Goal: Task Accomplishment & Management: Use online tool/utility

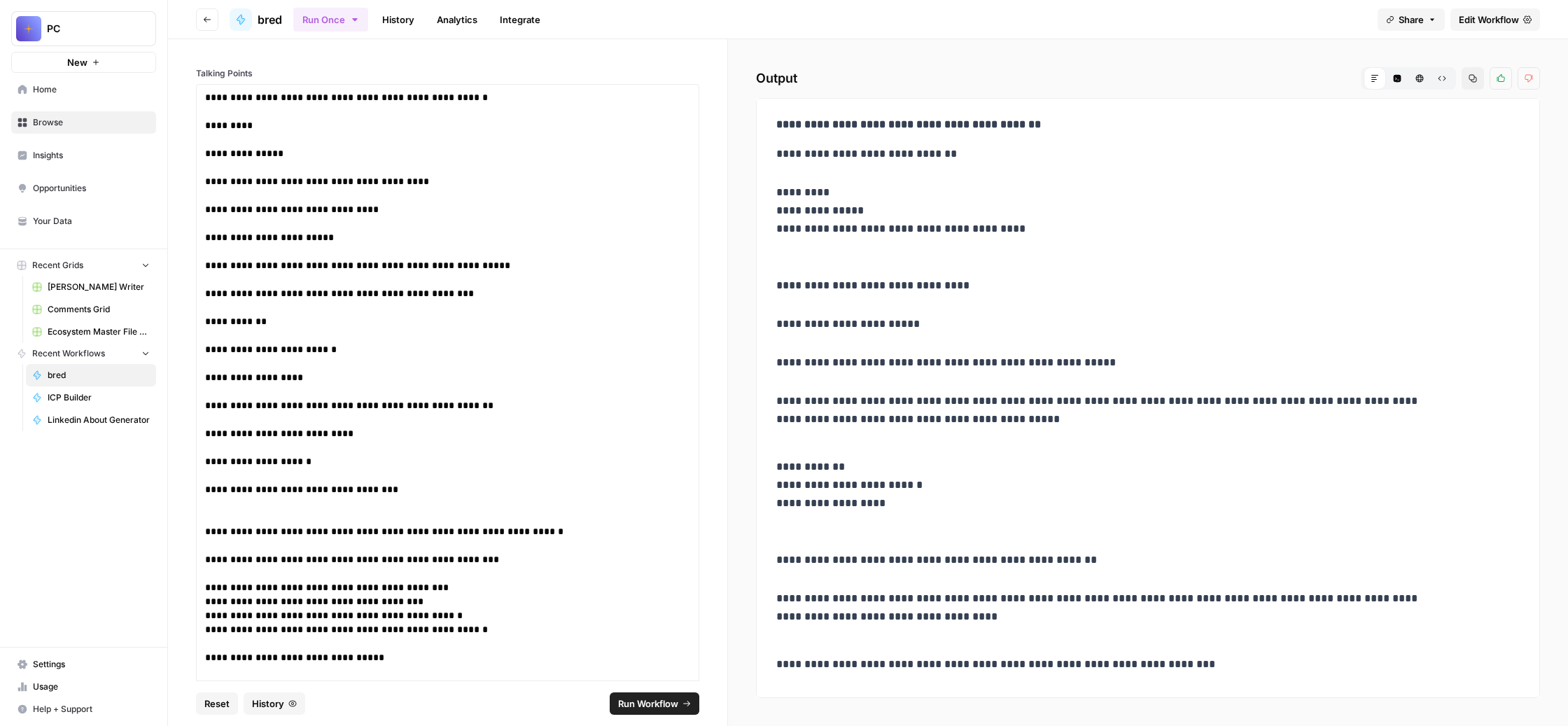
scroll to position [1677, 0]
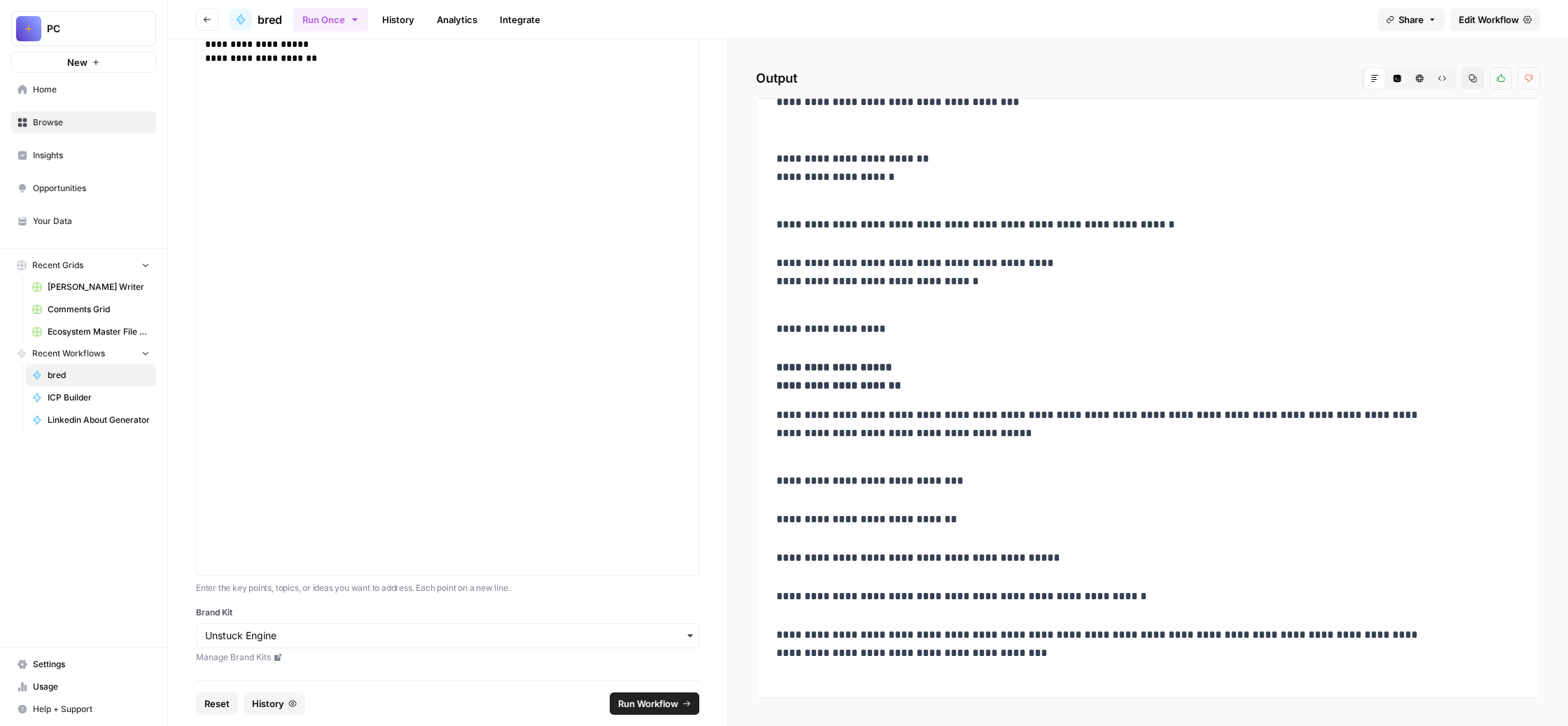
click at [98, 129] on span "Browse" at bounding box center [92, 122] width 117 height 12
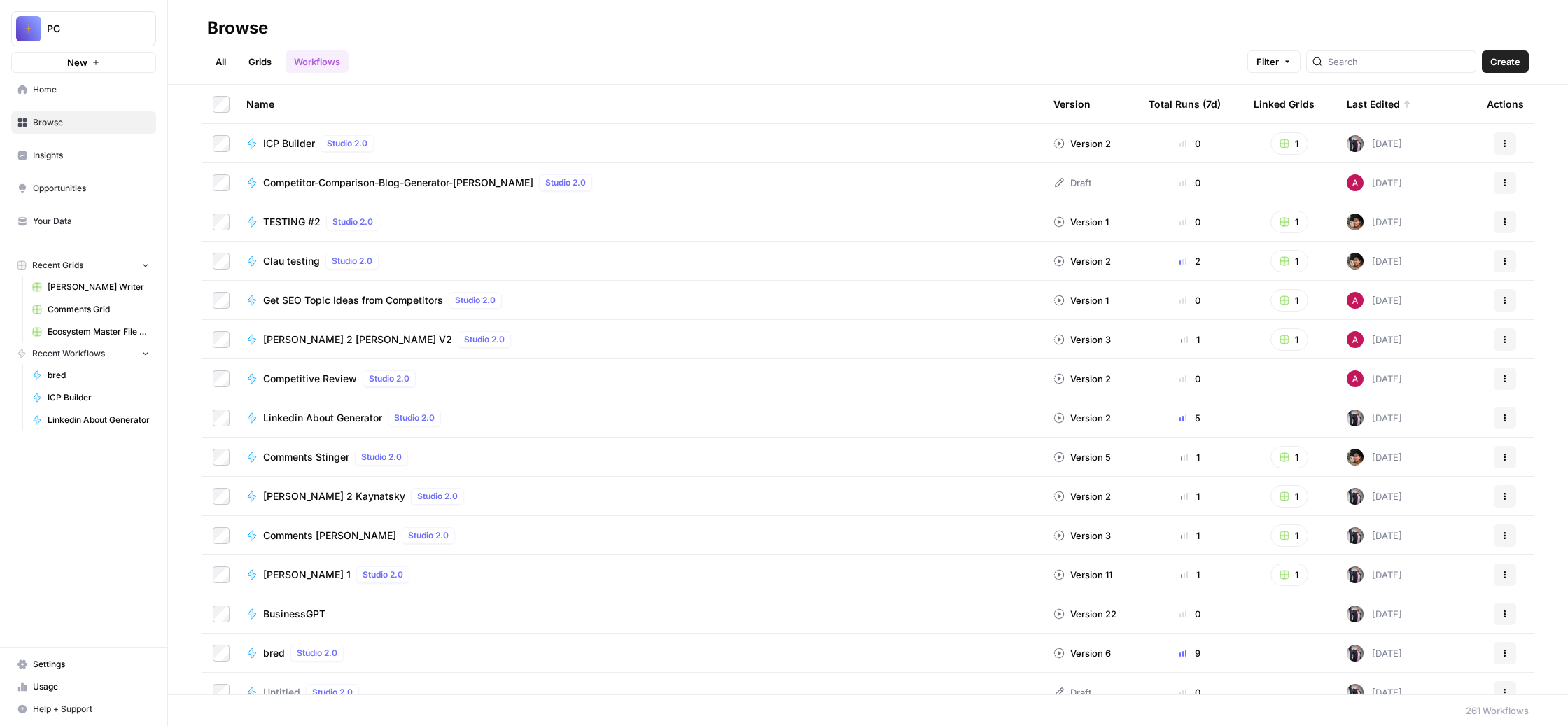
click at [533, 190] on span "Competitor-Comparison-Blog-Generator-[PERSON_NAME]" at bounding box center [398, 183] width 270 height 14
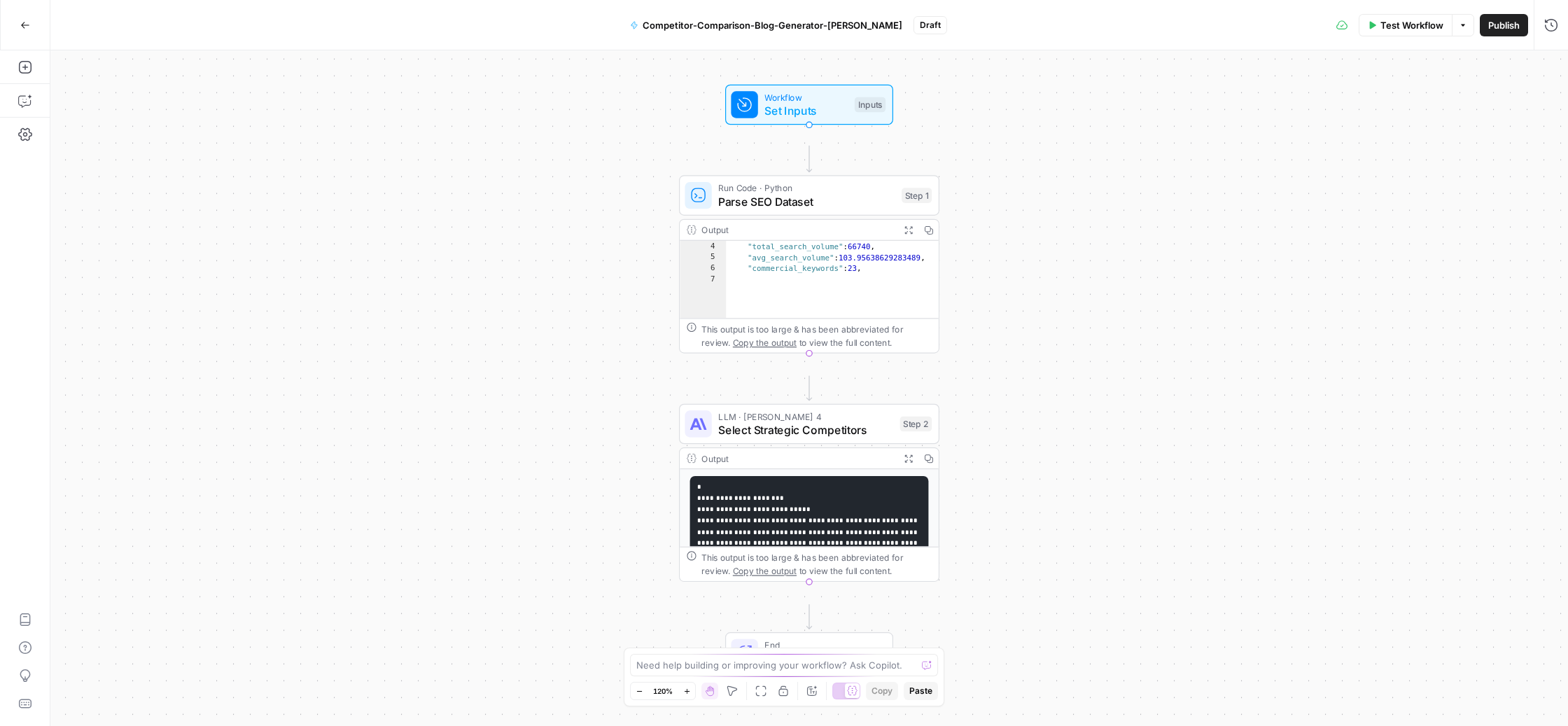
scroll to position [13, 0]
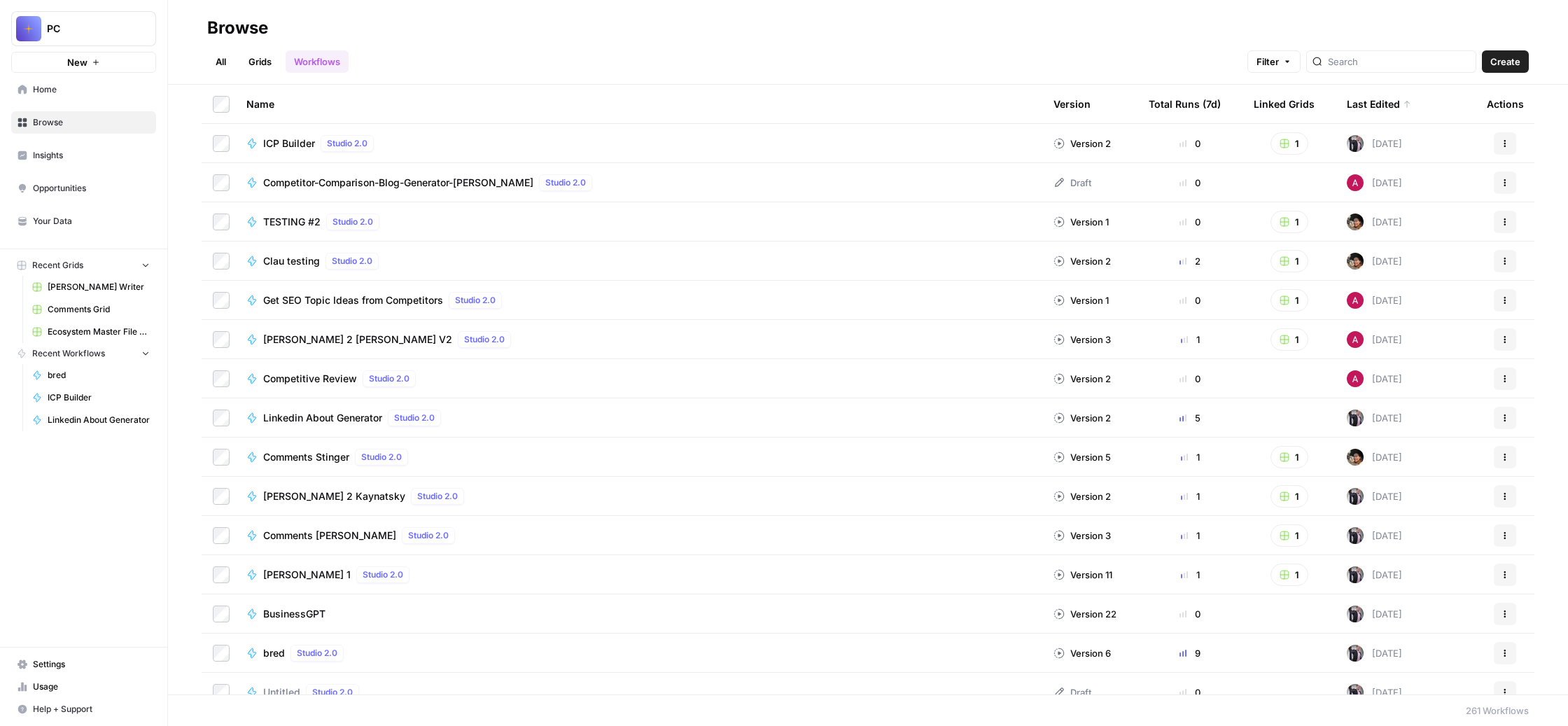
click at [432, 190] on span "Competitor-Comparison-Blog-Generator-[PERSON_NAME]" at bounding box center [398, 183] width 270 height 14
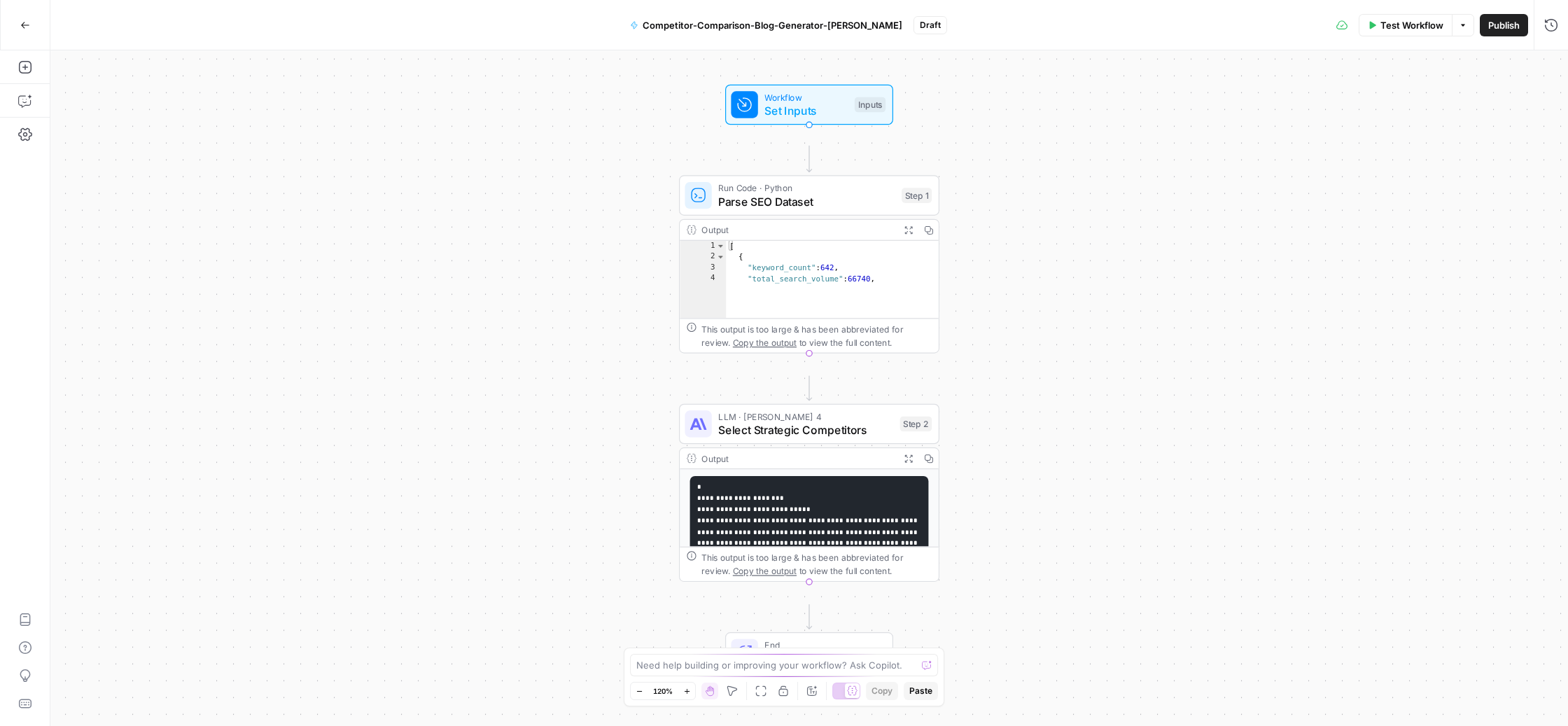
click at [941, 20] on span "Draft" at bounding box center [930, 25] width 21 height 12
click at [1544, 28] on icon "button" at bounding box center [1551, 25] width 14 height 14
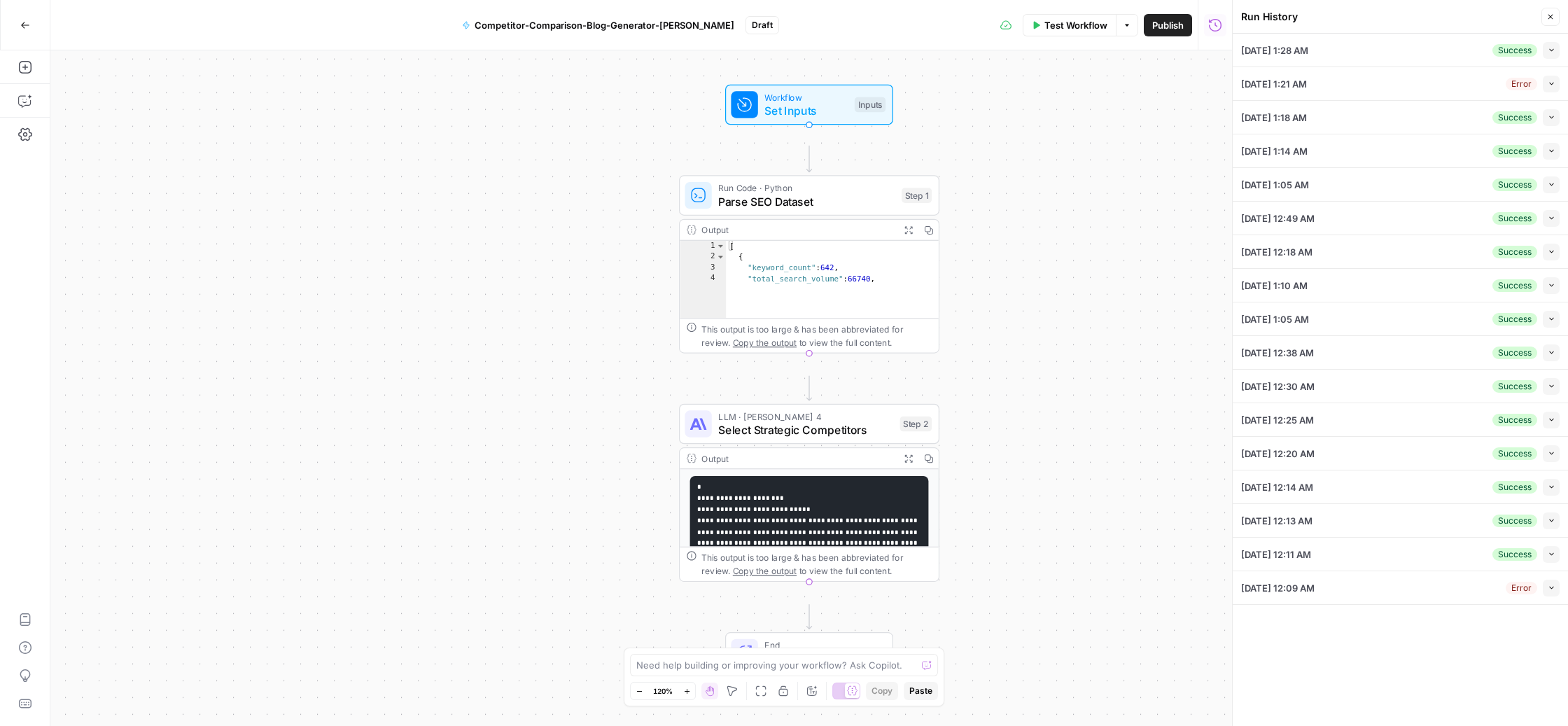
click at [1309, 58] on span "[DATE] 1:28 AM" at bounding box center [1274, 50] width 67 height 14
click at [1548, 54] on icon "button" at bounding box center [1551, 50] width 7 height 7
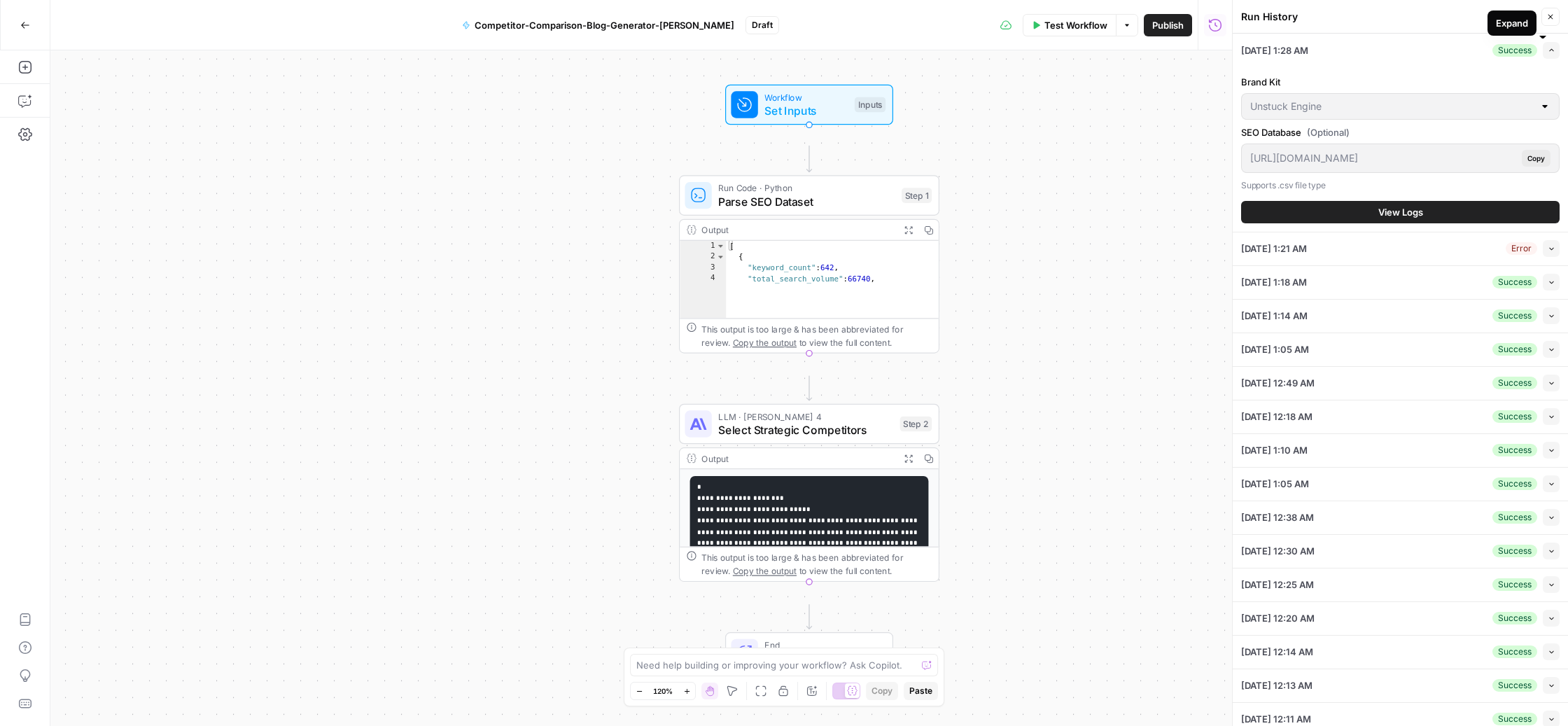
click at [1548, 54] on icon "button" at bounding box center [1551, 50] width 7 height 7
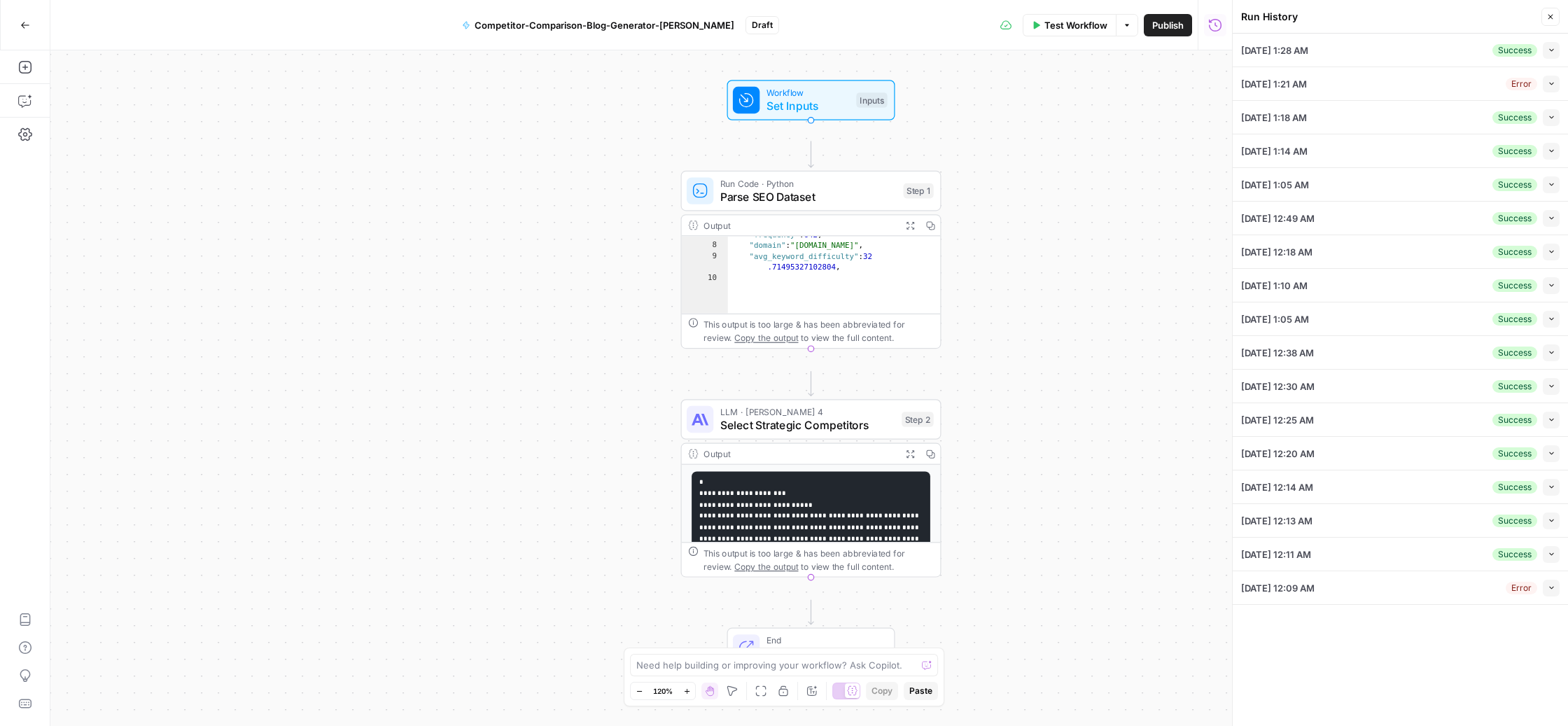
scroll to position [33, 0]
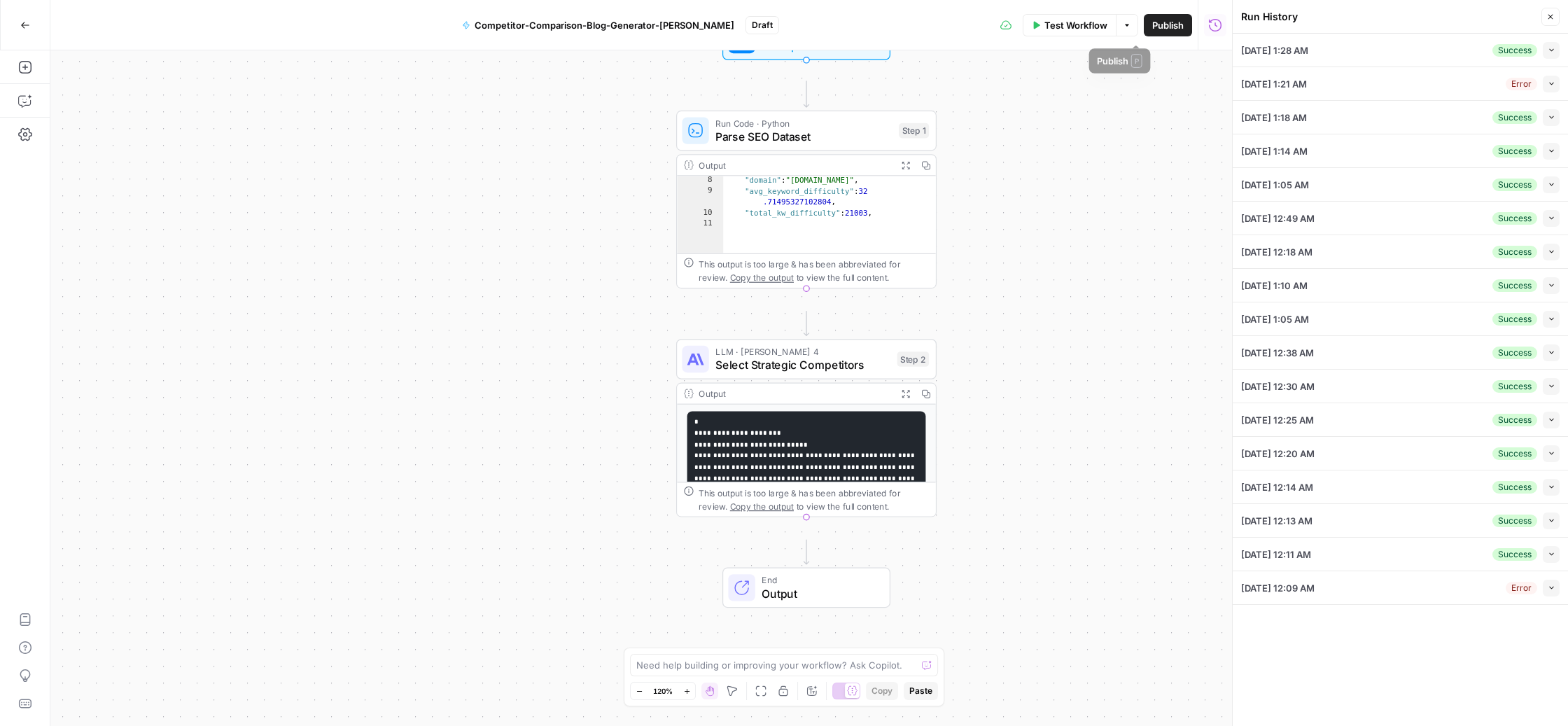
click at [1153, 32] on span "Publish" at bounding box center [1168, 25] width 31 height 14
click at [1547, 21] on icon "button" at bounding box center [1551, 17] width 8 height 8
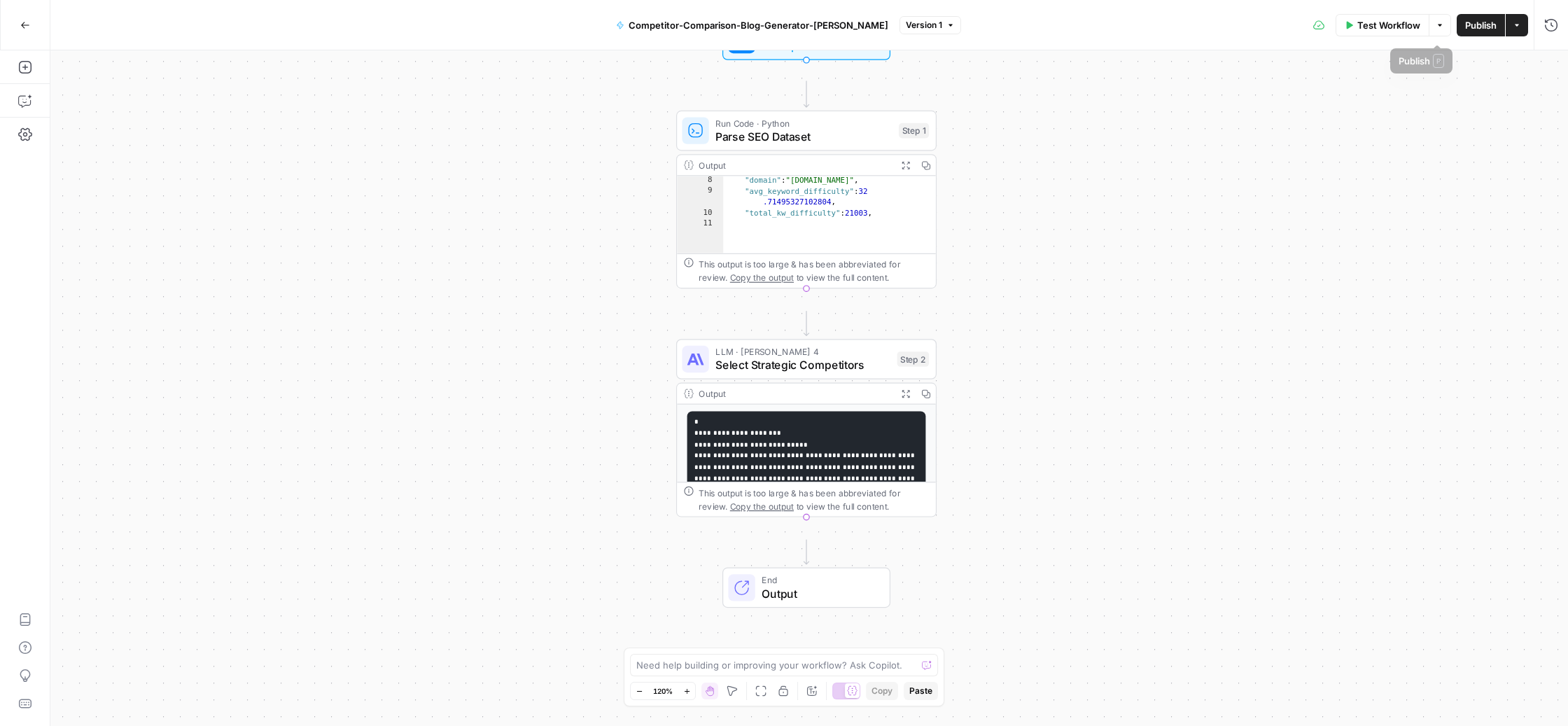
click at [1506, 21] on button "Actions" at bounding box center [1517, 25] width 22 height 22
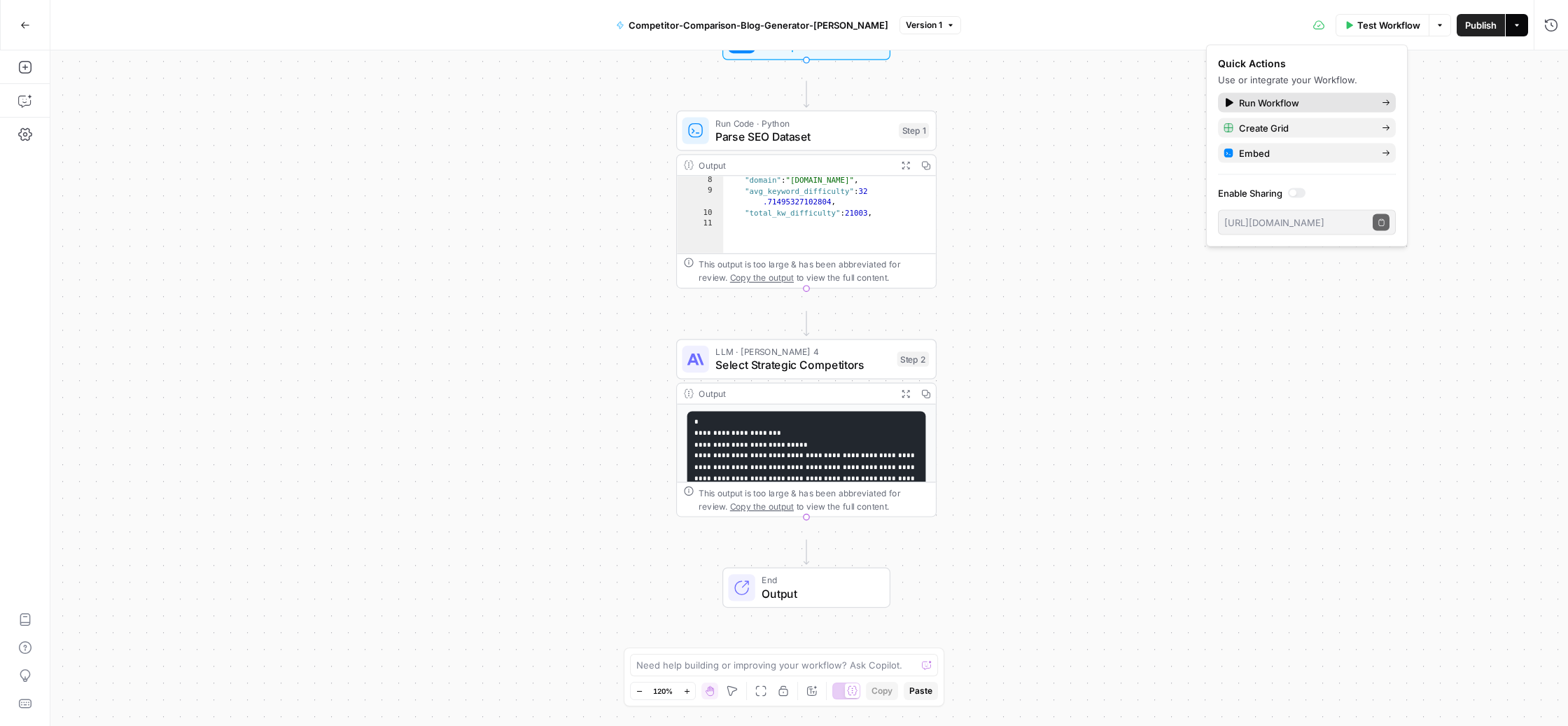
click at [1347, 110] on span "Run Workflow" at bounding box center [1305, 102] width 131 height 14
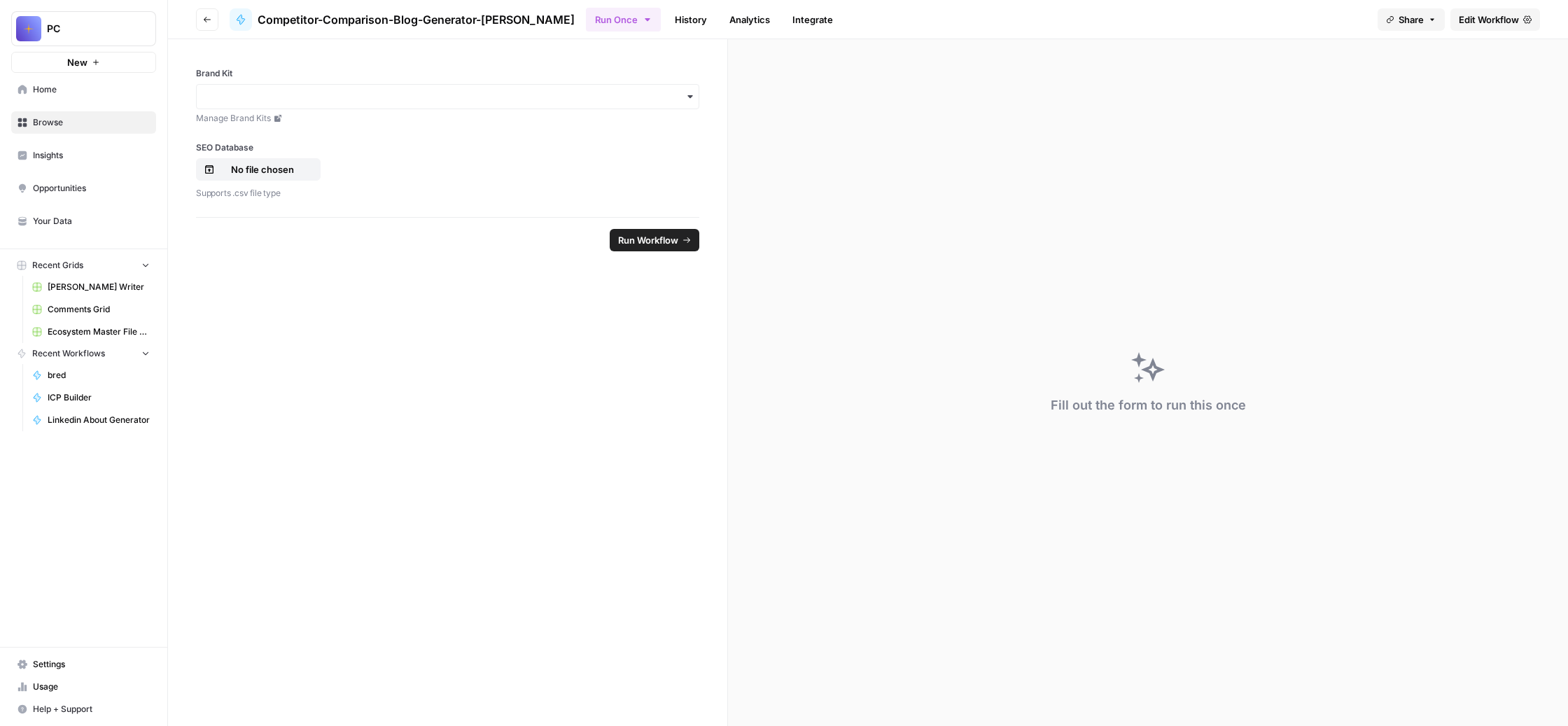
click at [716, 29] on link "History" at bounding box center [690, 19] width 49 height 22
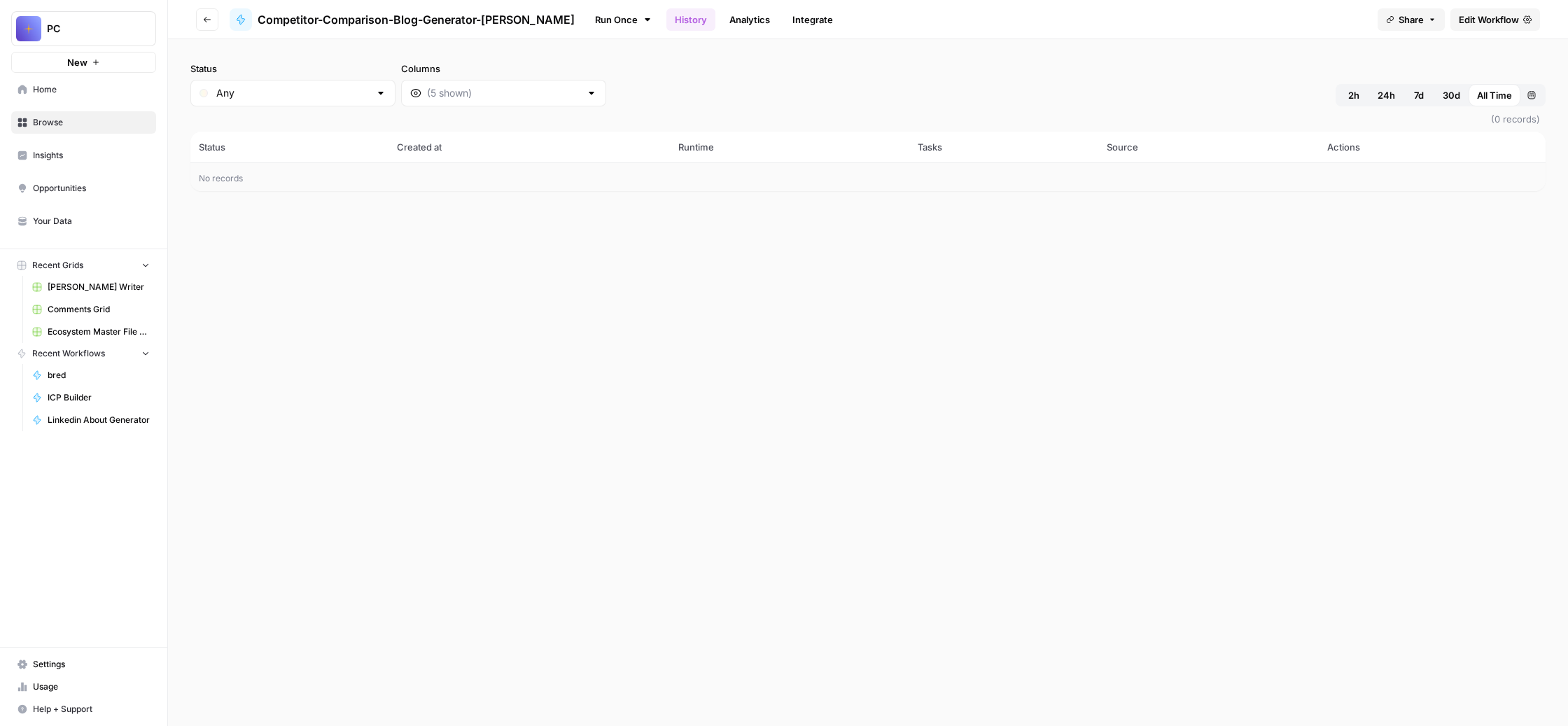
click at [661, 26] on link "Run Once" at bounding box center [623, 19] width 75 height 24
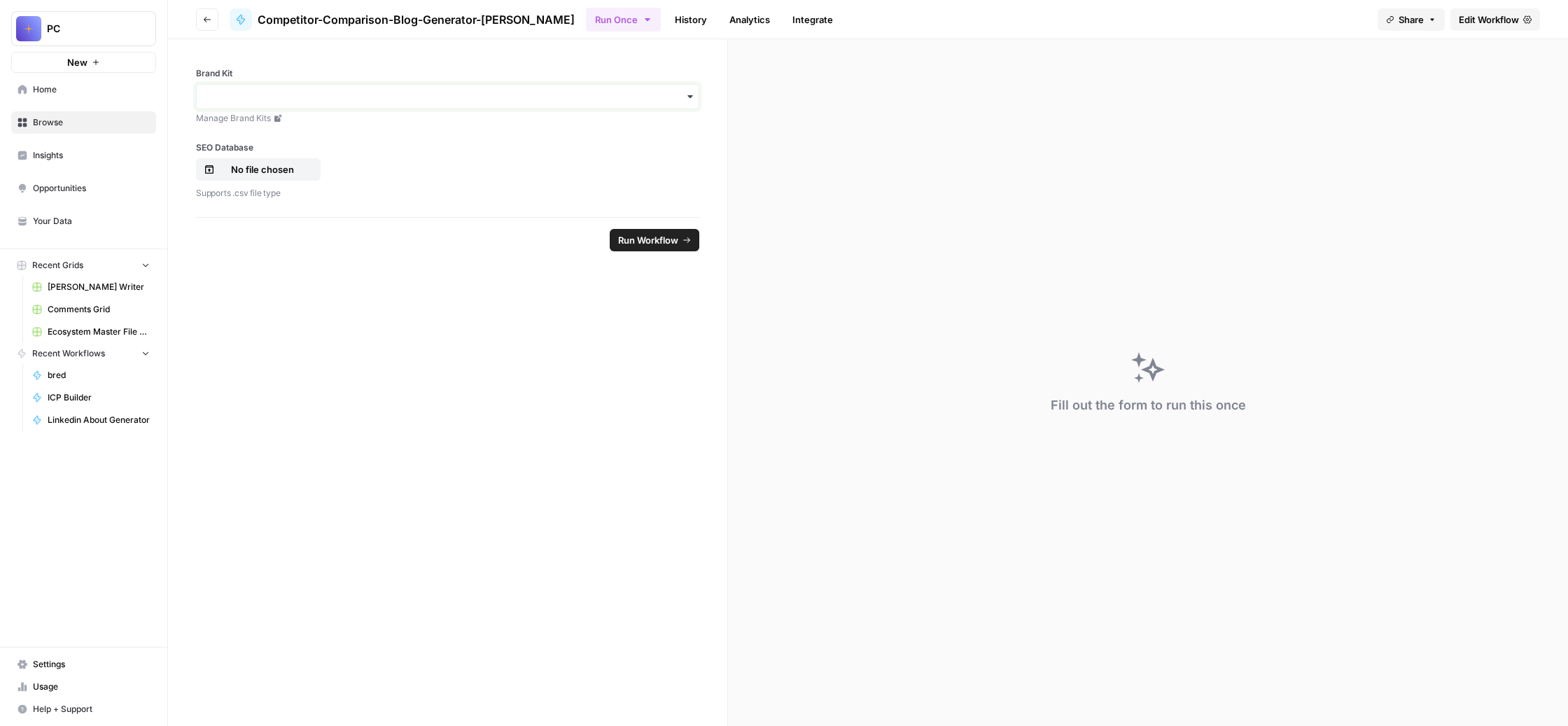
click at [604, 103] on input "Brand Kit" at bounding box center [448, 97] width 486 height 14
click at [568, 187] on div "Unstuck Engine" at bounding box center [514, 189] width 440 height 26
click at [307, 177] on p "No file chosen" at bounding box center [263, 169] width 90 height 14
click at [126, 382] on span "bred" at bounding box center [99, 375] width 102 height 12
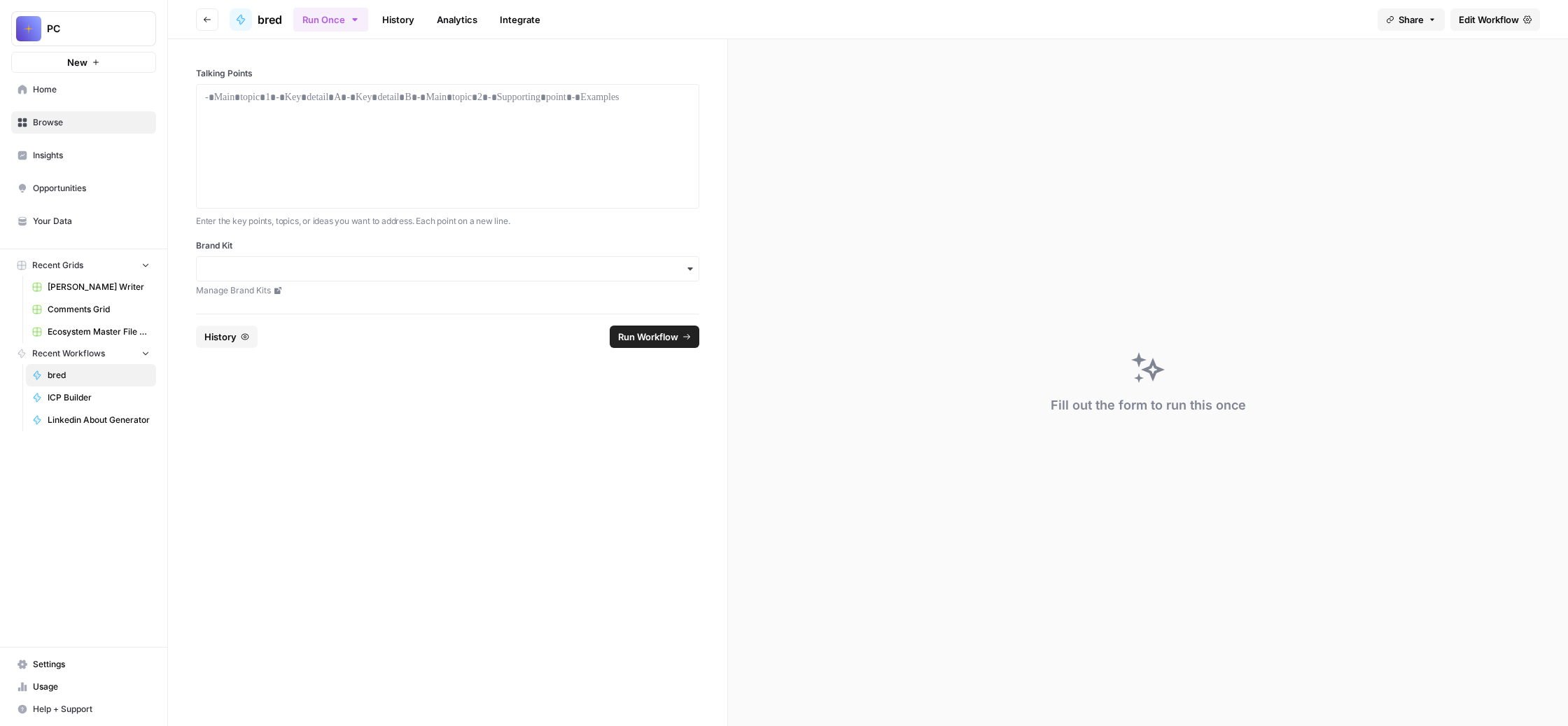
click at [1466, 21] on span "Edit Workflow" at bounding box center [1489, 19] width 60 height 14
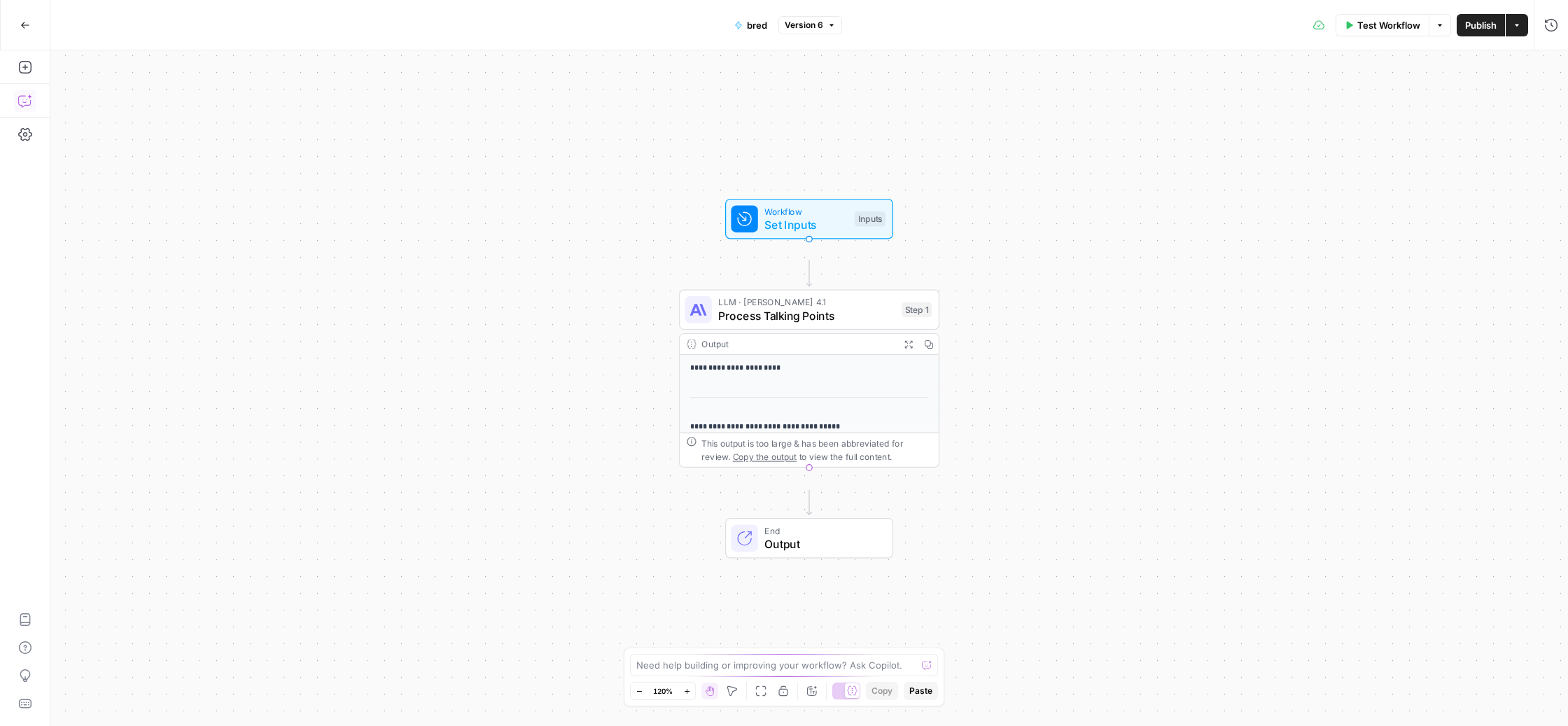
click at [25, 108] on icon "button" at bounding box center [25, 101] width 14 height 14
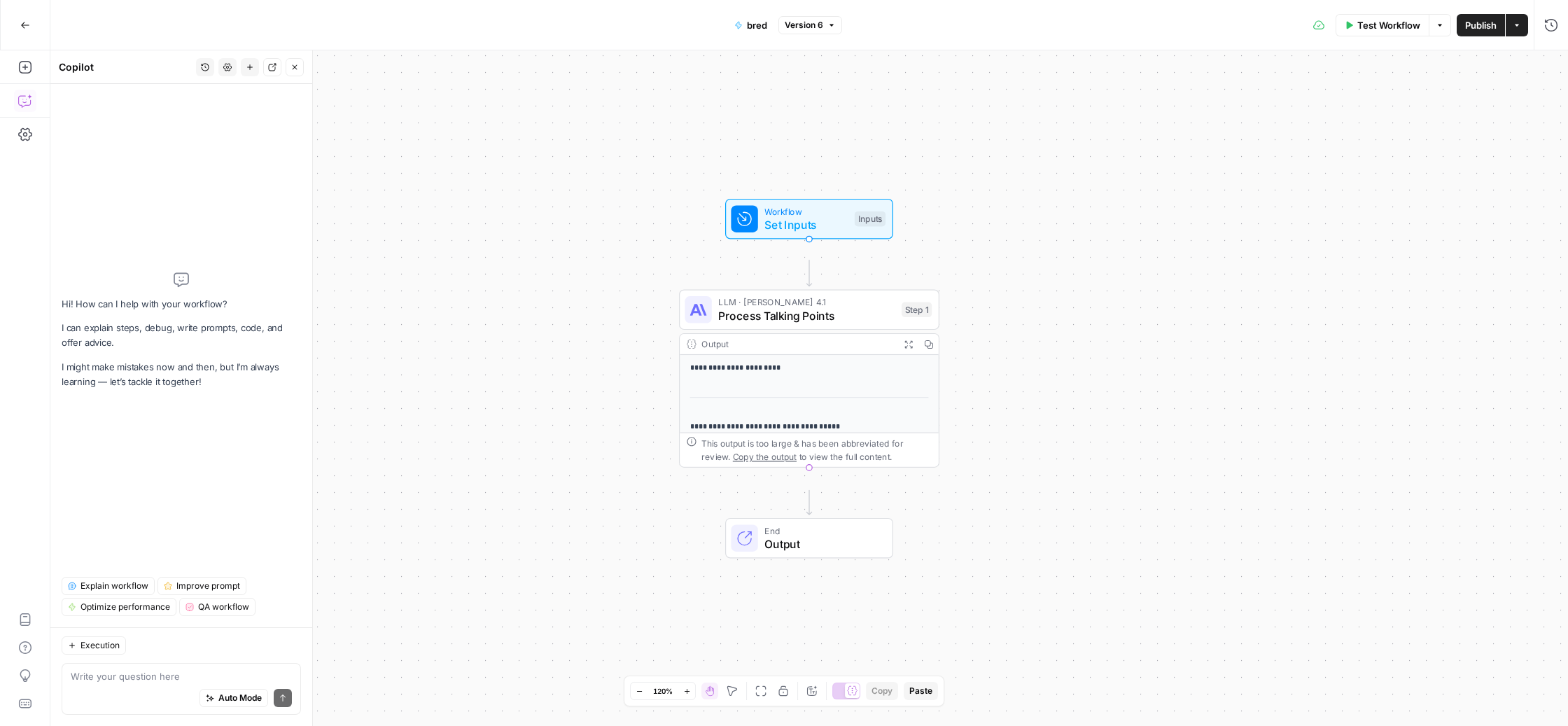
click at [116, 670] on textarea at bounding box center [182, 676] width 221 height 14
click at [24, 24] on icon "button" at bounding box center [25, 25] width 8 height 7
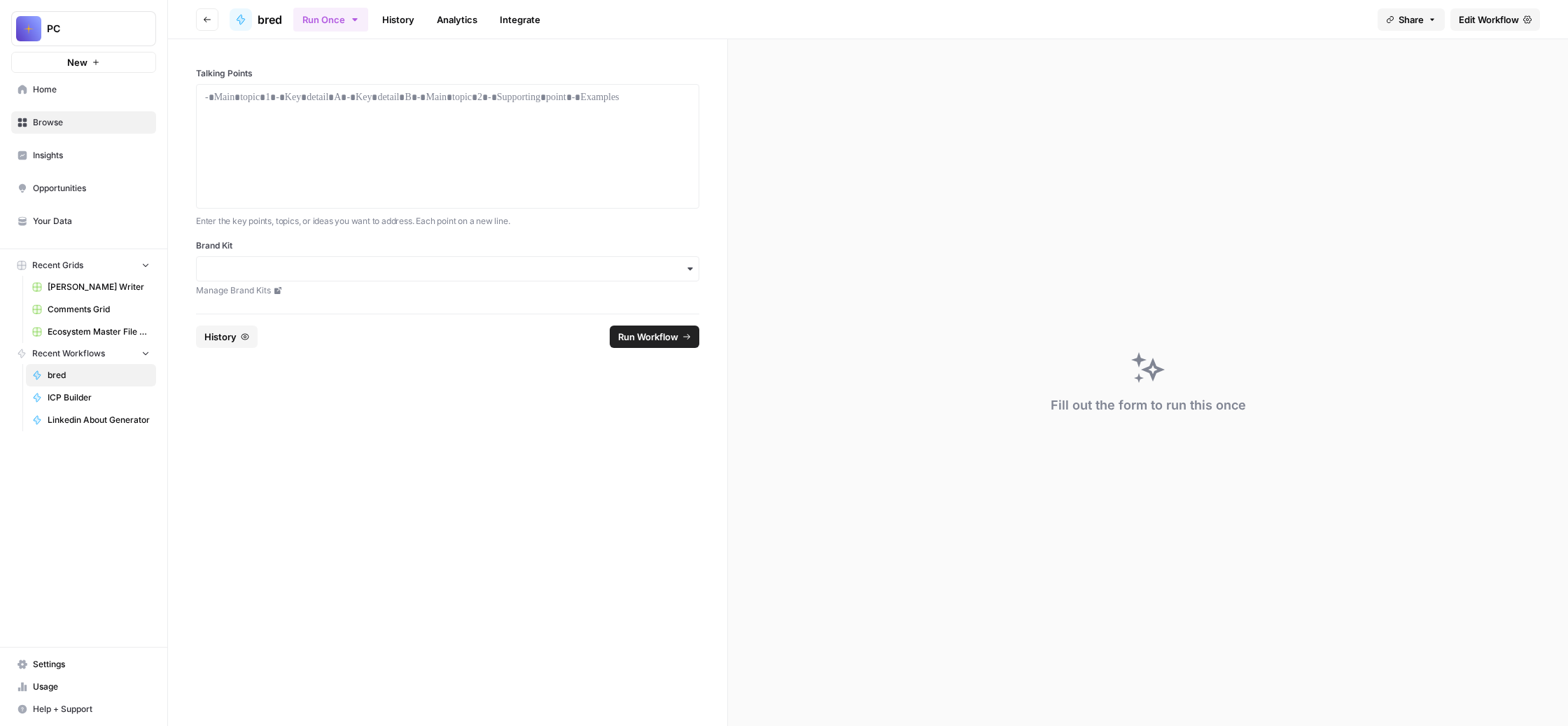
click at [121, 129] on span "Browse" at bounding box center [92, 122] width 117 height 12
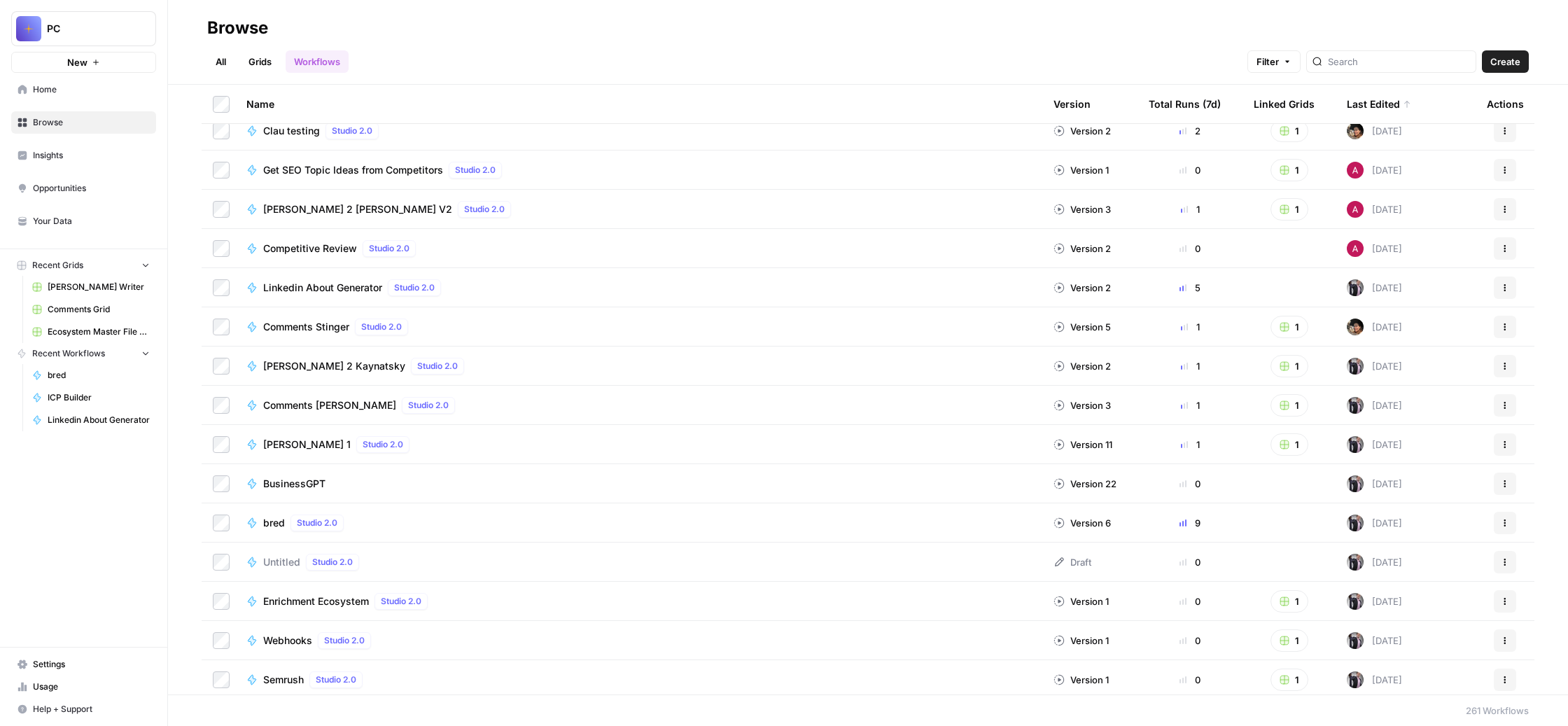
scroll to position [139, 0]
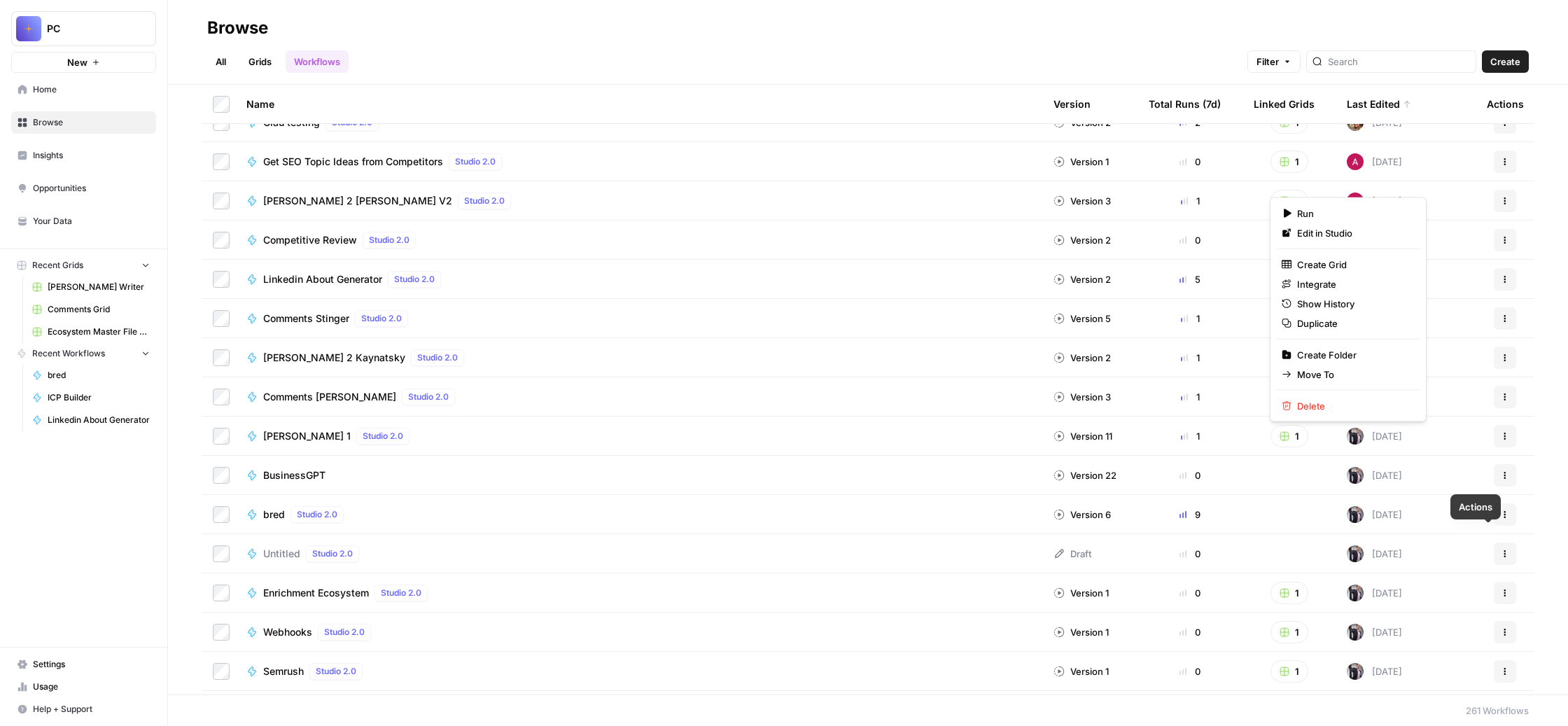
click at [1501, 519] on icon "button" at bounding box center [1505, 515] width 8 height 8
click at [1404, 330] on span "Duplicate" at bounding box center [1353, 323] width 112 height 14
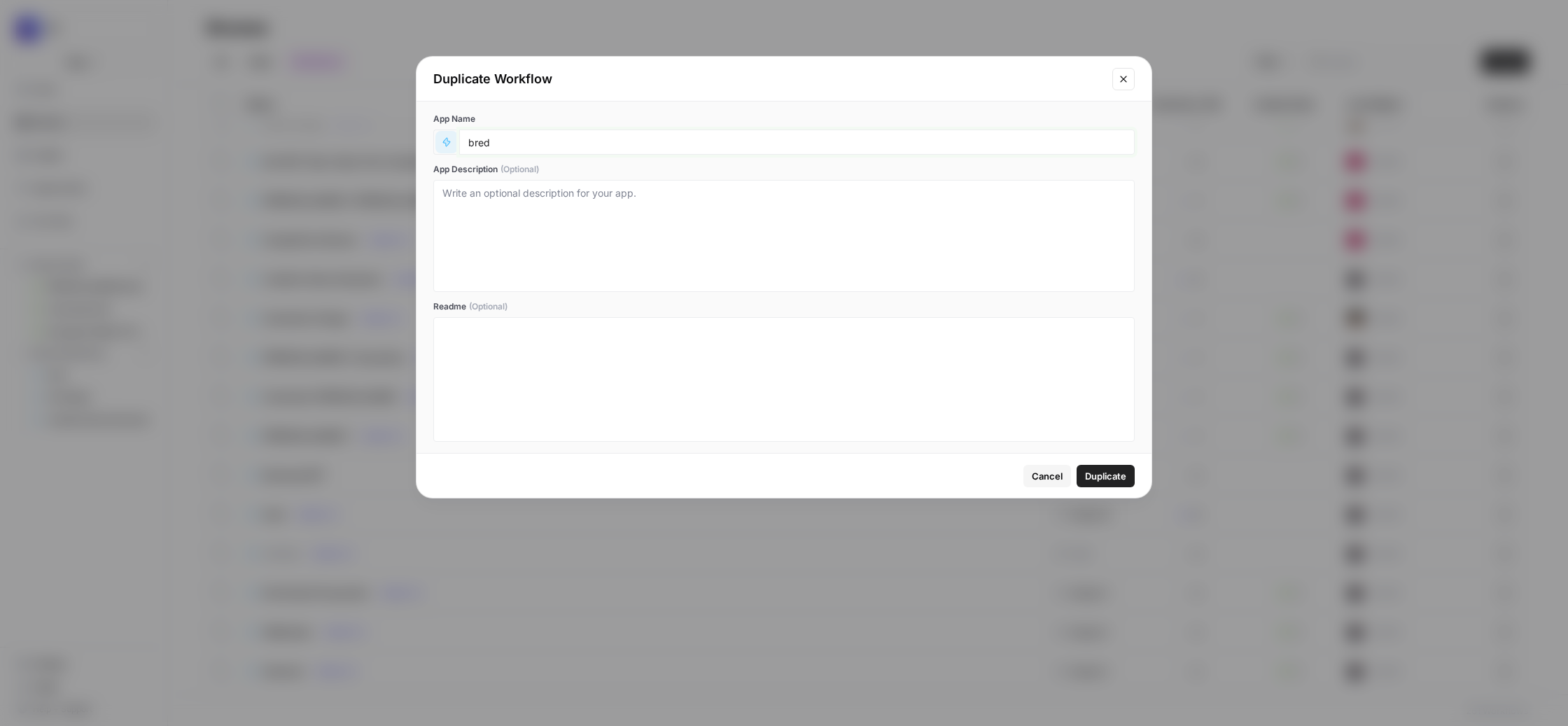
drag, startPoint x: 555, startPoint y: 215, endPoint x: 470, endPoint y: 196, distance: 87.1
click at [470, 154] on div "bred" at bounding box center [784, 142] width 702 height 26
type input "s"
type input "simpler posts"
click at [1085, 483] on span "Duplicate" at bounding box center [1106, 476] width 41 height 14
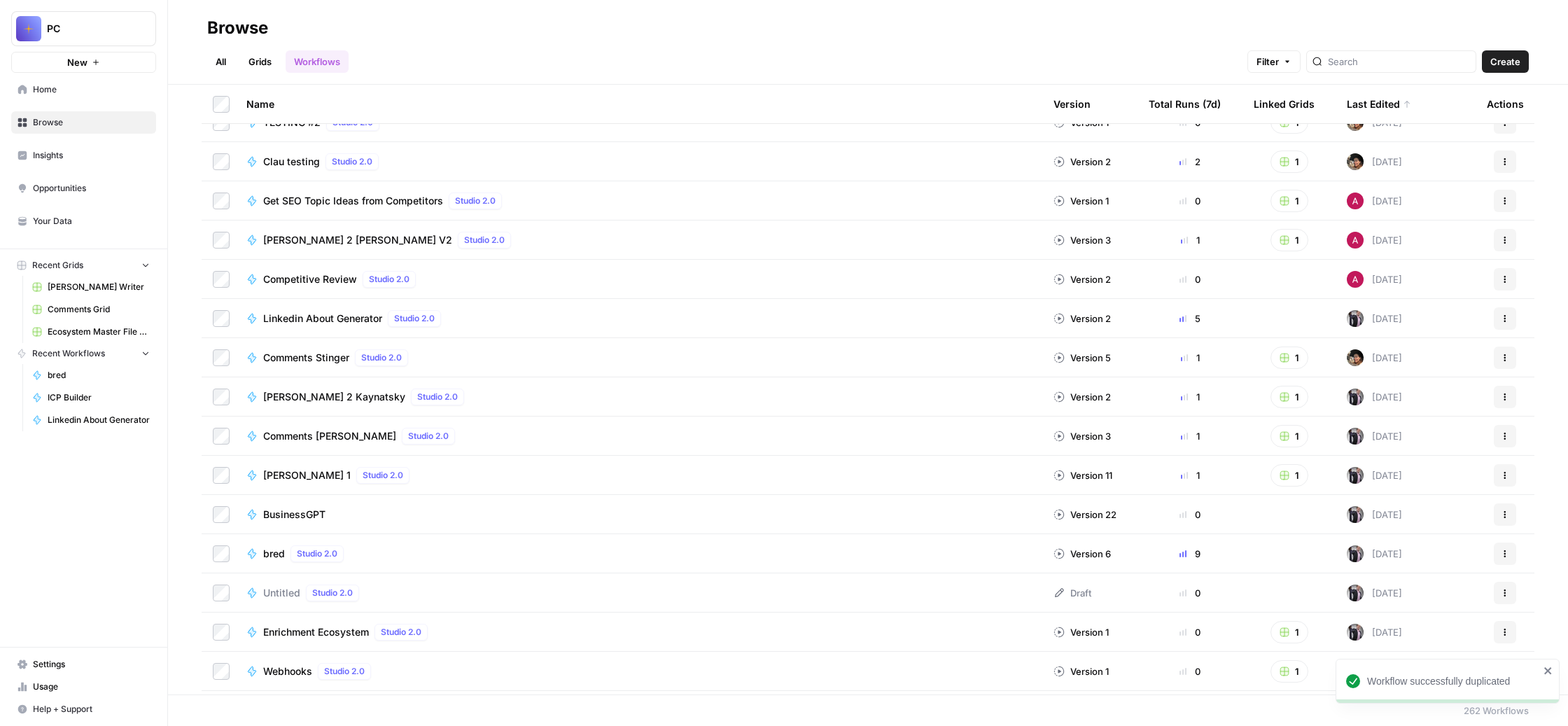
scroll to position [0, 0]
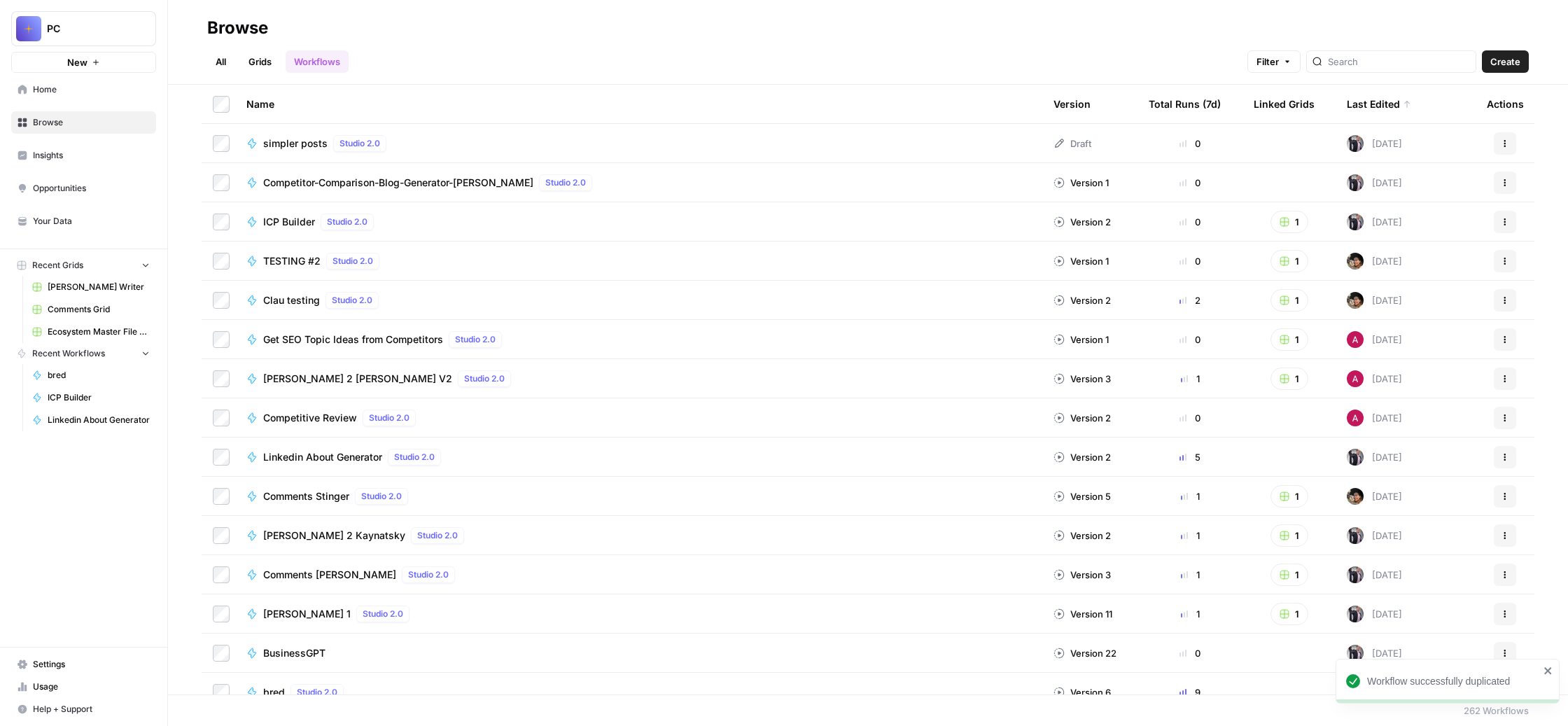
click at [328, 150] on span "simpler posts" at bounding box center [296, 143] width 64 height 14
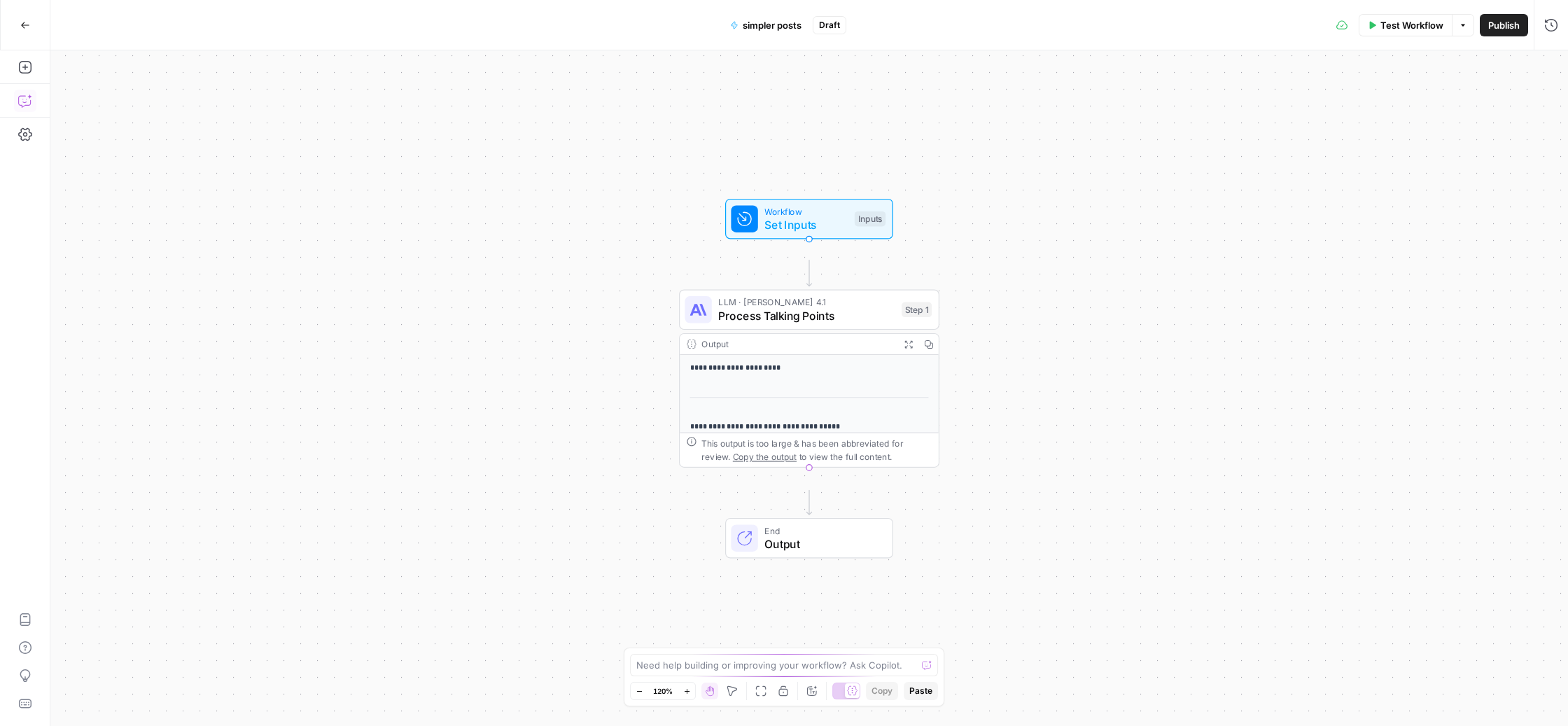
click at [26, 108] on icon "button" at bounding box center [25, 101] width 14 height 14
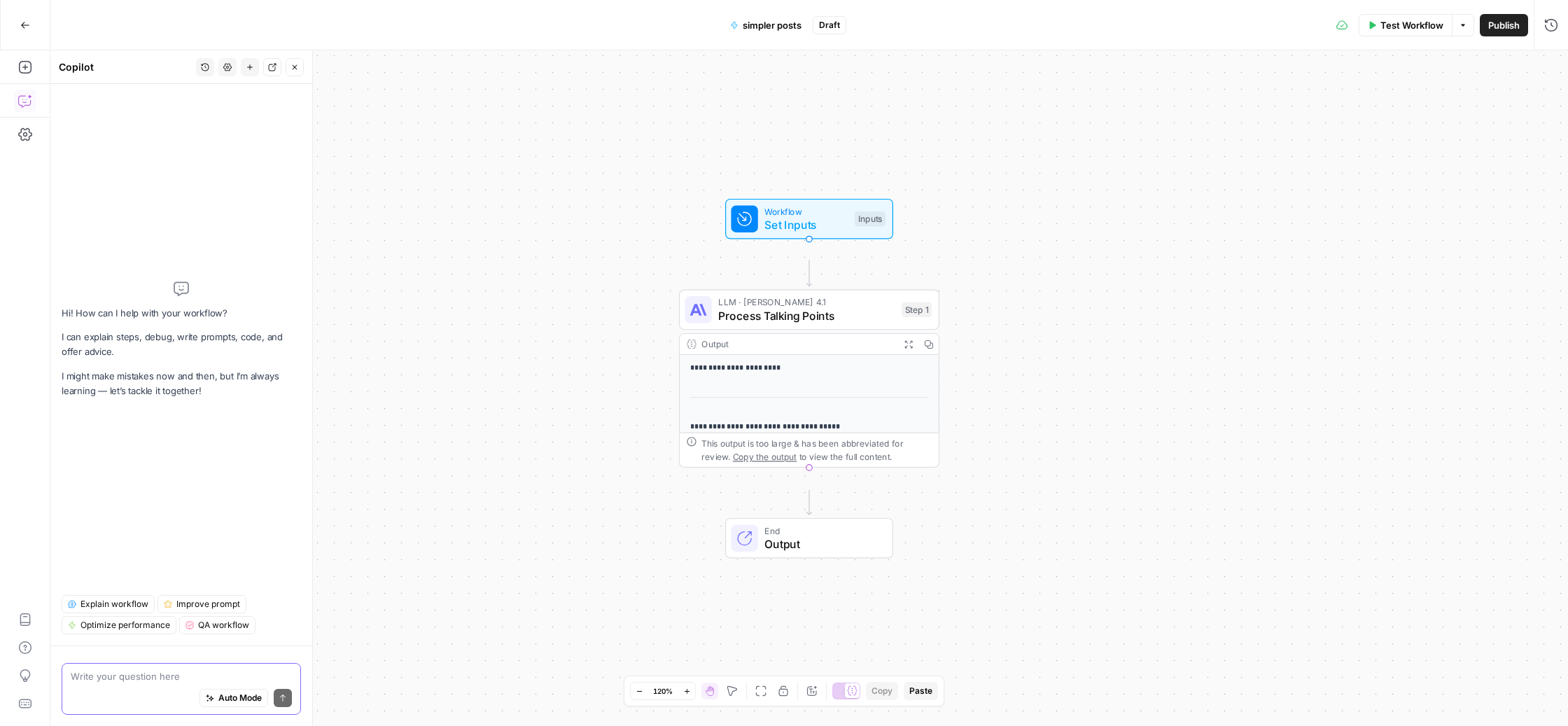
paste textarea "I want this workflow to write simpler posts than now. Now, it takes a lot of di…"
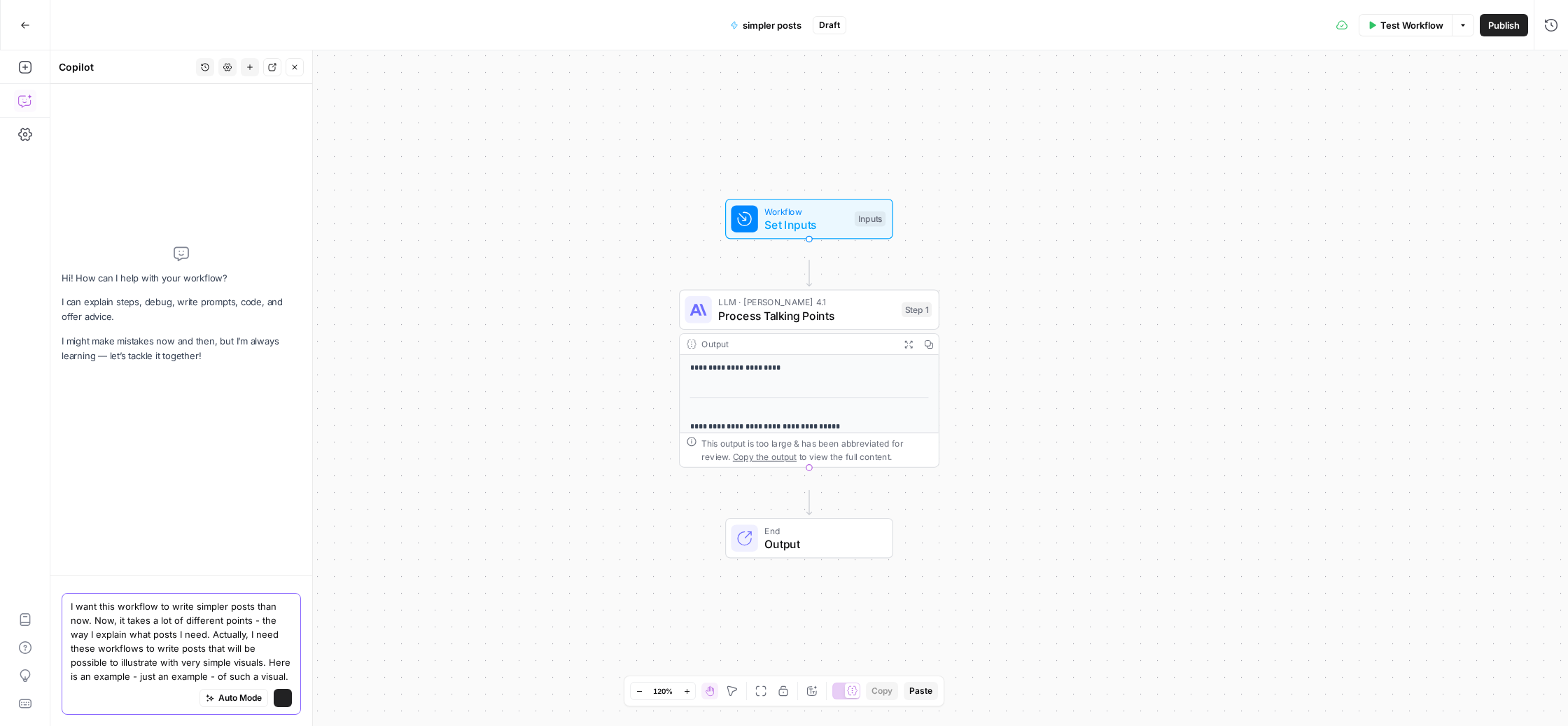
scroll to position [73, 0]
paste textarea "Left side (Red) - RENTED: "You're a tenant" Shows the transactional channels (P…"
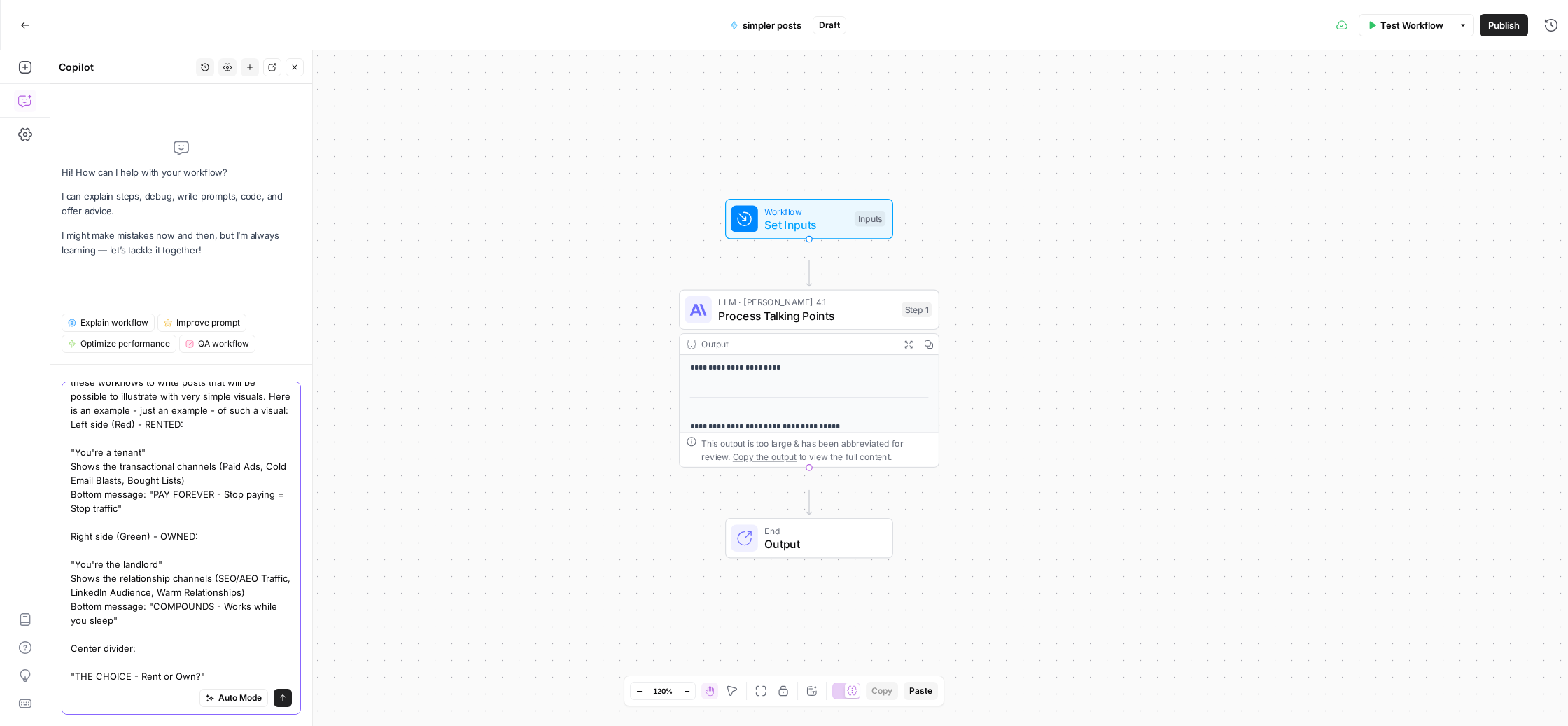
scroll to position [436, 0]
type textarea "I want this workflow to write simpler posts than now. Now, it takes a lot of di…"
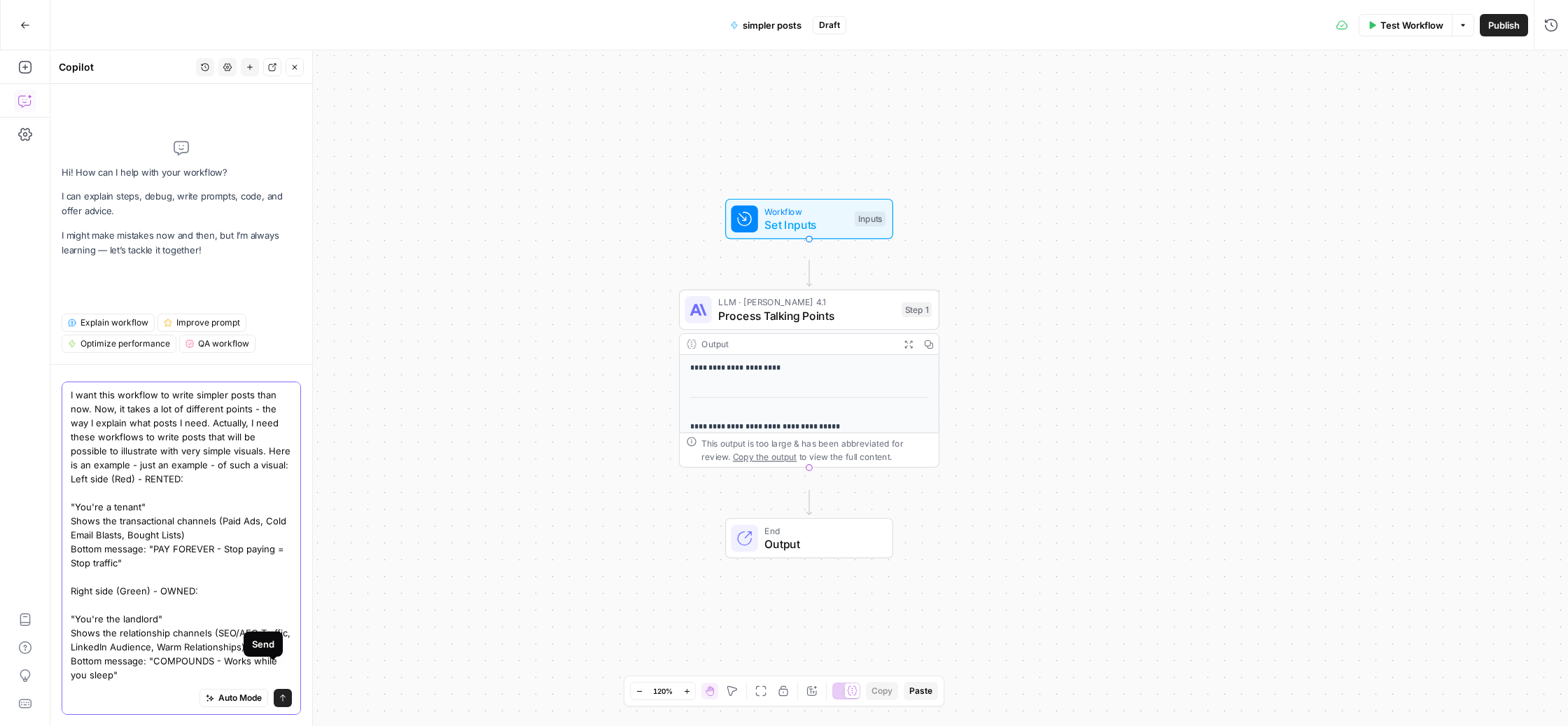
click at [278, 694] on icon "submit" at bounding box center [282, 698] width 8 height 8
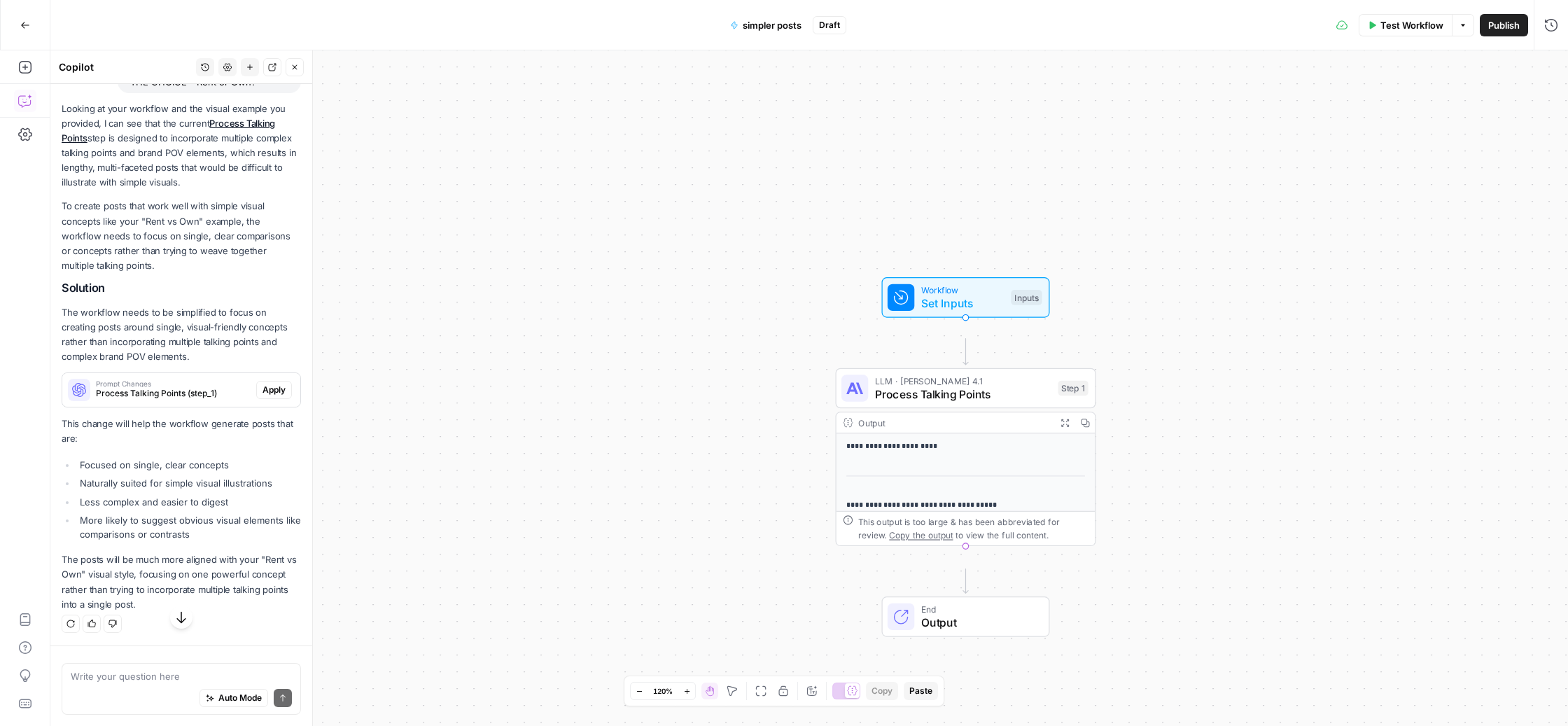
scroll to position [1558, 0]
click at [173, 387] on span "Process Talking Points (step_1)" at bounding box center [173, 393] width 154 height 12
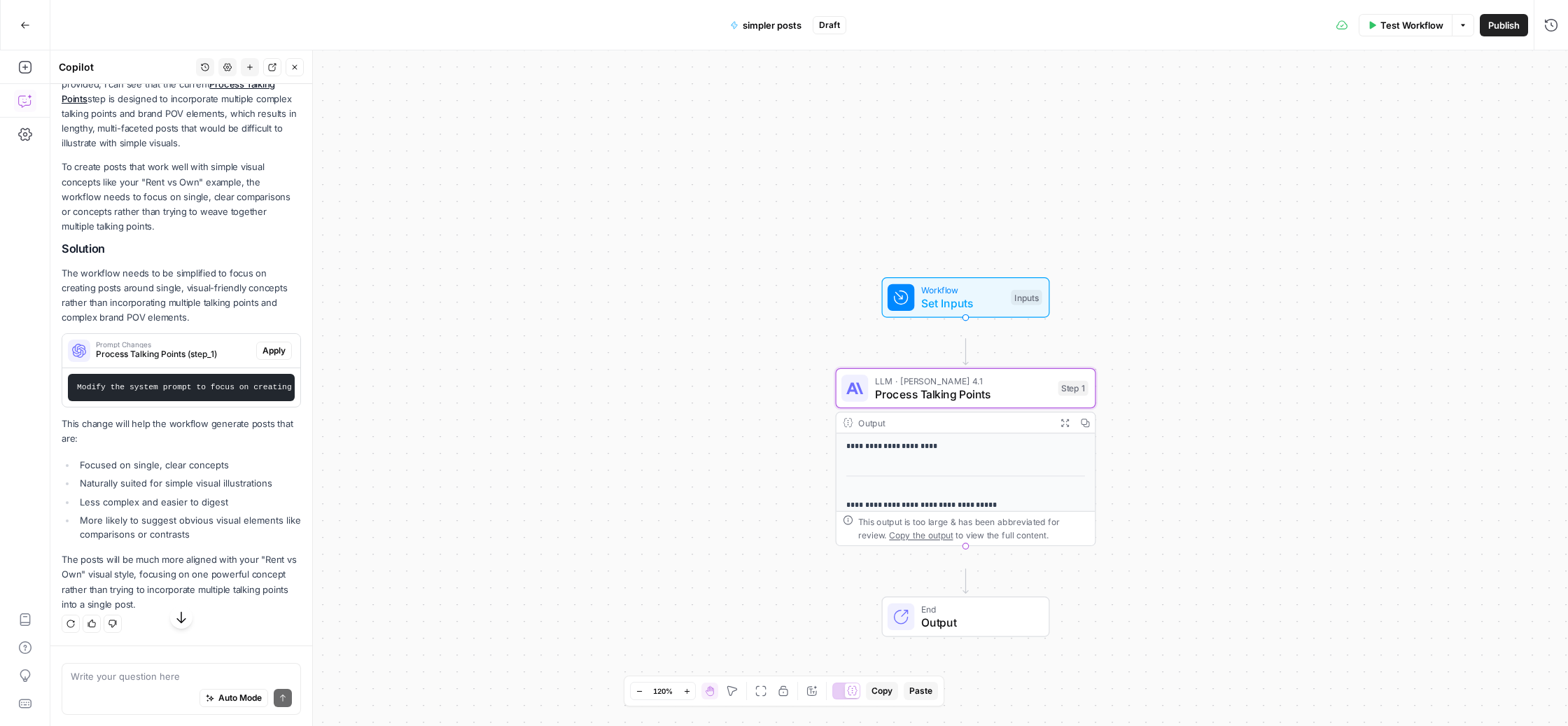
click at [263, 344] on span "Apply" at bounding box center [274, 350] width 23 height 12
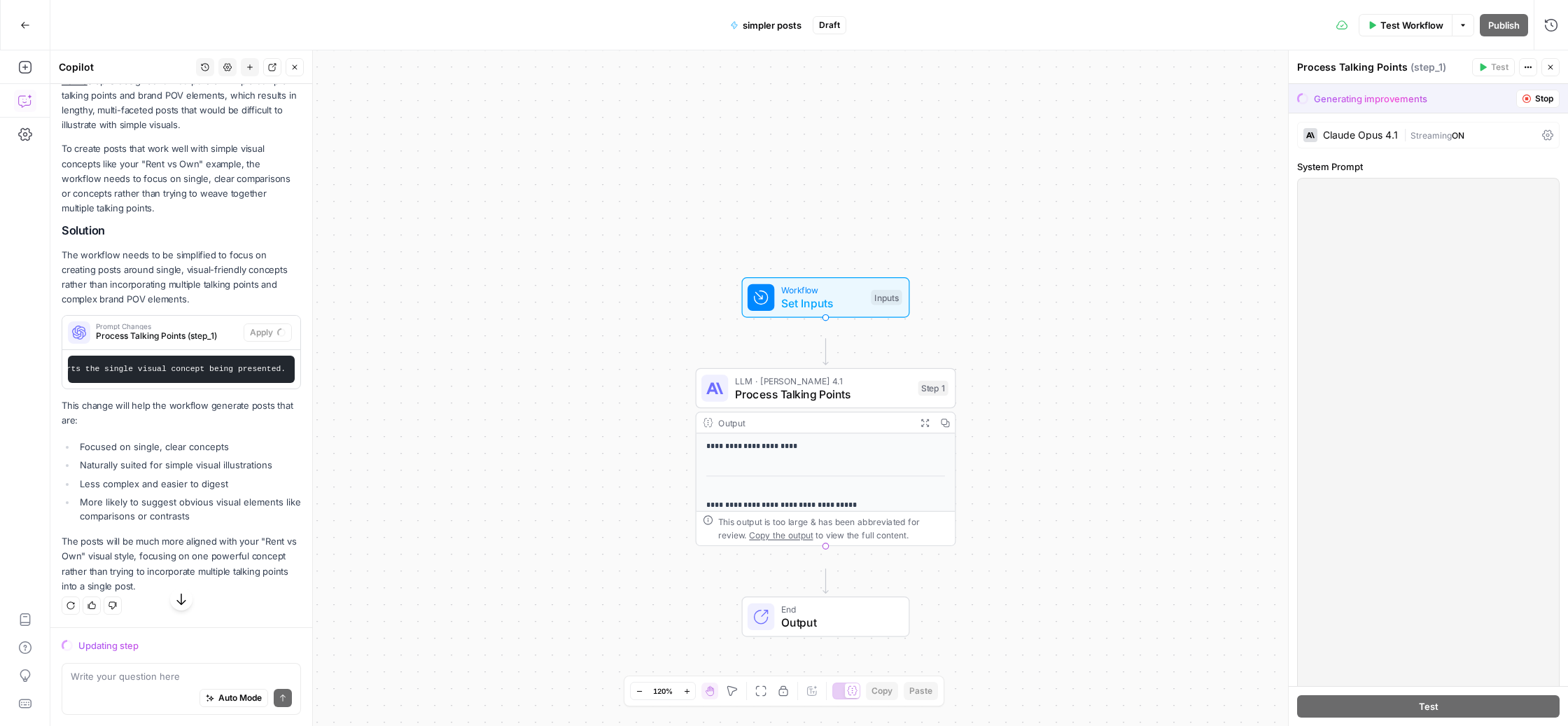
scroll to position [45191, 0]
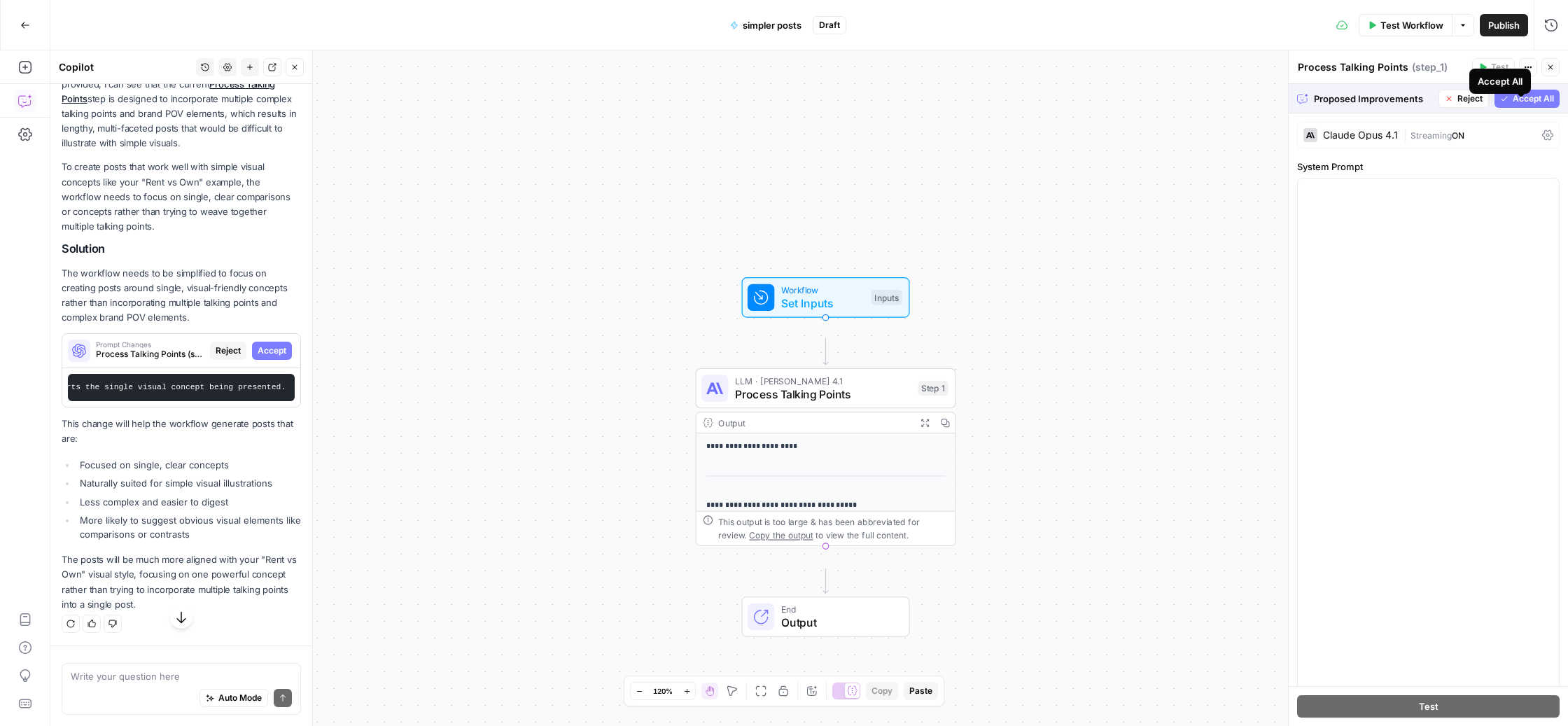
click at [1518, 105] on span "Accept All" at bounding box center [1533, 98] width 41 height 12
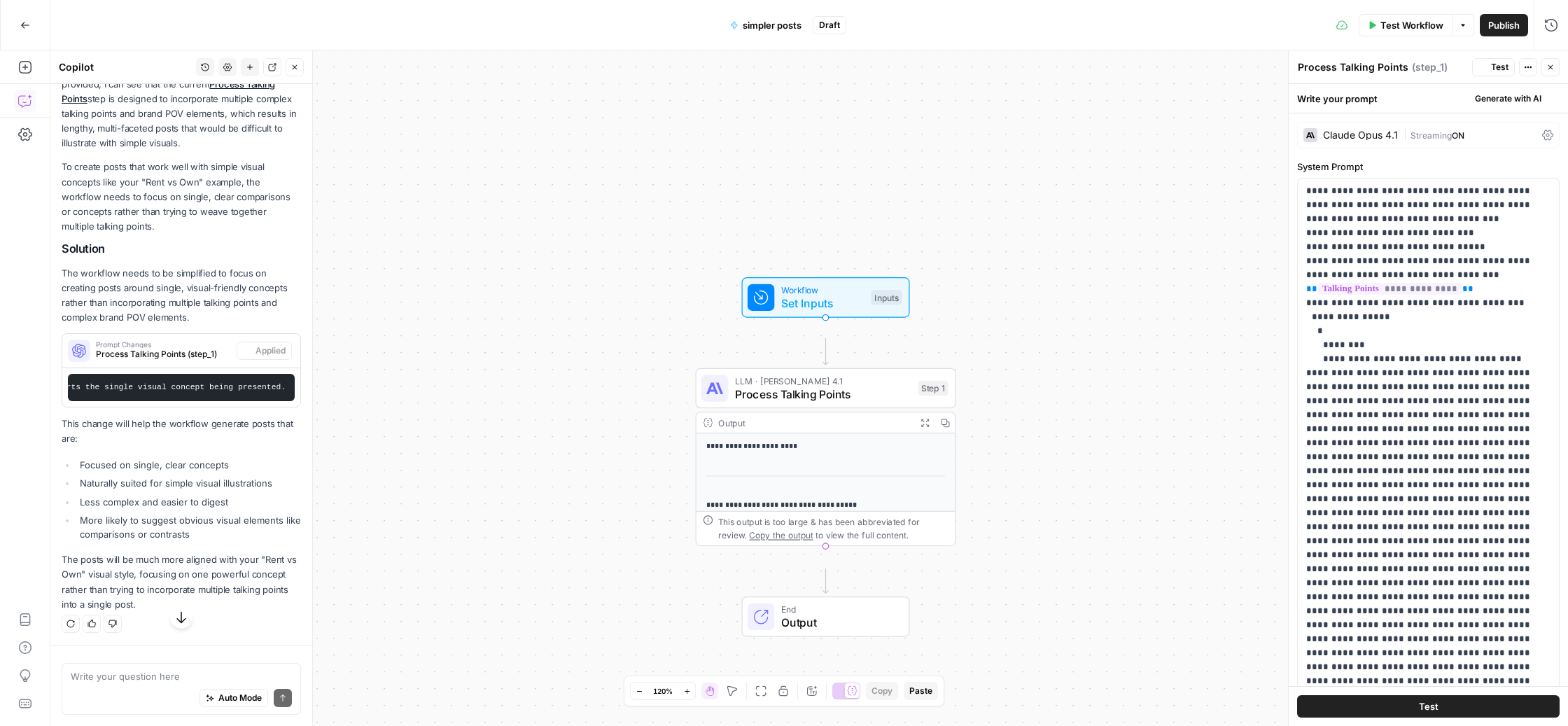
scroll to position [1591, 0]
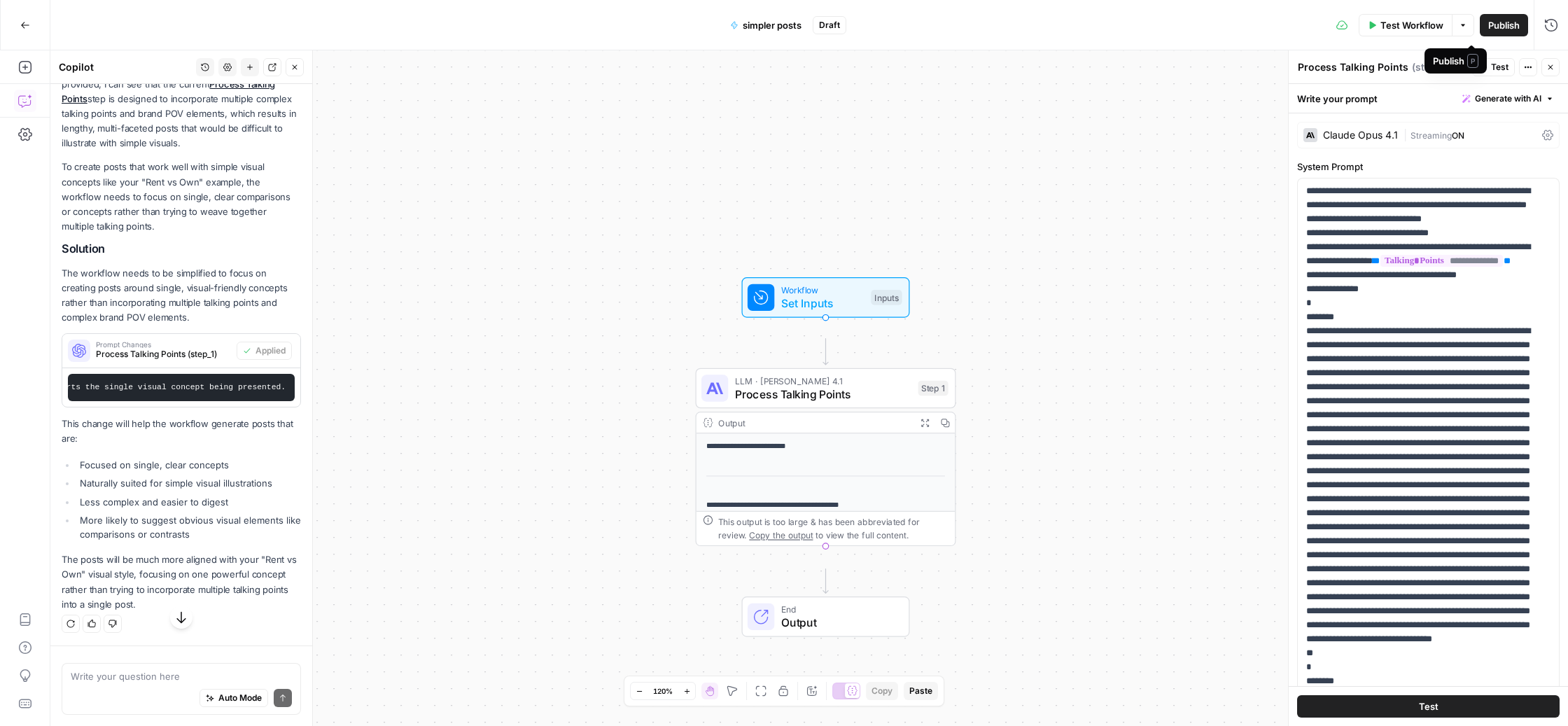
click at [1489, 25] on span "Publish" at bounding box center [1504, 25] width 31 height 14
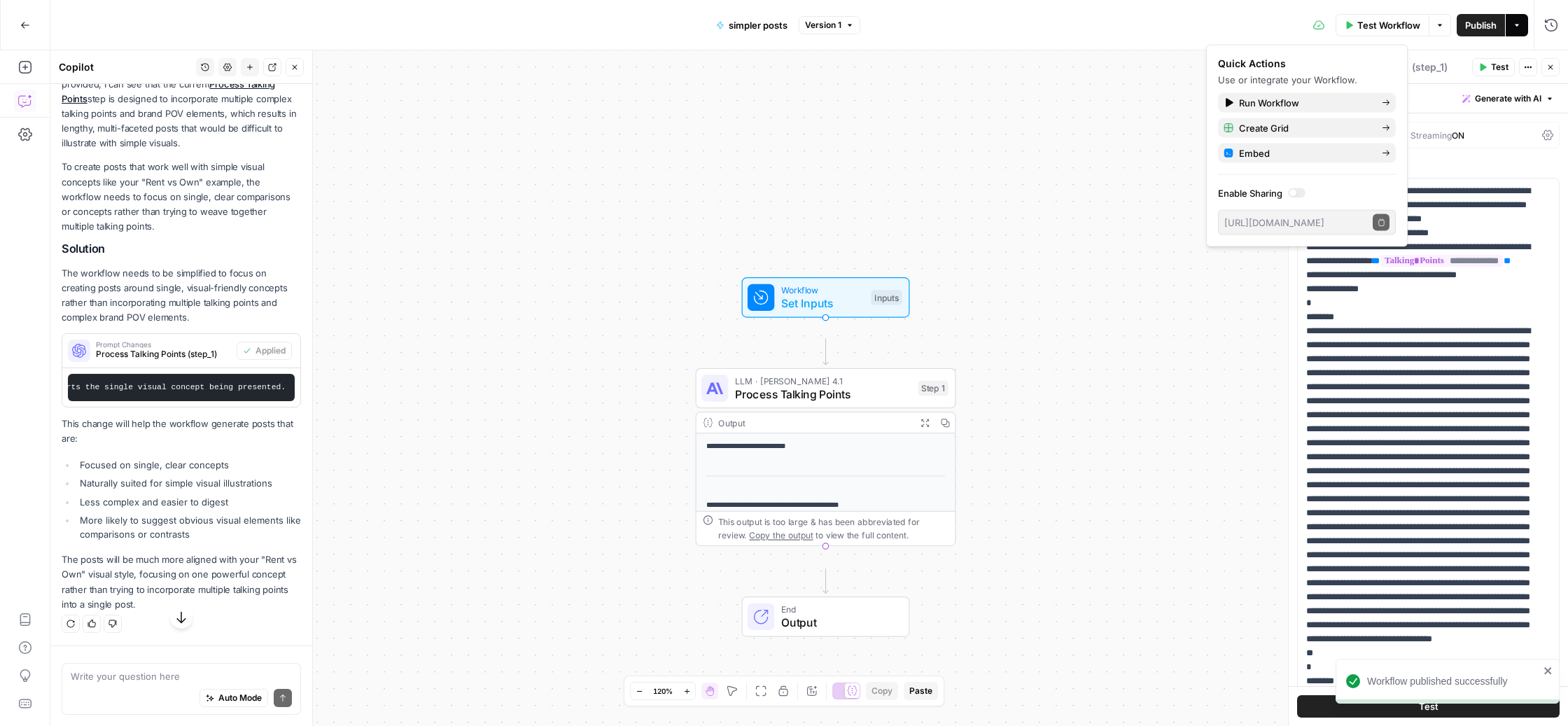
click at [1513, 23] on icon "button" at bounding box center [1517, 25] width 8 height 8
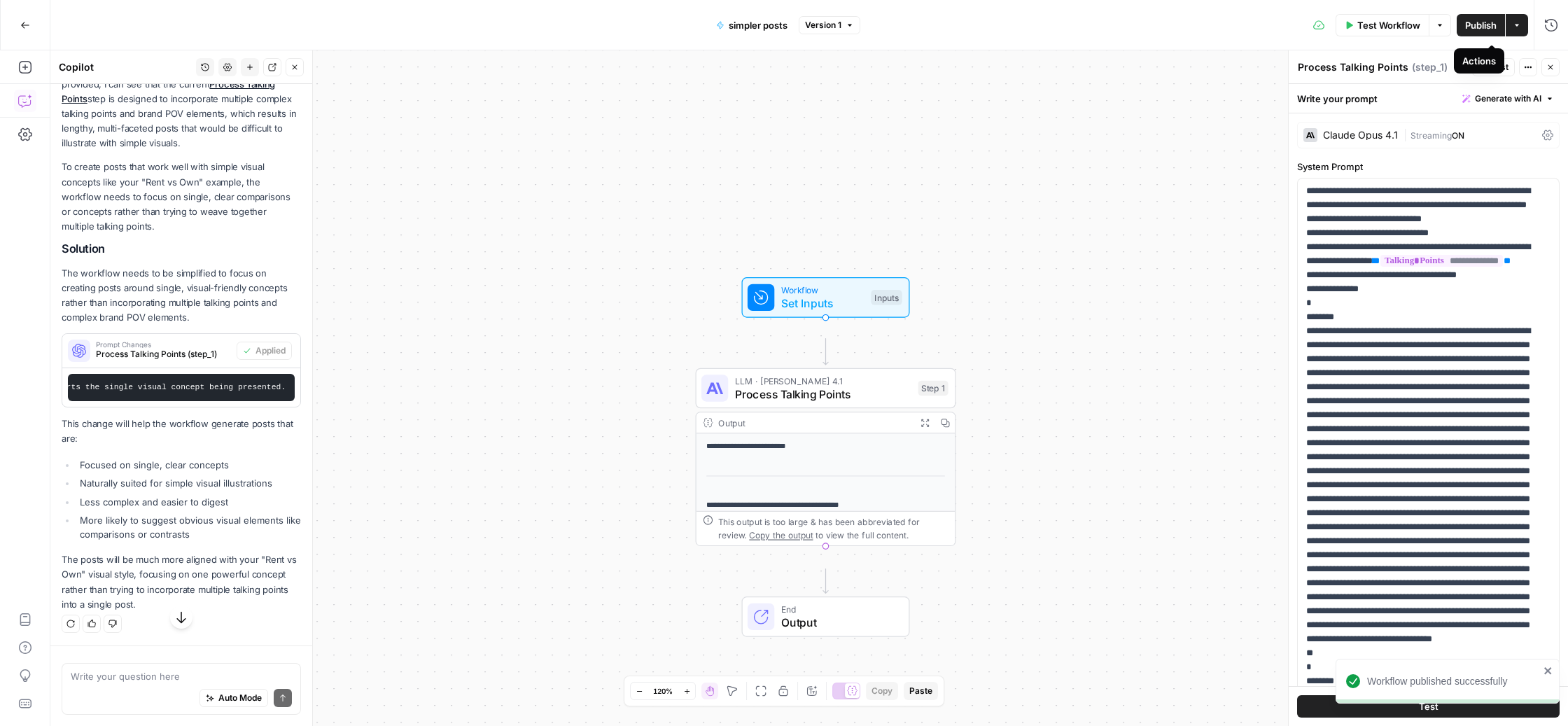
click at [1513, 21] on icon "button" at bounding box center [1517, 25] width 8 height 8
click at [1506, 23] on button "Actions" at bounding box center [1517, 25] width 22 height 22
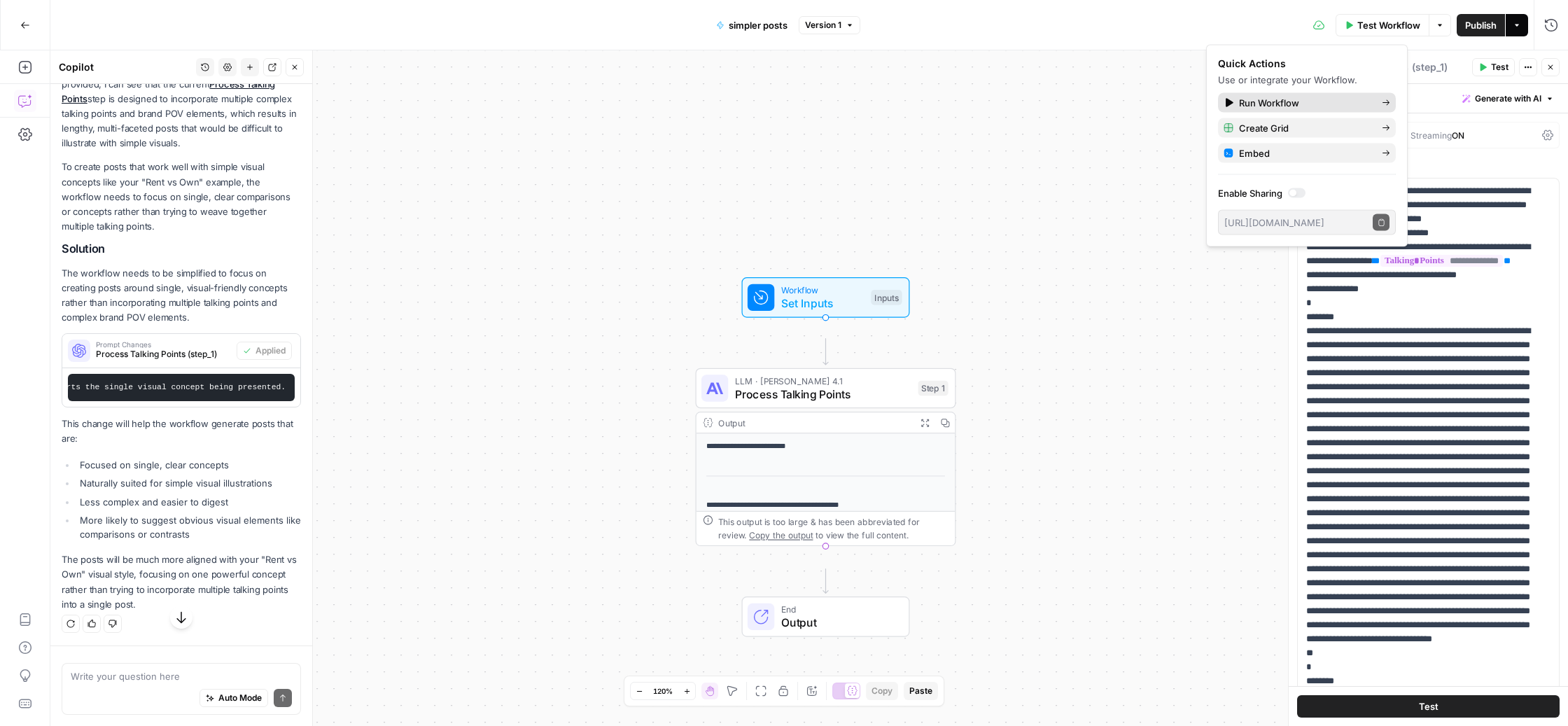
click at [1345, 110] on span "Run Workflow" at bounding box center [1305, 102] width 131 height 14
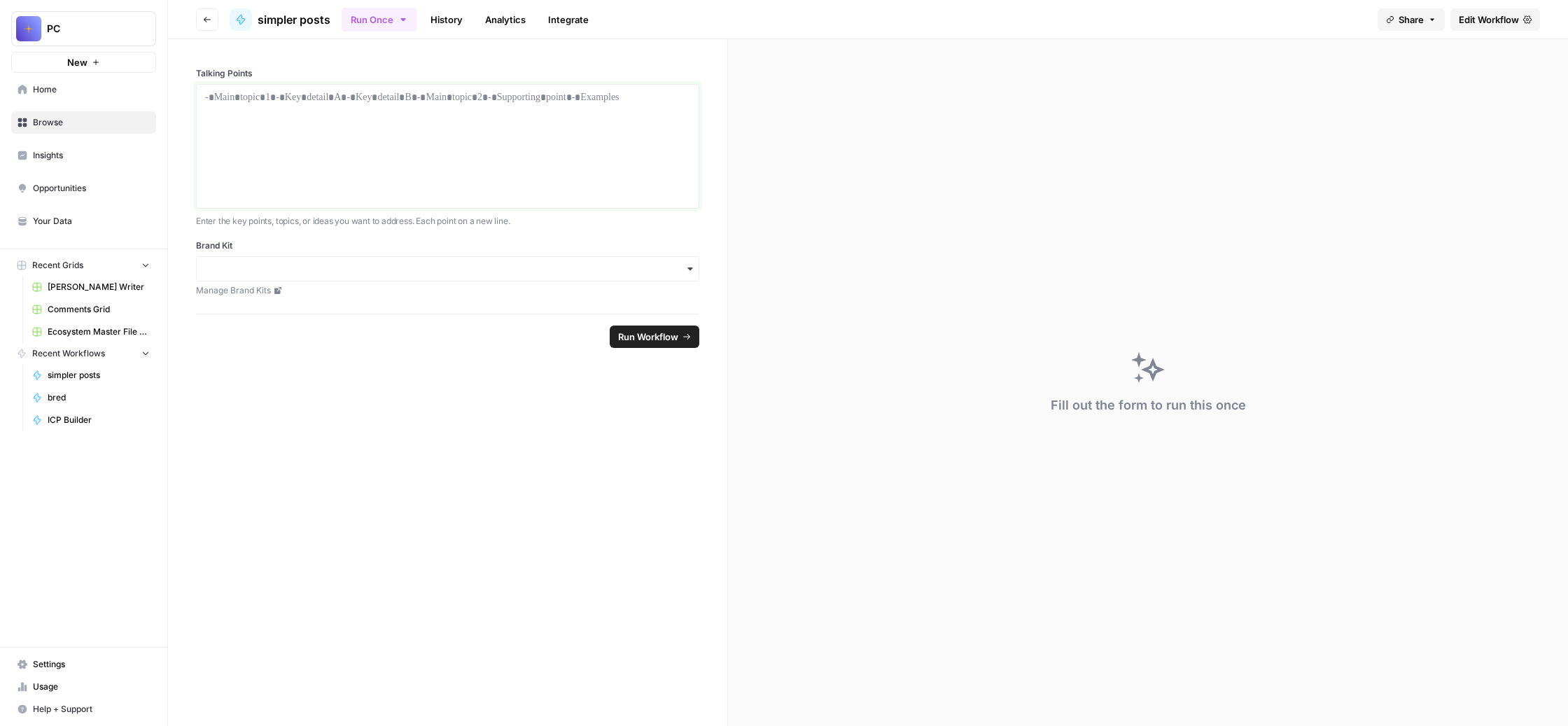
click at [466, 196] on div at bounding box center [448, 146] width 486 height 112
click at [496, 276] on input "Brand Kit" at bounding box center [448, 268] width 486 height 14
click at [440, 481] on div "Unstuck Engine" at bounding box center [514, 467] width 440 height 26
click at [433, 202] on div at bounding box center [448, 146] width 486 height 112
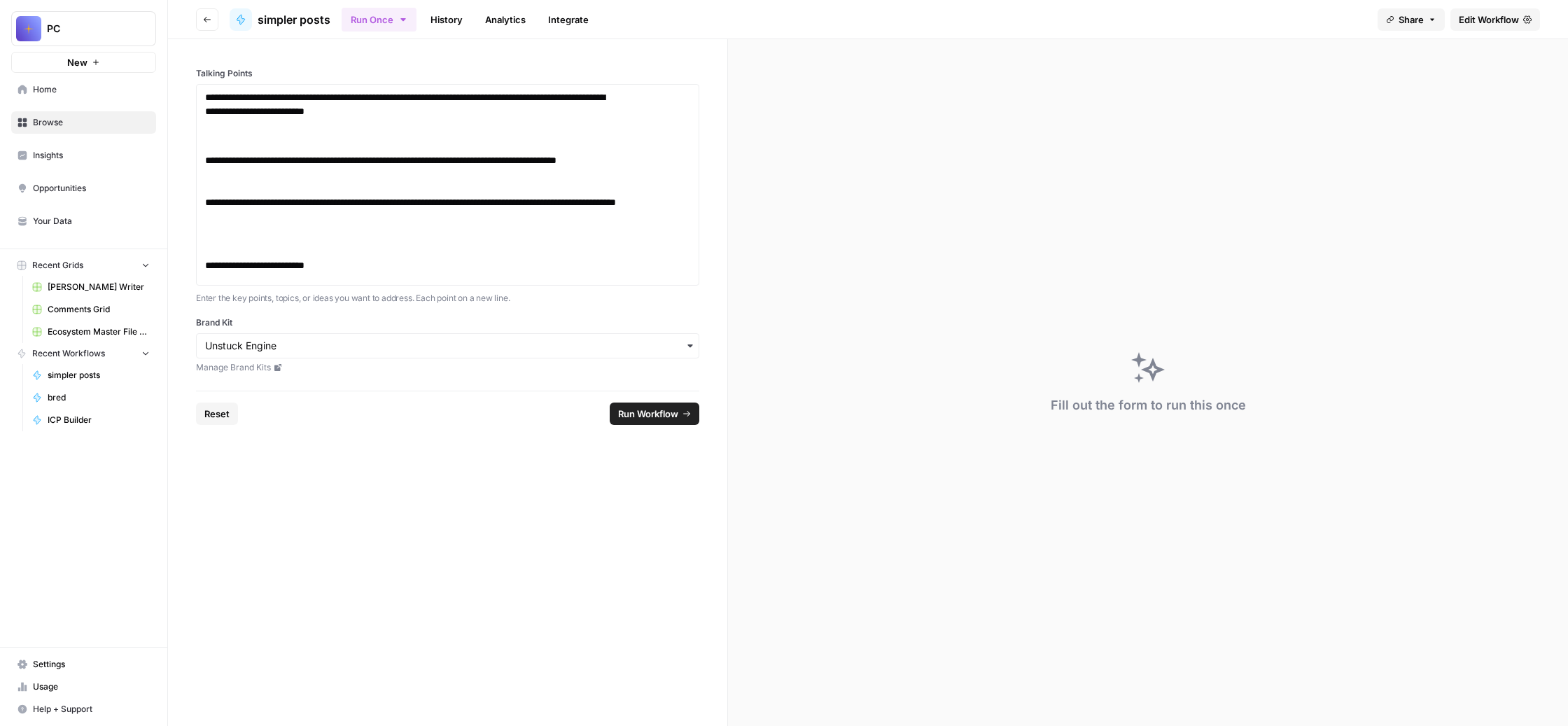
click at [679, 421] on span "Run Workflow" at bounding box center [648, 414] width 60 height 14
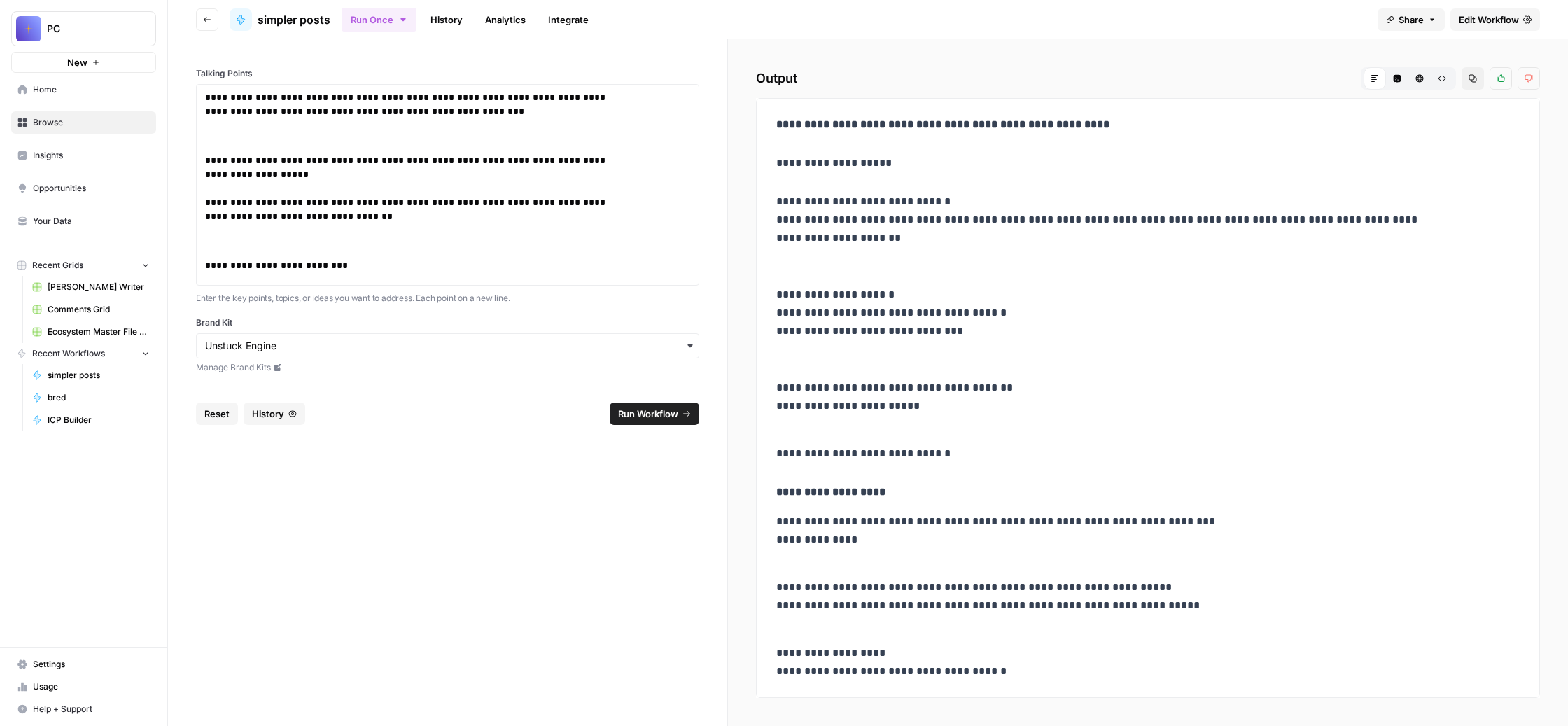
drag, startPoint x: 1010, startPoint y: 491, endPoint x: 841, endPoint y: 178, distance: 355.7
copy div "**********"
click at [1469, 83] on icon "button" at bounding box center [1473, 78] width 8 height 8
click at [1340, 273] on p "**********" at bounding box center [1099, 233] width 646 height 82
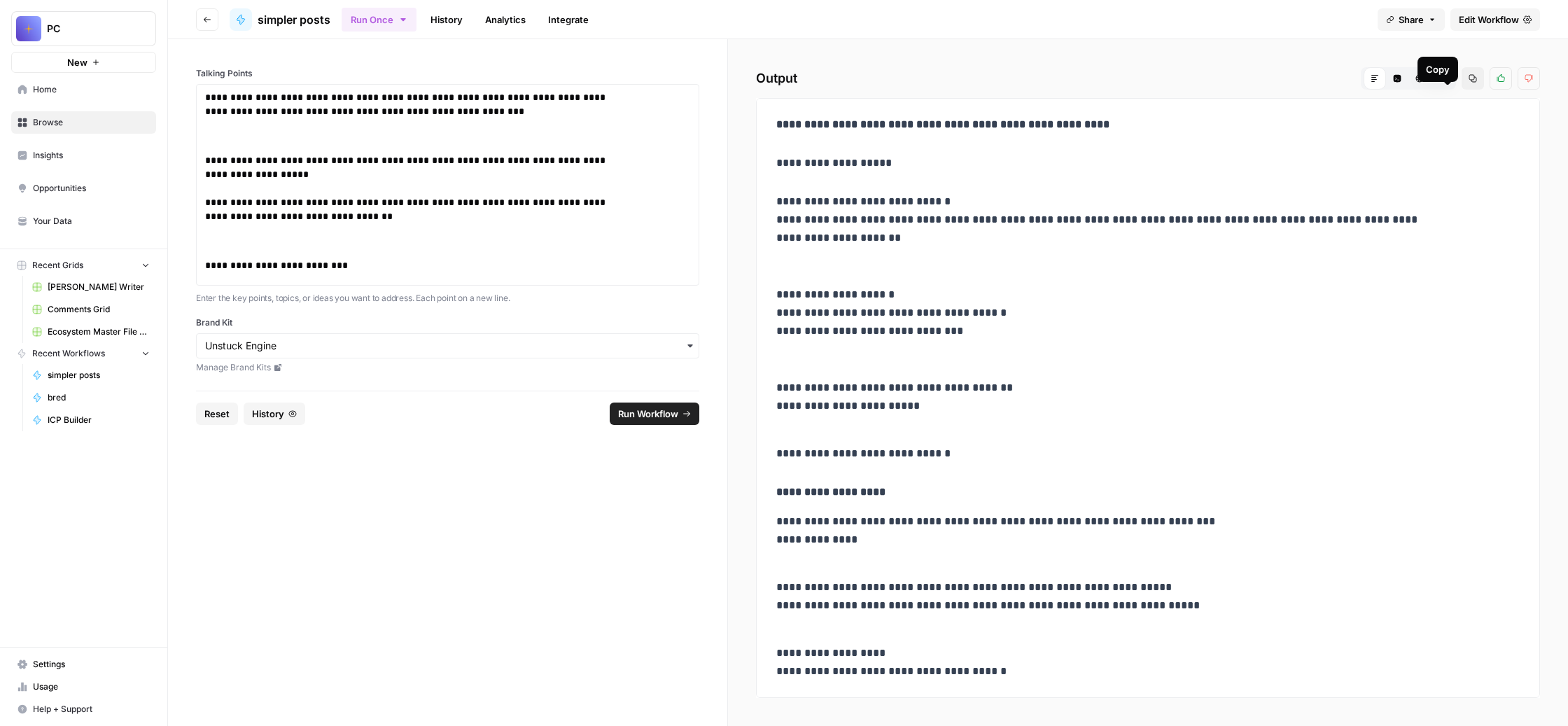
click at [1461, 90] on button "Copy" at bounding box center [1472, 78] width 22 height 22
click at [1431, 90] on button "Raw Output" at bounding box center [1442, 78] width 22 height 22
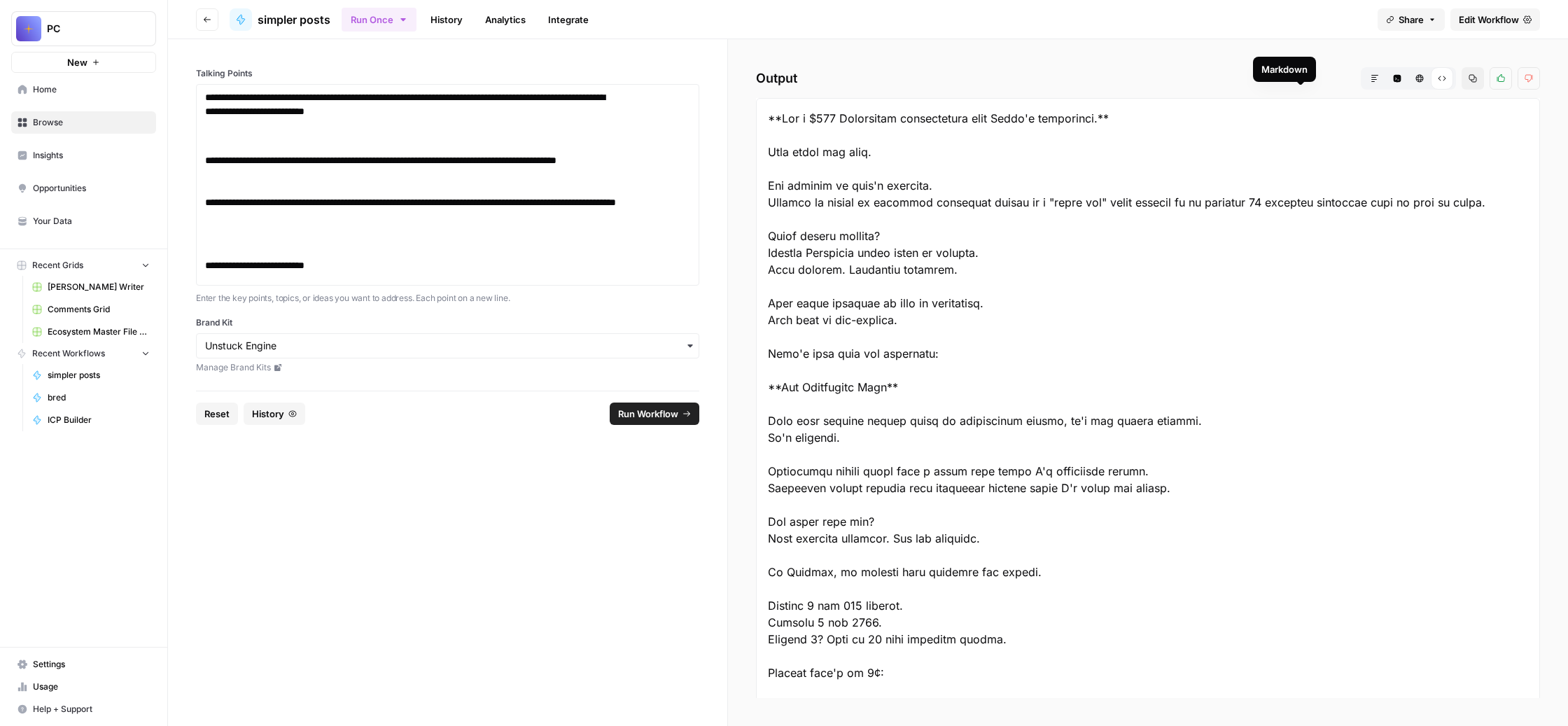
click at [1364, 90] on button "Markdown" at bounding box center [1375, 78] width 22 height 22
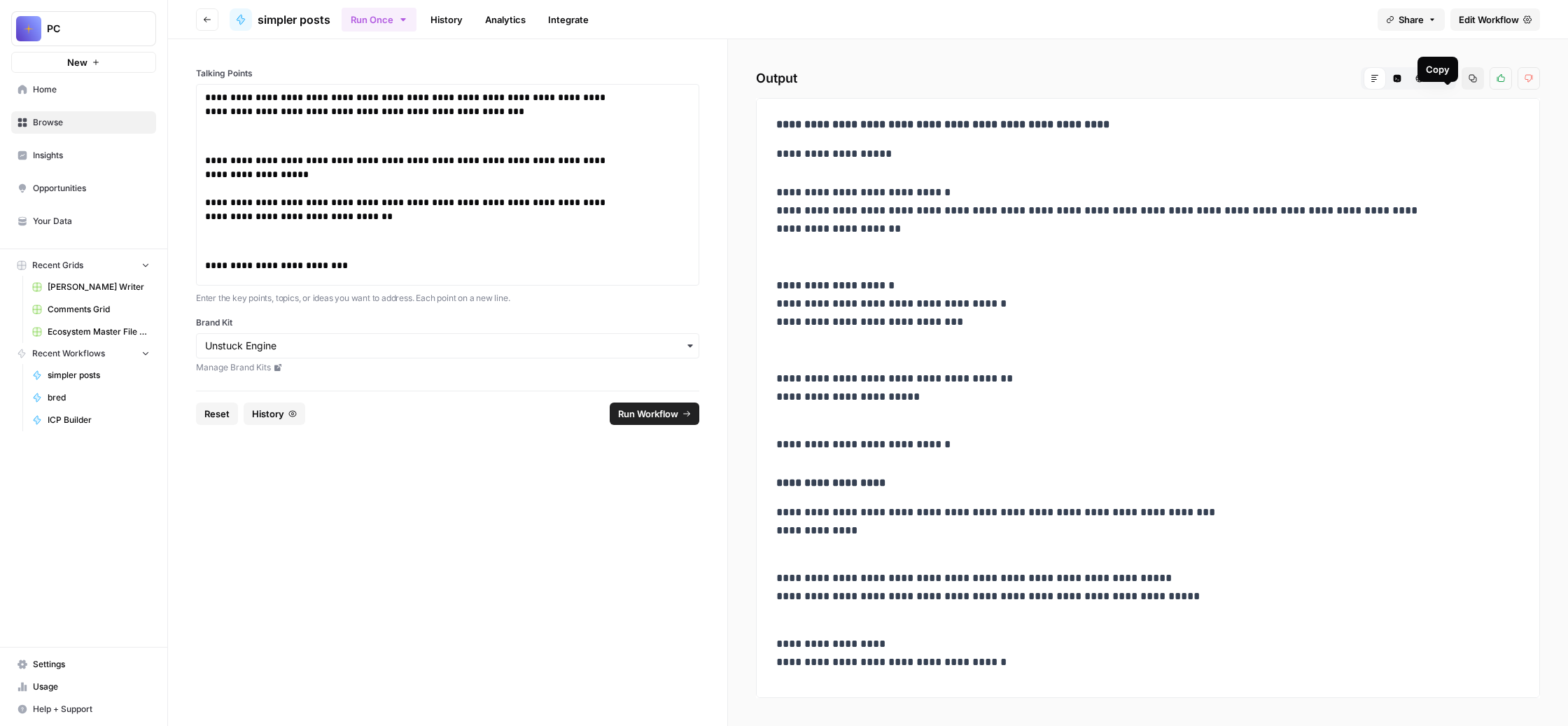
click at [1461, 90] on button "Copy" at bounding box center [1472, 78] width 22 height 22
drag, startPoint x: 523, startPoint y: 311, endPoint x: 334, endPoint y: 113, distance: 273.7
click at [334, 113] on div "**********" at bounding box center [448, 186] width 504 height 238
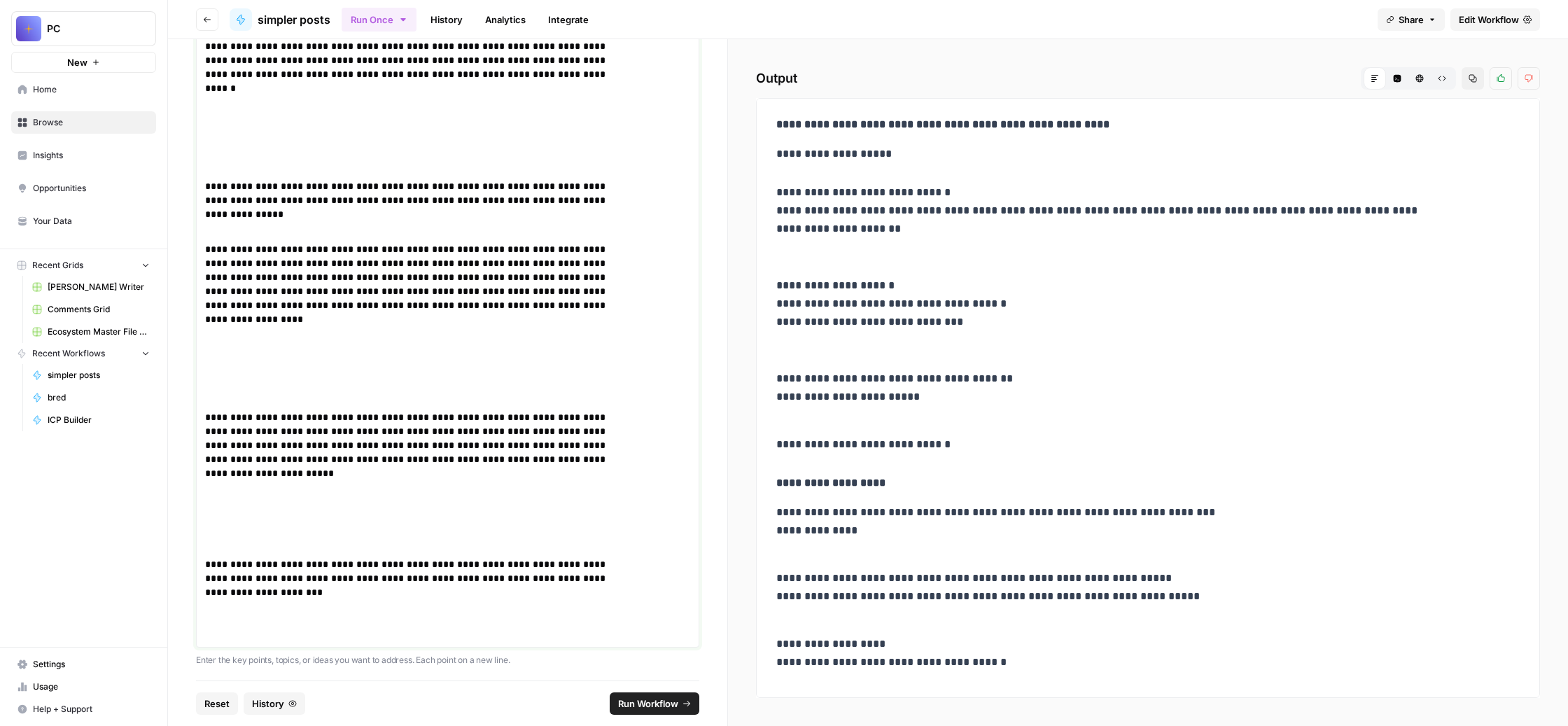
scroll to position [274, 0]
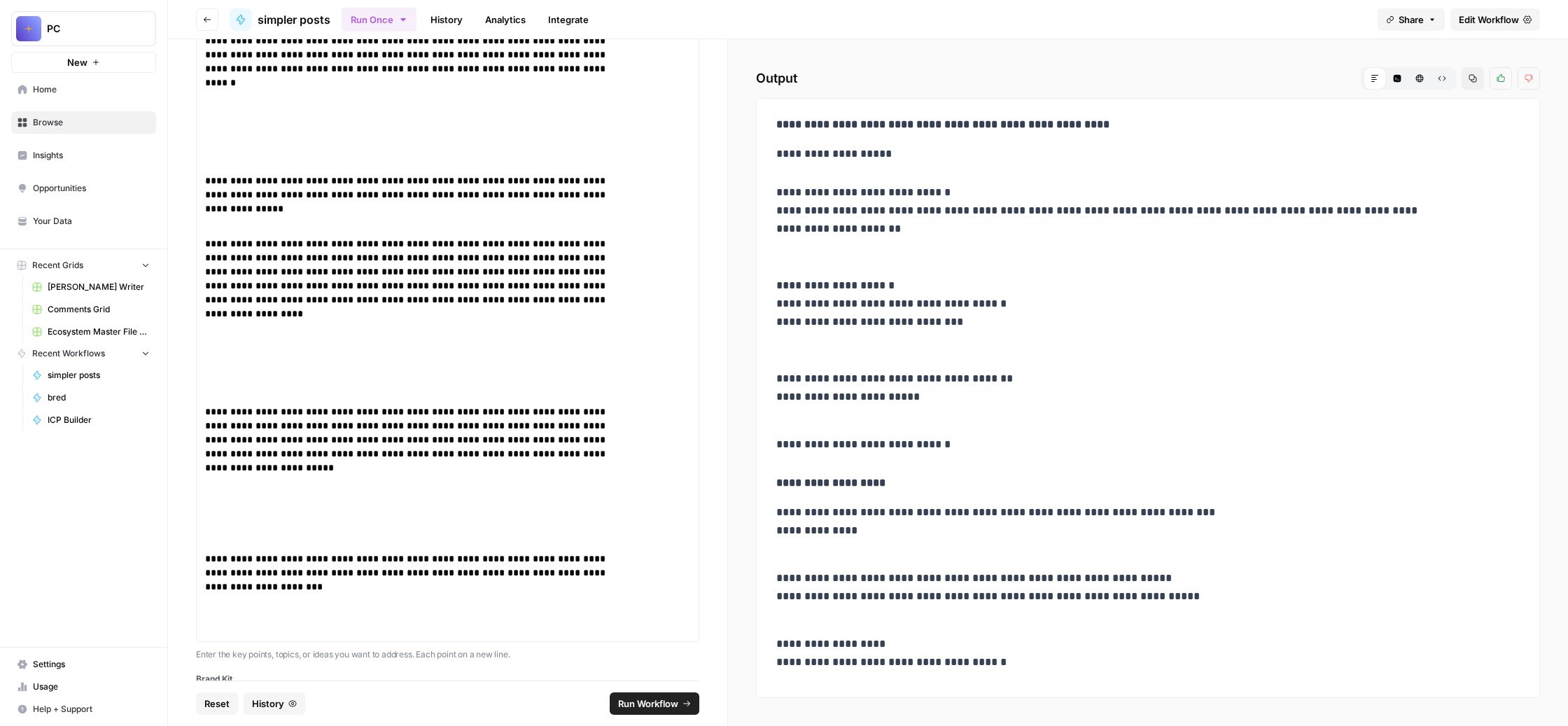
click at [671, 697] on span "Run Workflow" at bounding box center [648, 704] width 60 height 14
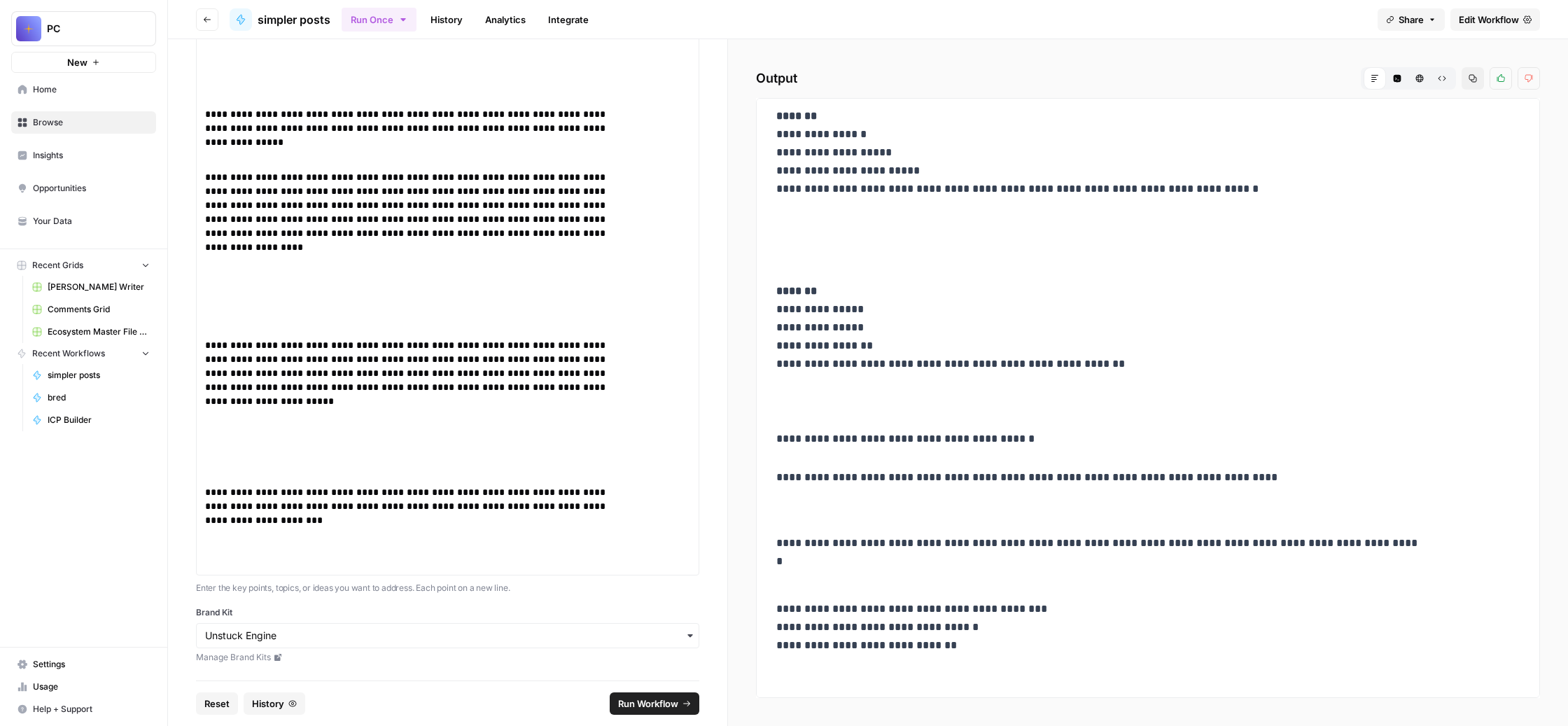
scroll to position [0, 0]
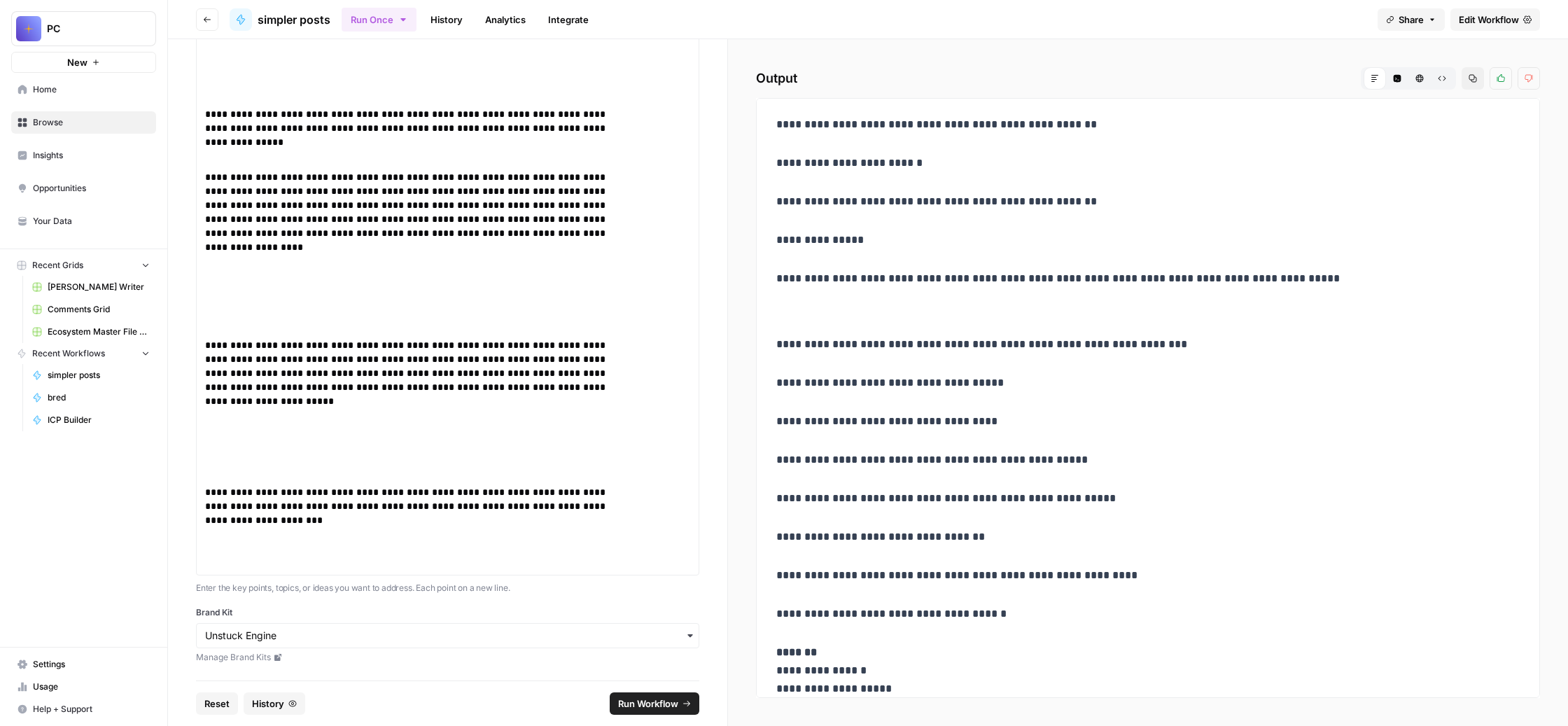
drag, startPoint x: 1213, startPoint y: 659, endPoint x: 838, endPoint y: 269, distance: 541.0
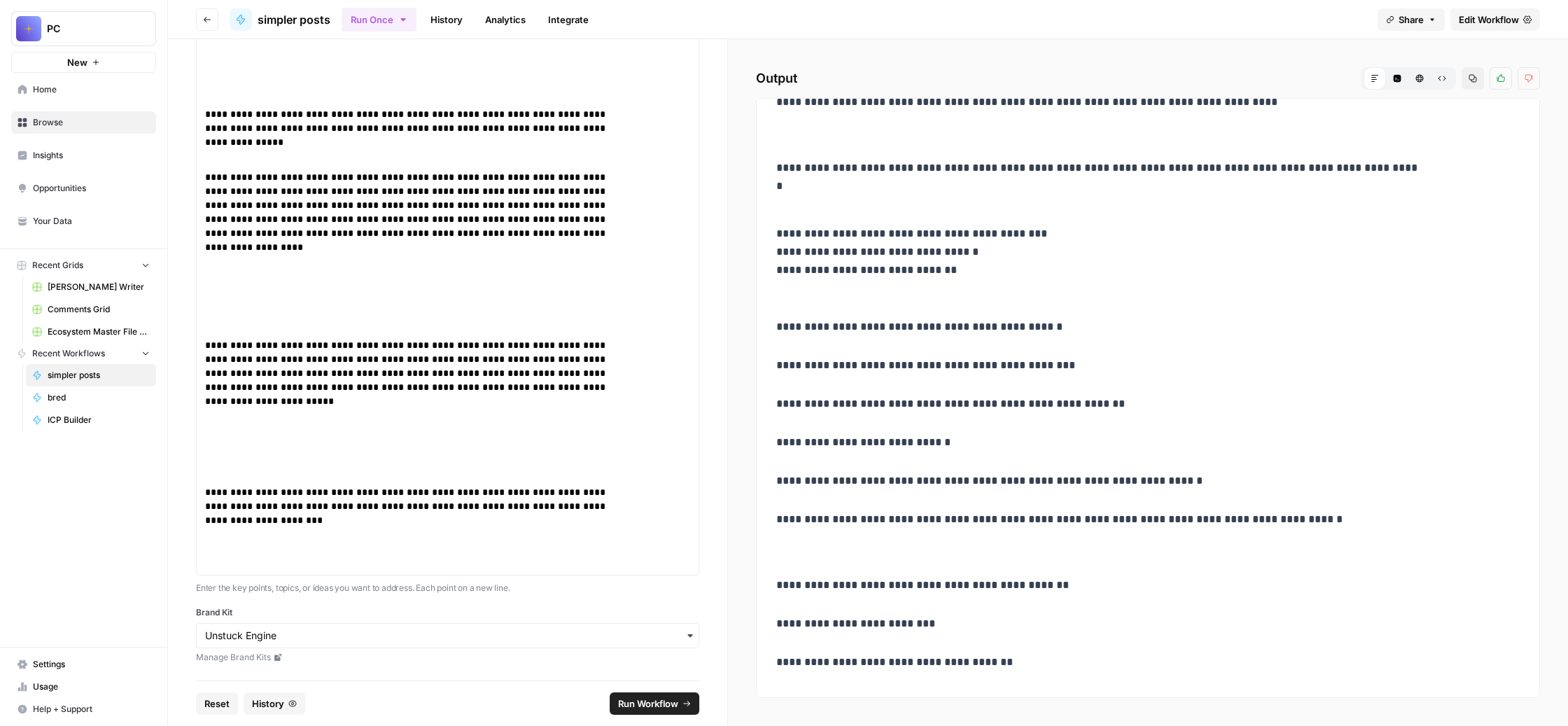
scroll to position [482, 0]
drag, startPoint x: 406, startPoint y: 472, endPoint x: 339, endPoint y: 306, distance: 179.0
click at [339, 306] on div "**********" at bounding box center [448, 159] width 504 height 832
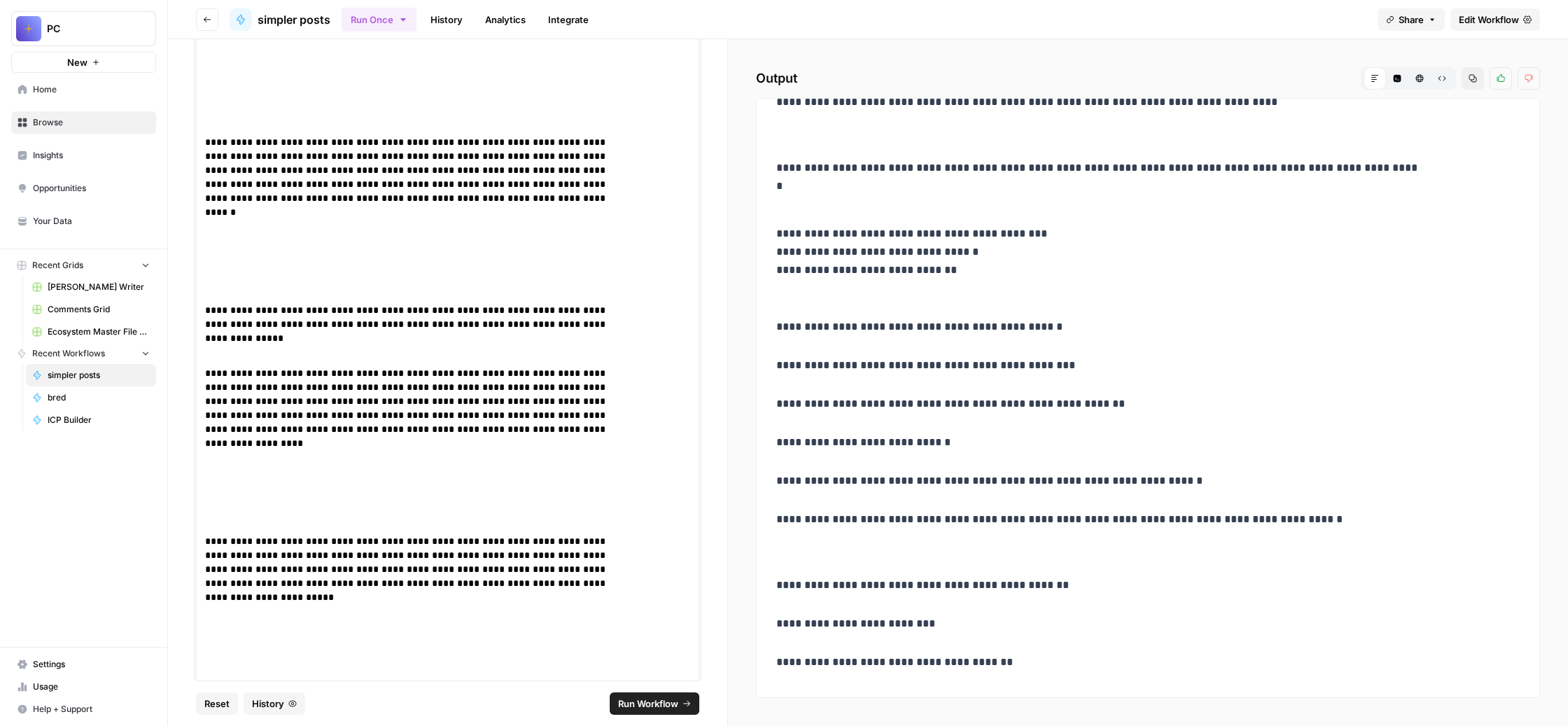
scroll to position [0, 0]
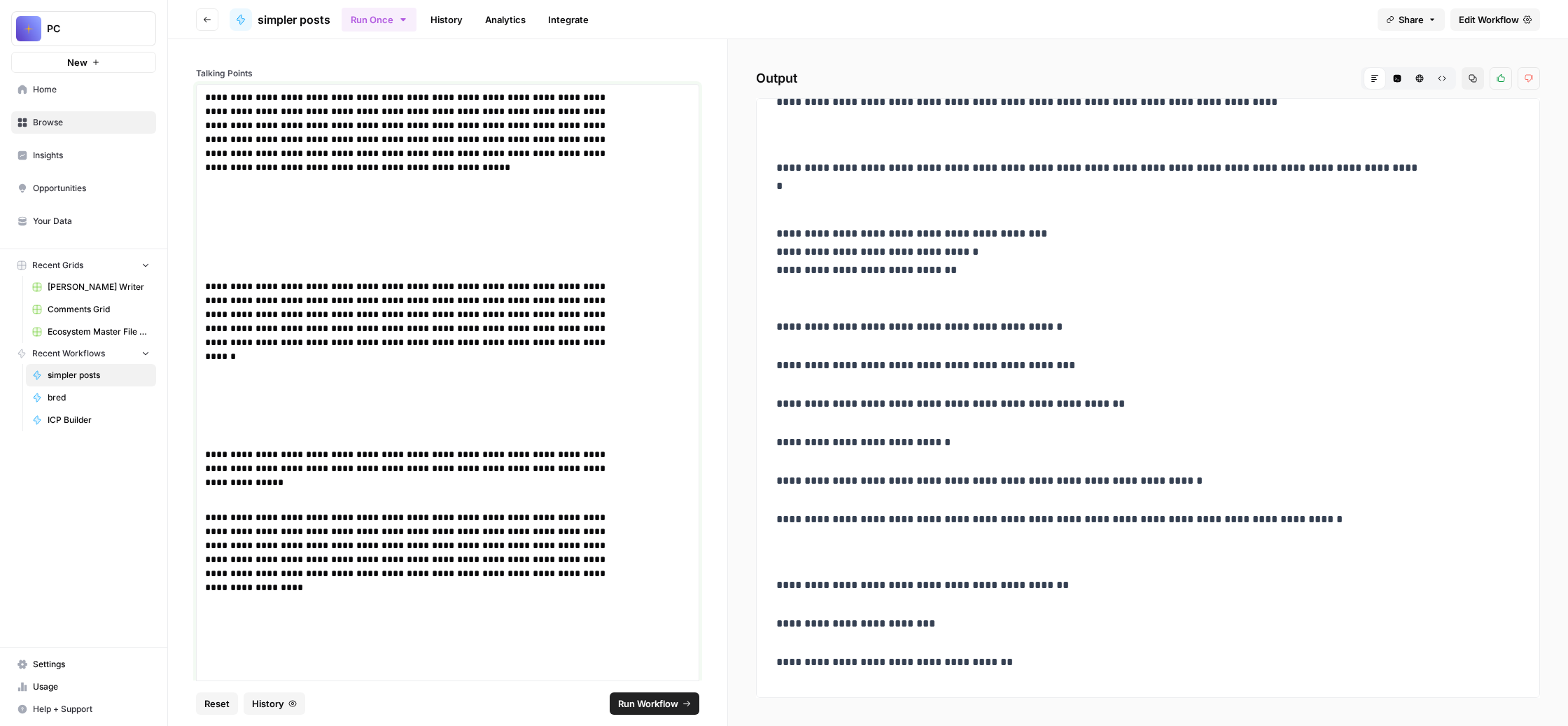
drag, startPoint x: 417, startPoint y: 463, endPoint x: 296, endPoint y: 146, distance: 339.3
click at [296, 146] on div "**********" at bounding box center [448, 500] width 504 height 832
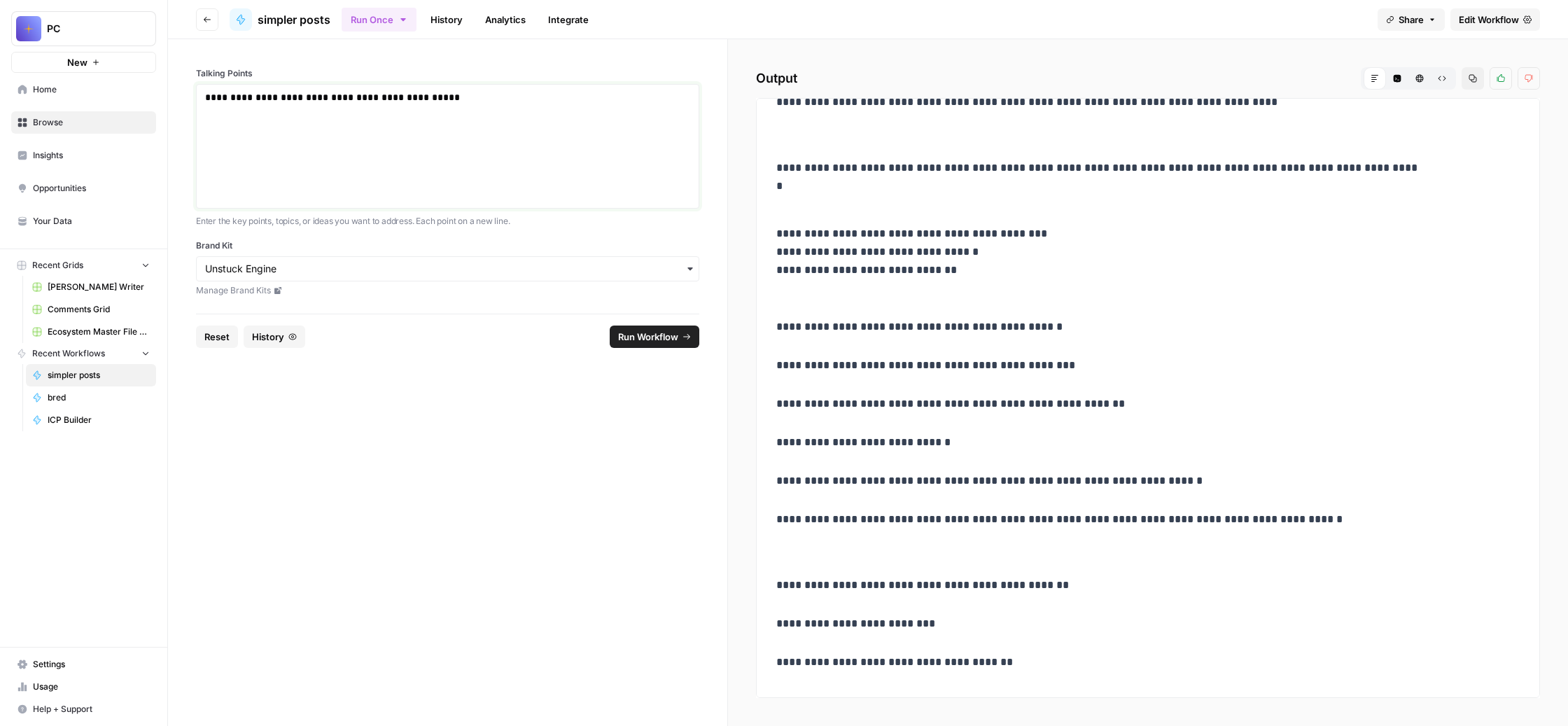
drag, startPoint x: 444, startPoint y: 141, endPoint x: 293, endPoint y: 126, distance: 151.7
click at [293, 126] on div "**********" at bounding box center [448, 146] width 504 height 125
click at [519, 112] on p "**********" at bounding box center [412, 100] width 415 height 21
click at [671, 344] on span "Run Workflow" at bounding box center [648, 336] width 60 height 14
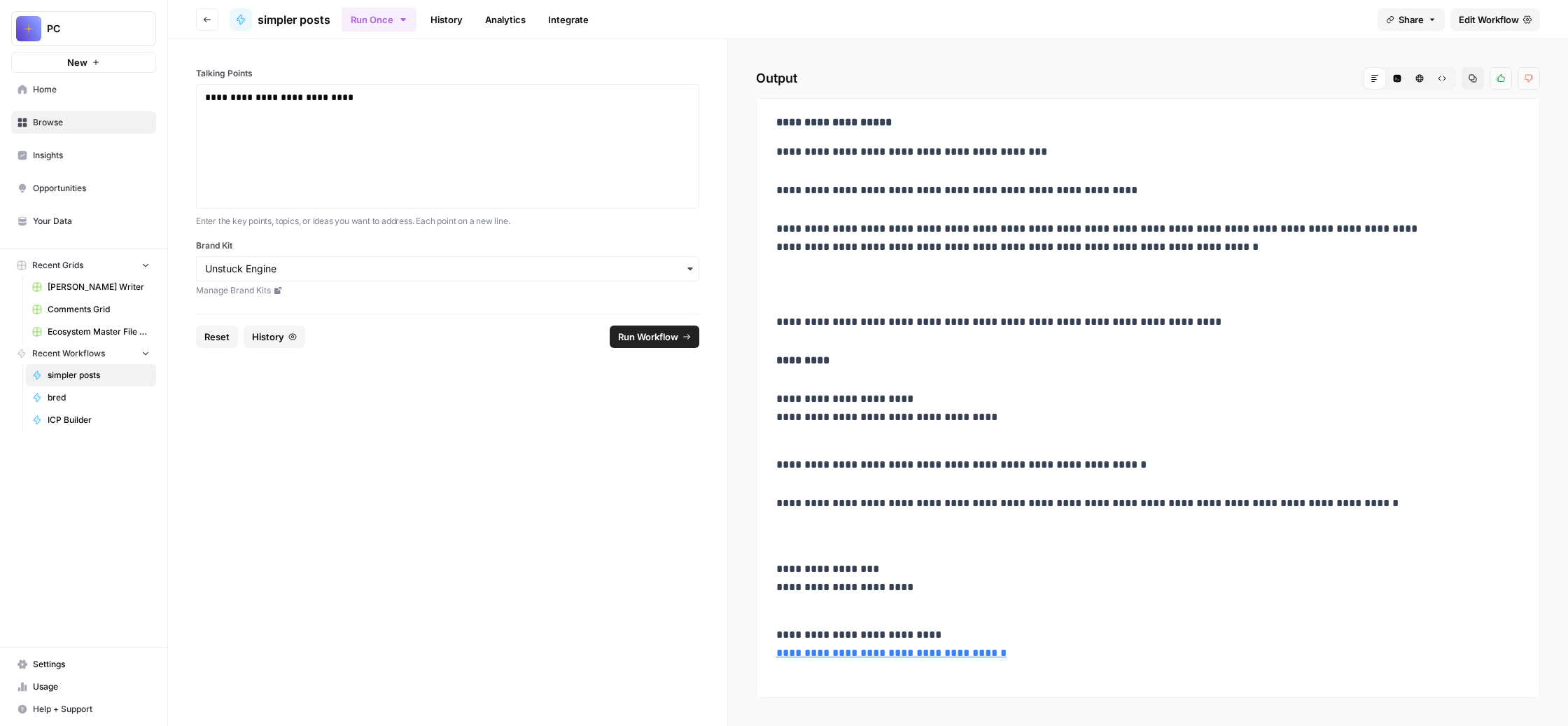
scroll to position [1154, 0]
drag, startPoint x: 523, startPoint y: 145, endPoint x: 309, endPoint y: 127, distance: 214.8
click at [309, 127] on div "**********" at bounding box center [448, 146] width 504 height 125
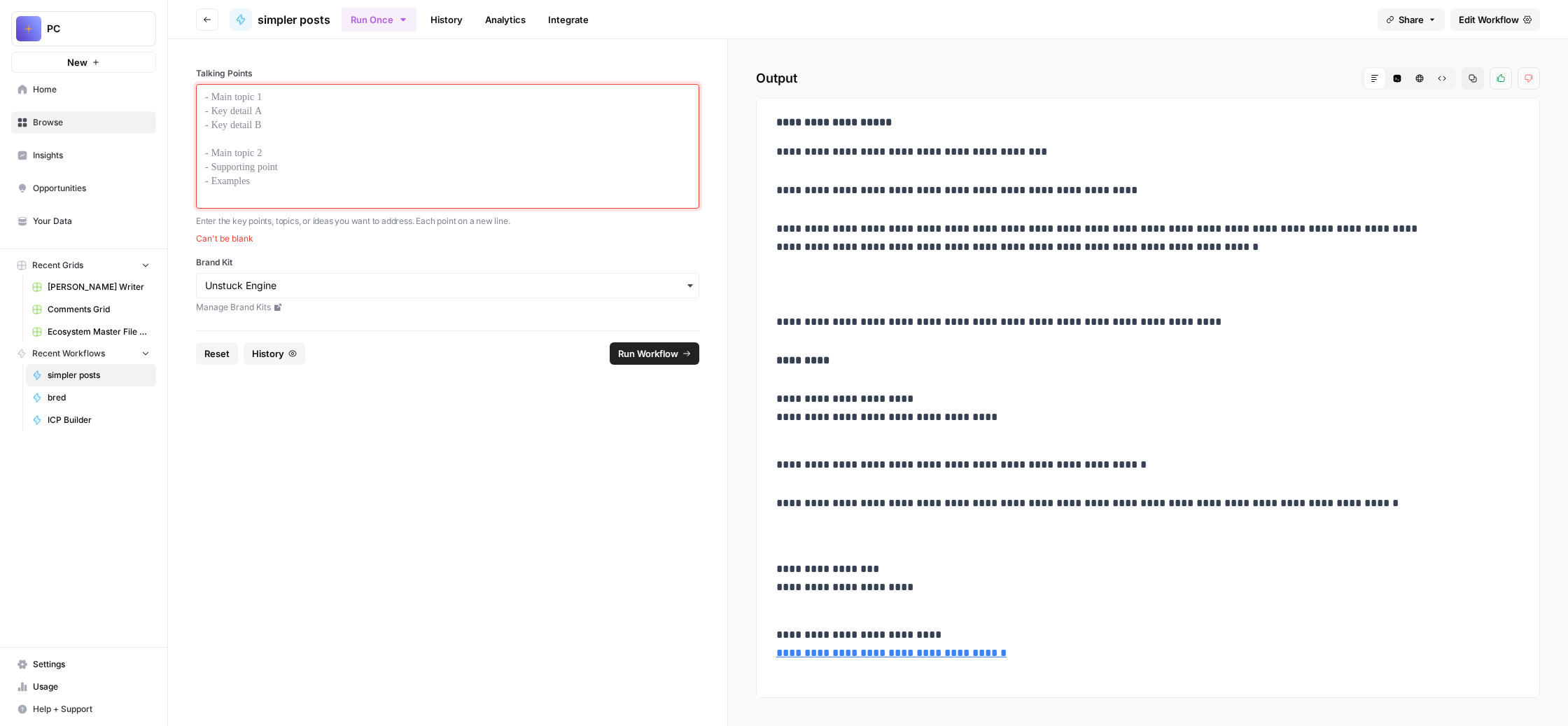
scroll to position [403, 0]
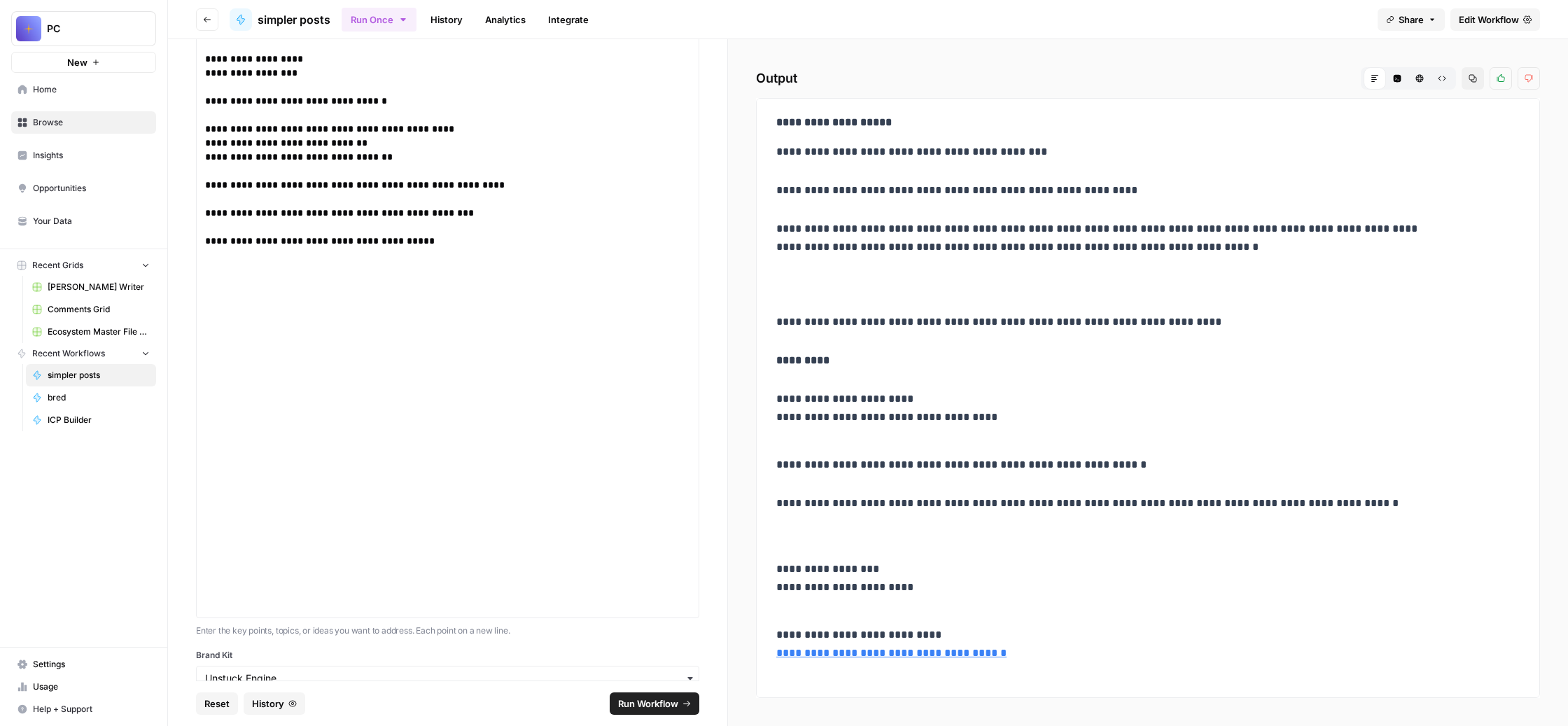
click at [670, 697] on span "Run Workflow" at bounding box center [648, 704] width 60 height 14
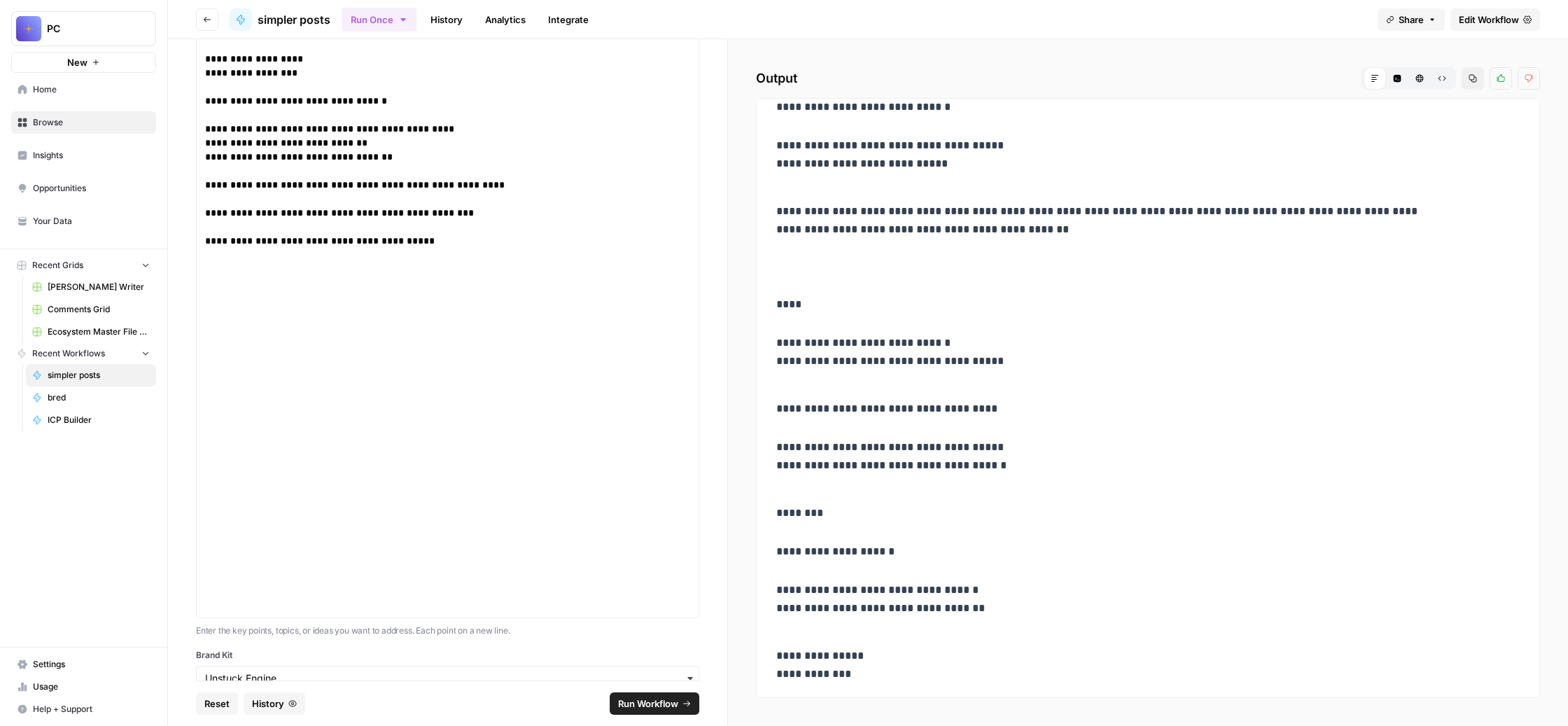
scroll to position [0, 0]
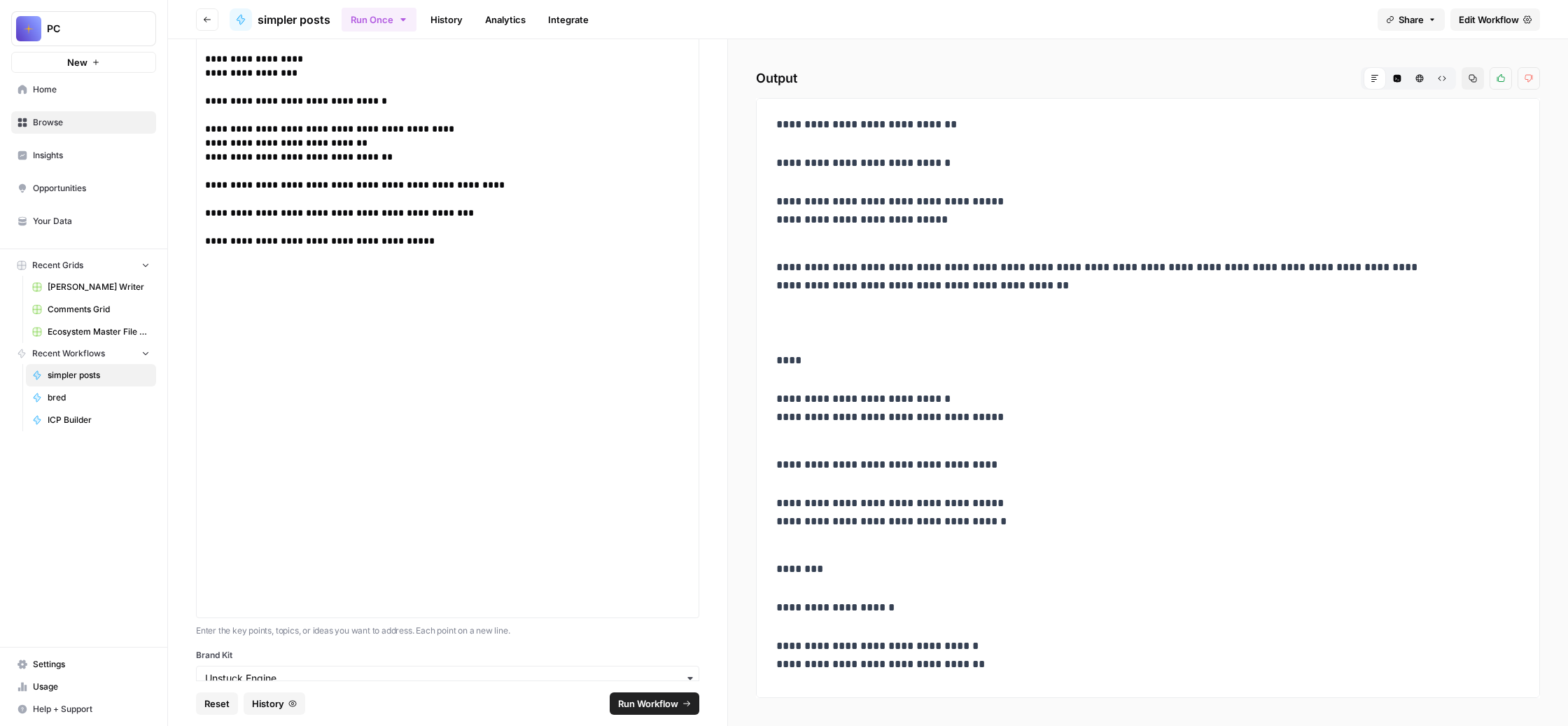
drag, startPoint x: 972, startPoint y: 601, endPoint x: 858, endPoint y: 198, distance: 418.8
click at [858, 198] on div "**********" at bounding box center [1148, 711] width 760 height 1203
click at [1098, 90] on h2 "Output Markdown Code Editor HTML Viewer Raw Output Copy Thumbs up Thumbs down" at bounding box center [1149, 78] width 784 height 22
click at [1476, 79] on span "Copy" at bounding box center [1476, 78] width 1 height 1
click at [1469, 83] on icon "button" at bounding box center [1473, 78] width 8 height 8
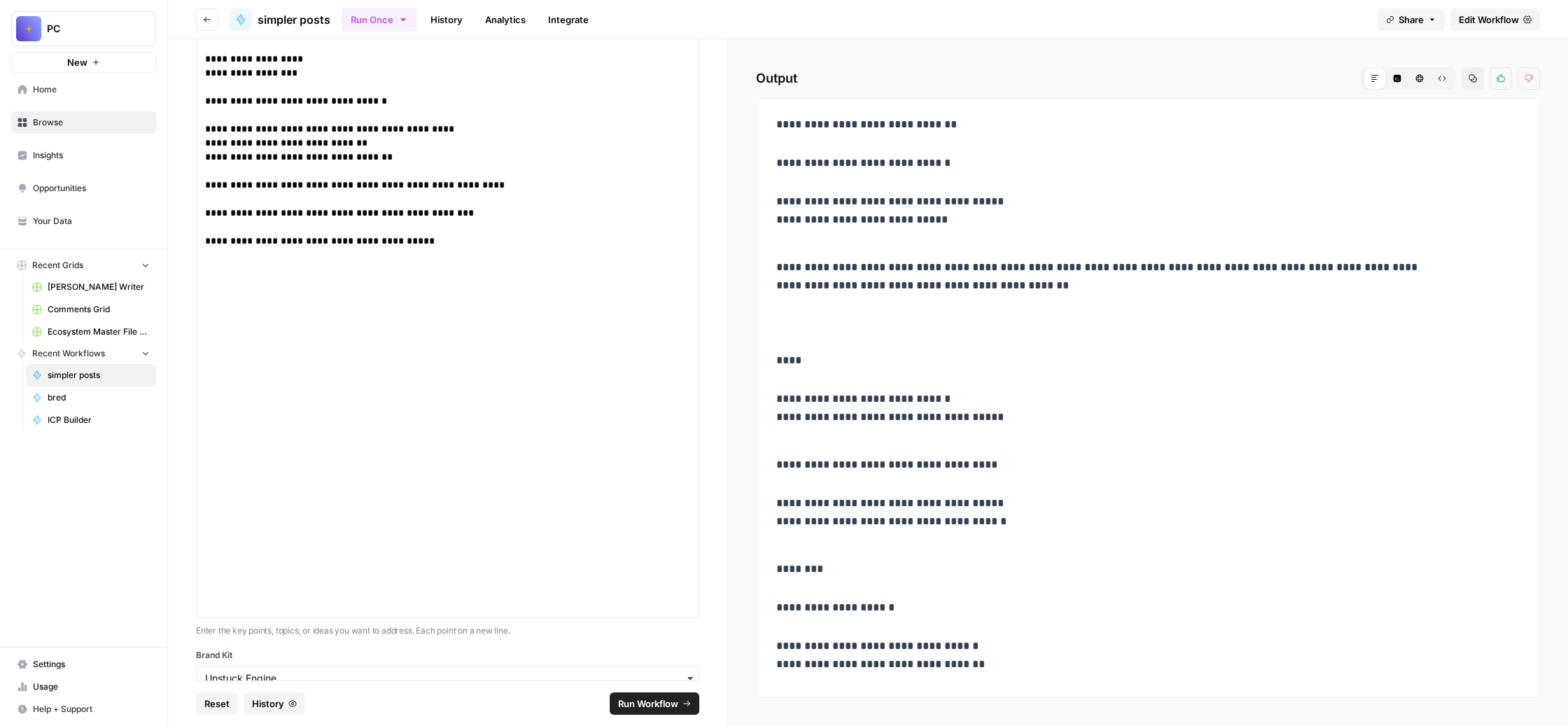
click at [1438, 83] on icon "button" at bounding box center [1442, 78] width 8 height 8
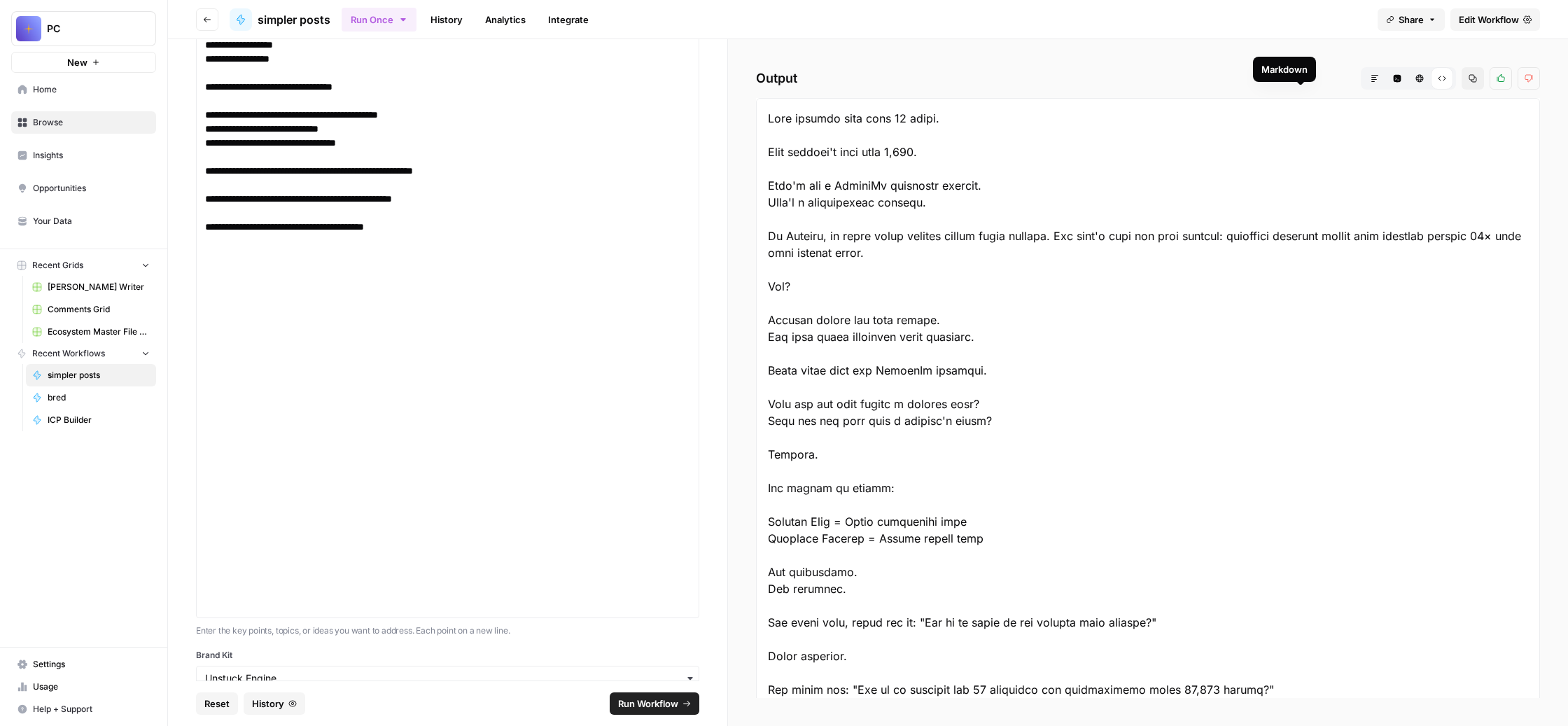
click at [1364, 90] on button "Markdown" at bounding box center [1375, 78] width 22 height 22
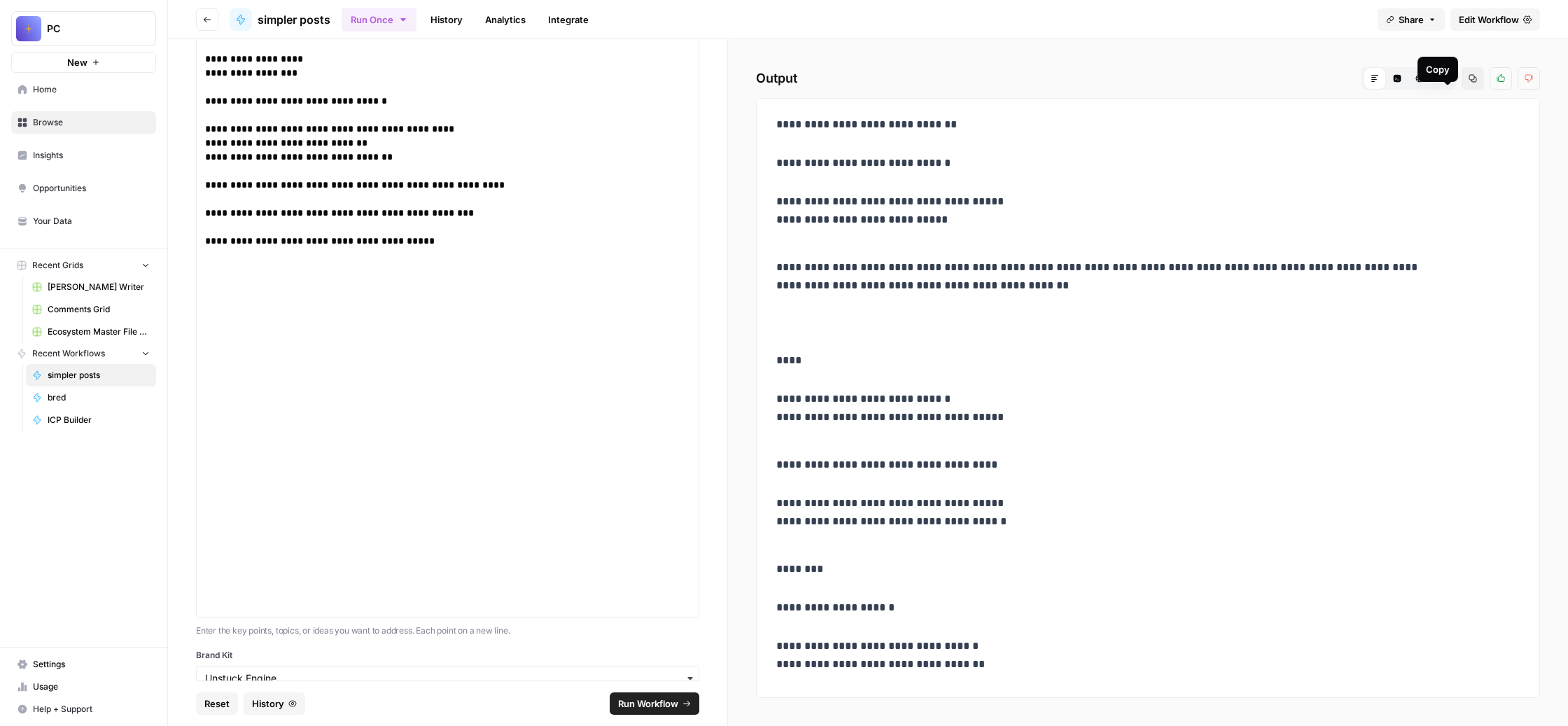
click at [1461, 90] on button "Copy" at bounding box center [1472, 78] width 22 height 22
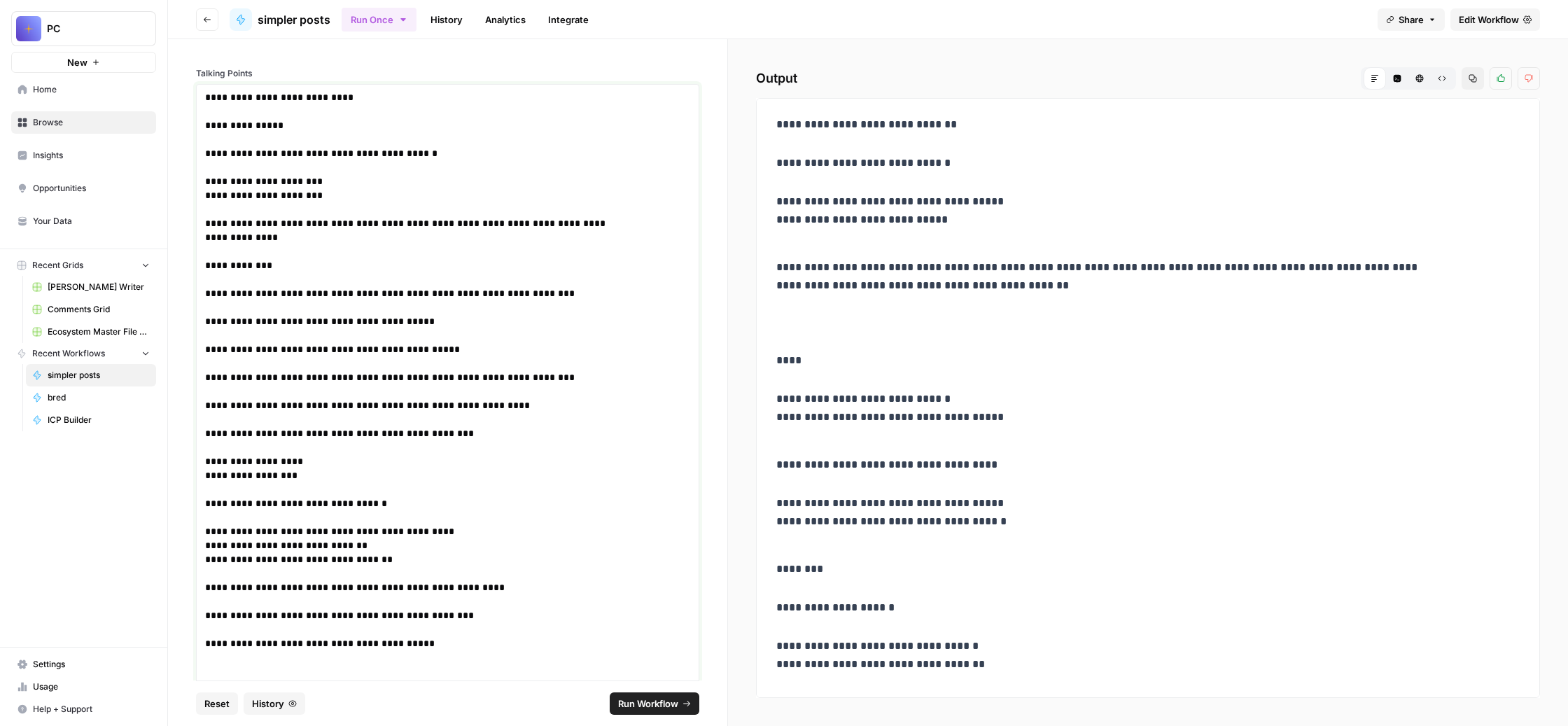
drag, startPoint x: 659, startPoint y: 454, endPoint x: 485, endPoint y: 1, distance: 485.3
click at [485, 1] on div "**********" at bounding box center [868, 363] width 1400 height 726
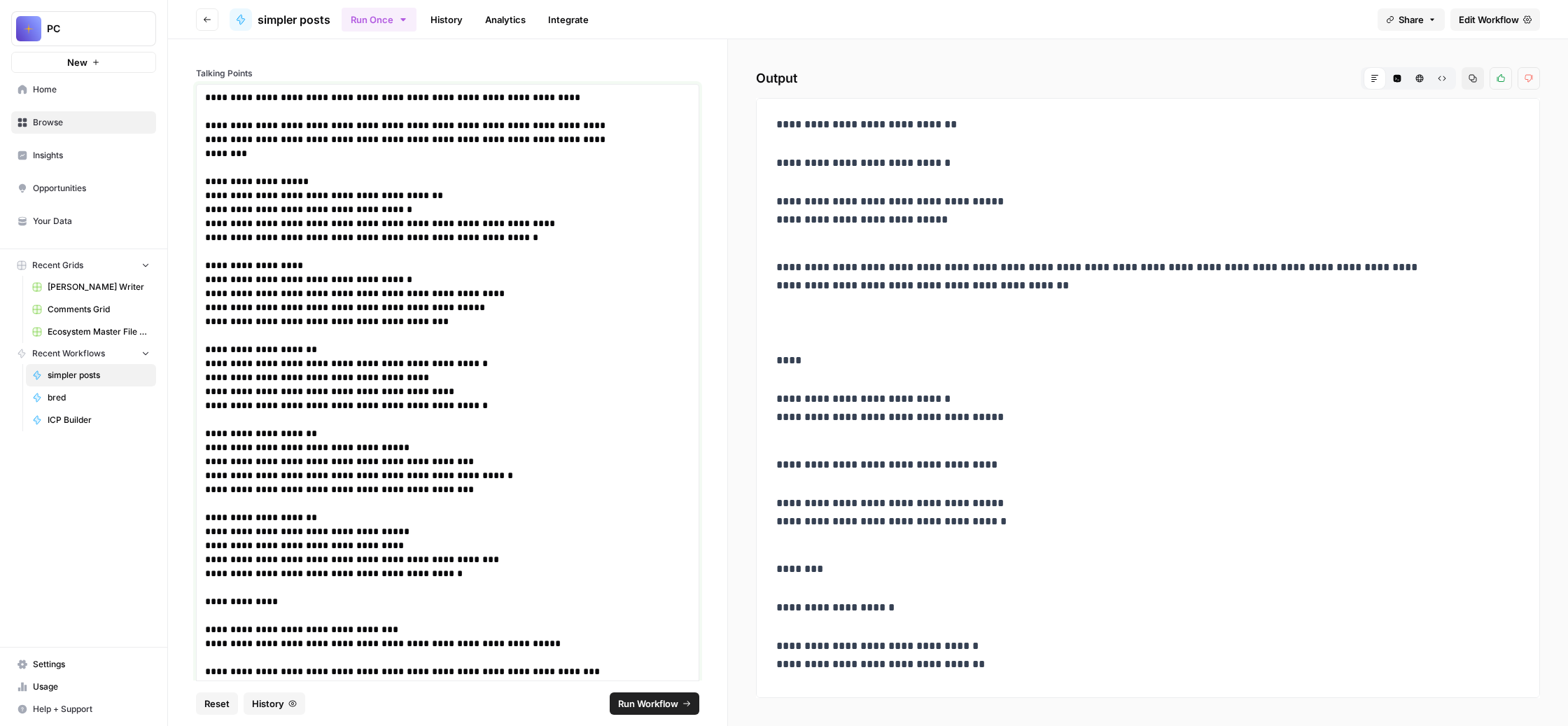
drag, startPoint x: 372, startPoint y: 270, endPoint x: 293, endPoint y: 191, distance: 111.7
click at [293, 191] on div "**********" at bounding box center [447, 359] width 559 height 642
click at [365, 230] on p "**********" at bounding box center [412, 678] width 415 height 1176
drag, startPoint x: 365, startPoint y: 230, endPoint x: 292, endPoint y: 196, distance: 80.5
click at [292, 196] on div "**********" at bounding box center [447, 359] width 559 height 642
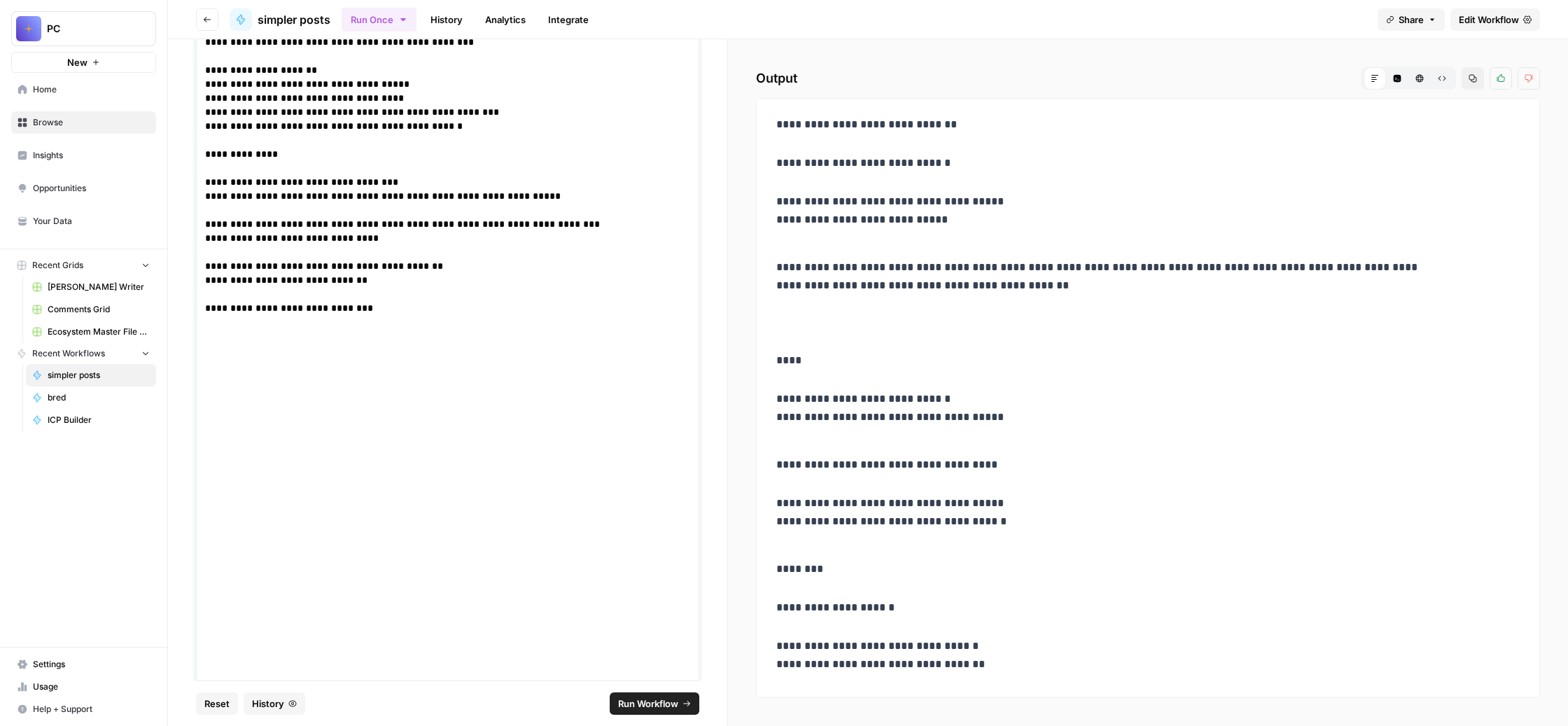
scroll to position [469, 0]
click at [620, 205] on p "**********" at bounding box center [412, 220] width 415 height 1071
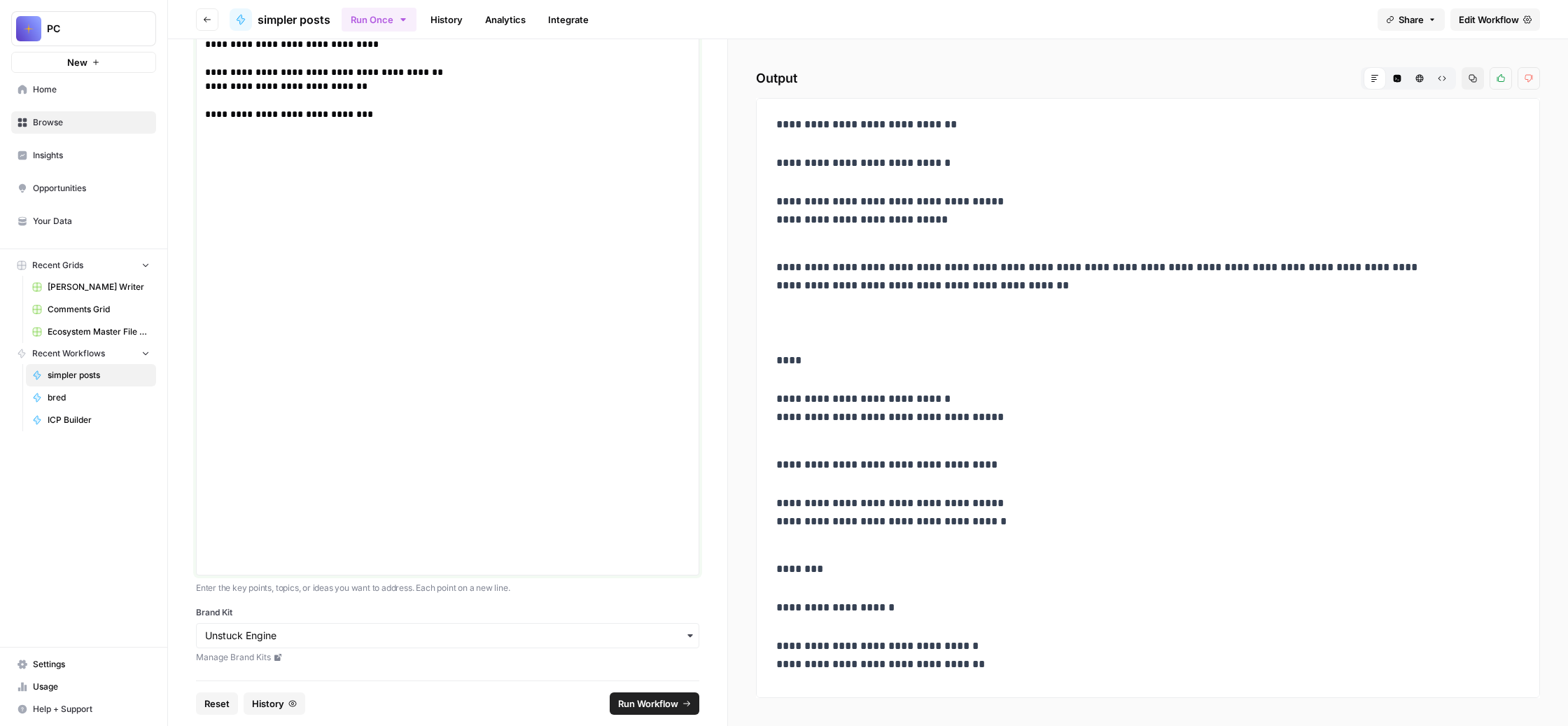
scroll to position [819, 0]
drag, startPoint x: 396, startPoint y: 311, endPoint x: 289, endPoint y: 306, distance: 107.1
click at [289, 306] on div "**********" at bounding box center [447, 359] width 559 height 642
click at [396, 315] on p "**********" at bounding box center [412, 23] width 415 height 1093
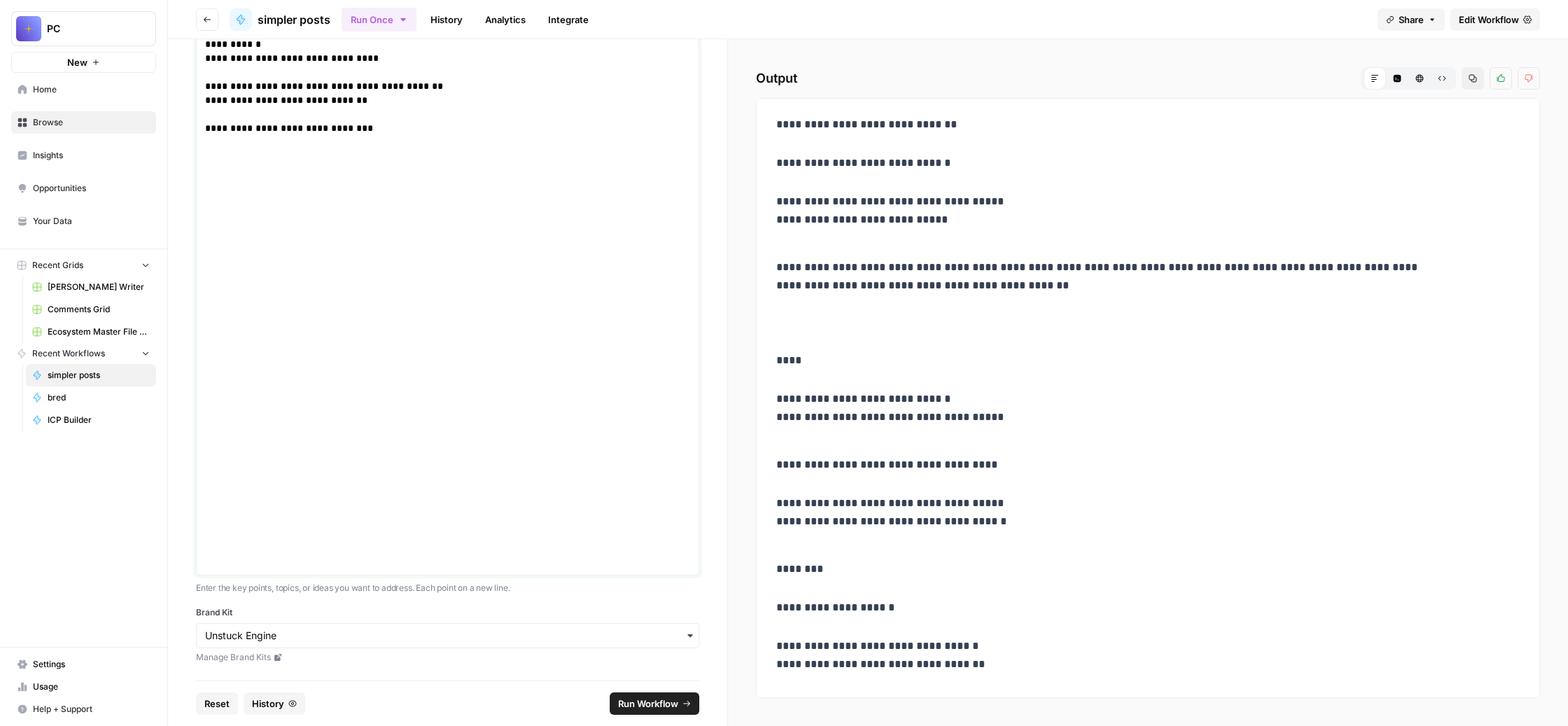
drag, startPoint x: 580, startPoint y: 467, endPoint x: 339, endPoint y: 445, distance: 242.0
click at [339, 446] on p "**********" at bounding box center [412, 23] width 415 height 1093
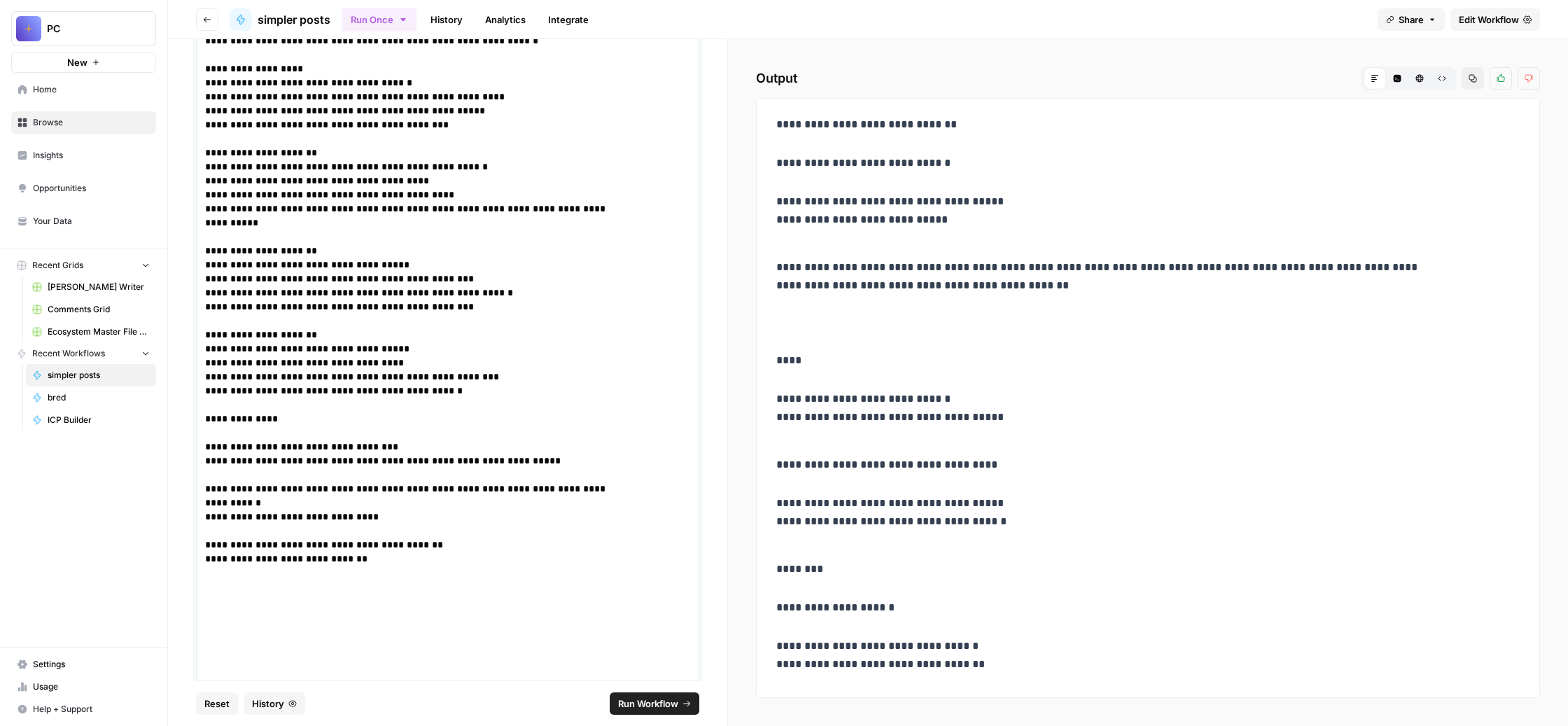
scroll to position [222, 0]
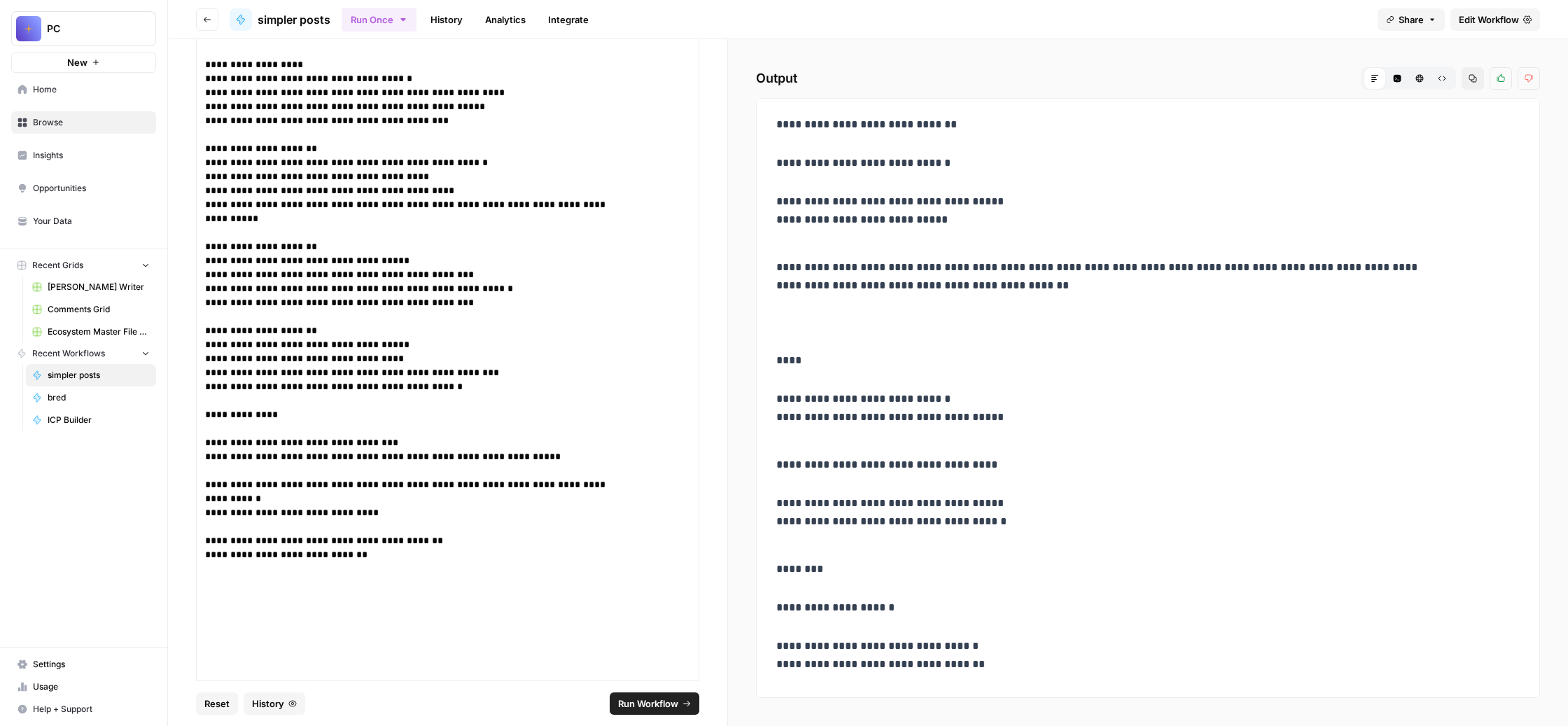
click at [669, 697] on span "Run Workflow" at bounding box center [648, 704] width 60 height 14
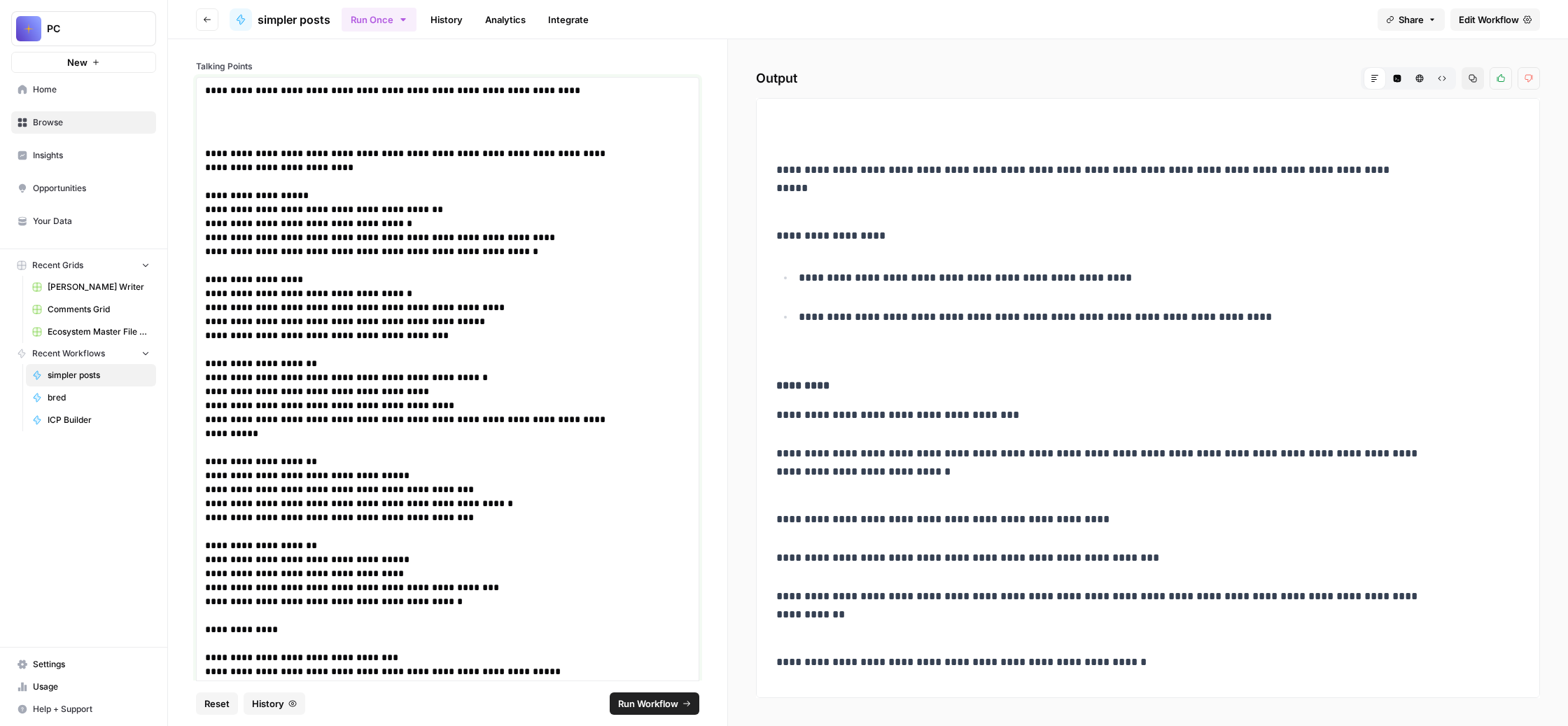
scroll to position [0, 0]
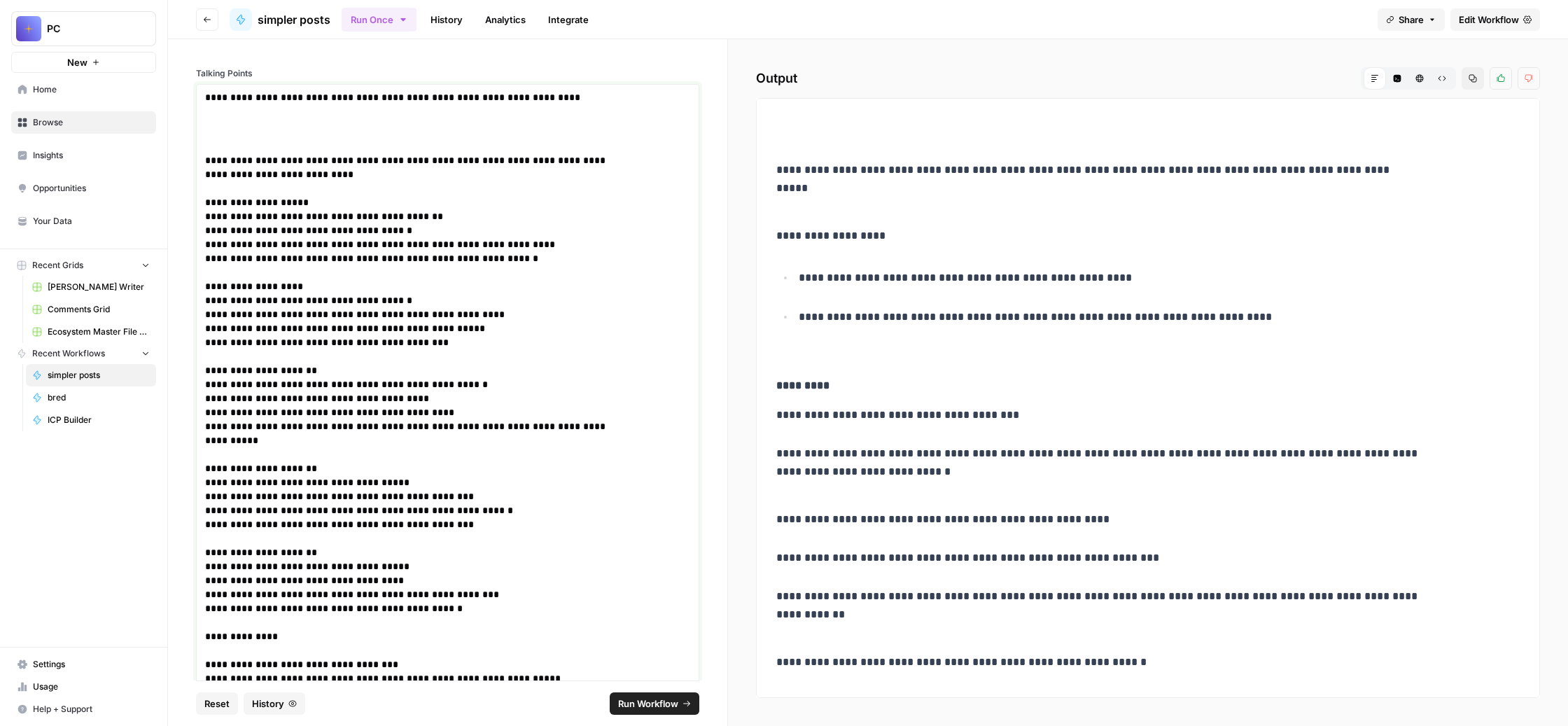
drag, startPoint x: 564, startPoint y: 438, endPoint x: 393, endPoint y: -54, distance: 520.9
click at [393, 0] on html "**********" at bounding box center [784, 363] width 1568 height 726
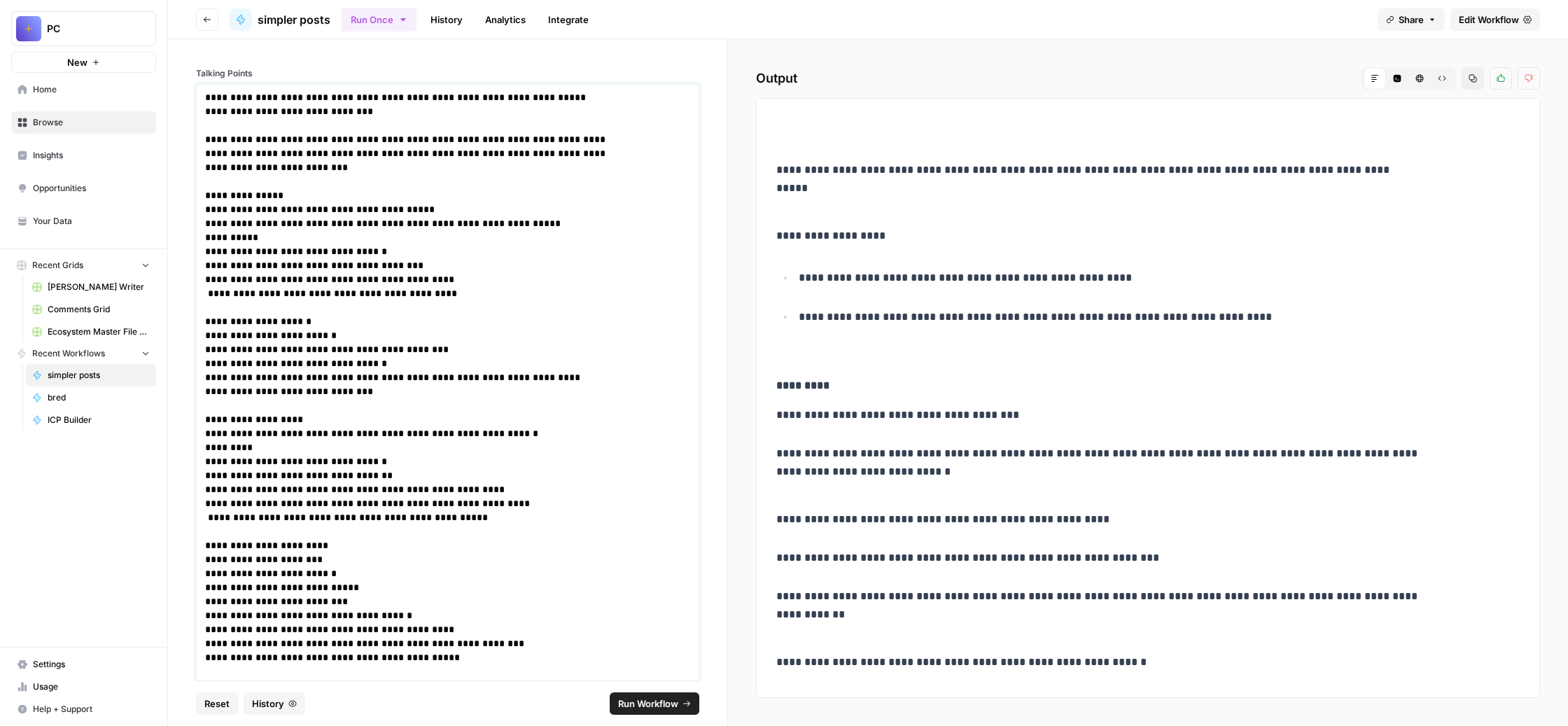
drag, startPoint x: 514, startPoint y: 164, endPoint x: 454, endPoint y: 172, distance: 60.5
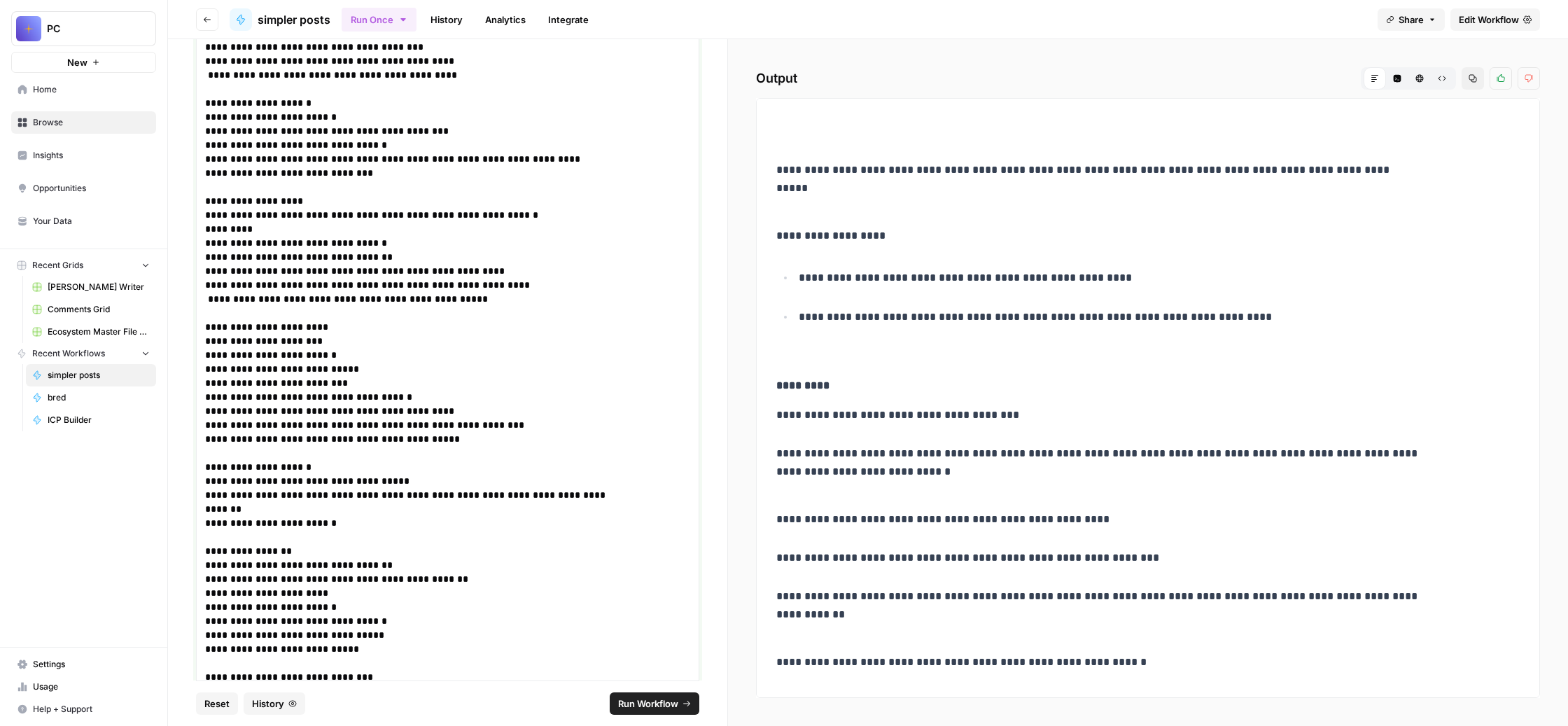
scroll to position [234, 0]
click at [620, 250] on p "**********" at bounding box center [412, 633] width 415 height 1554
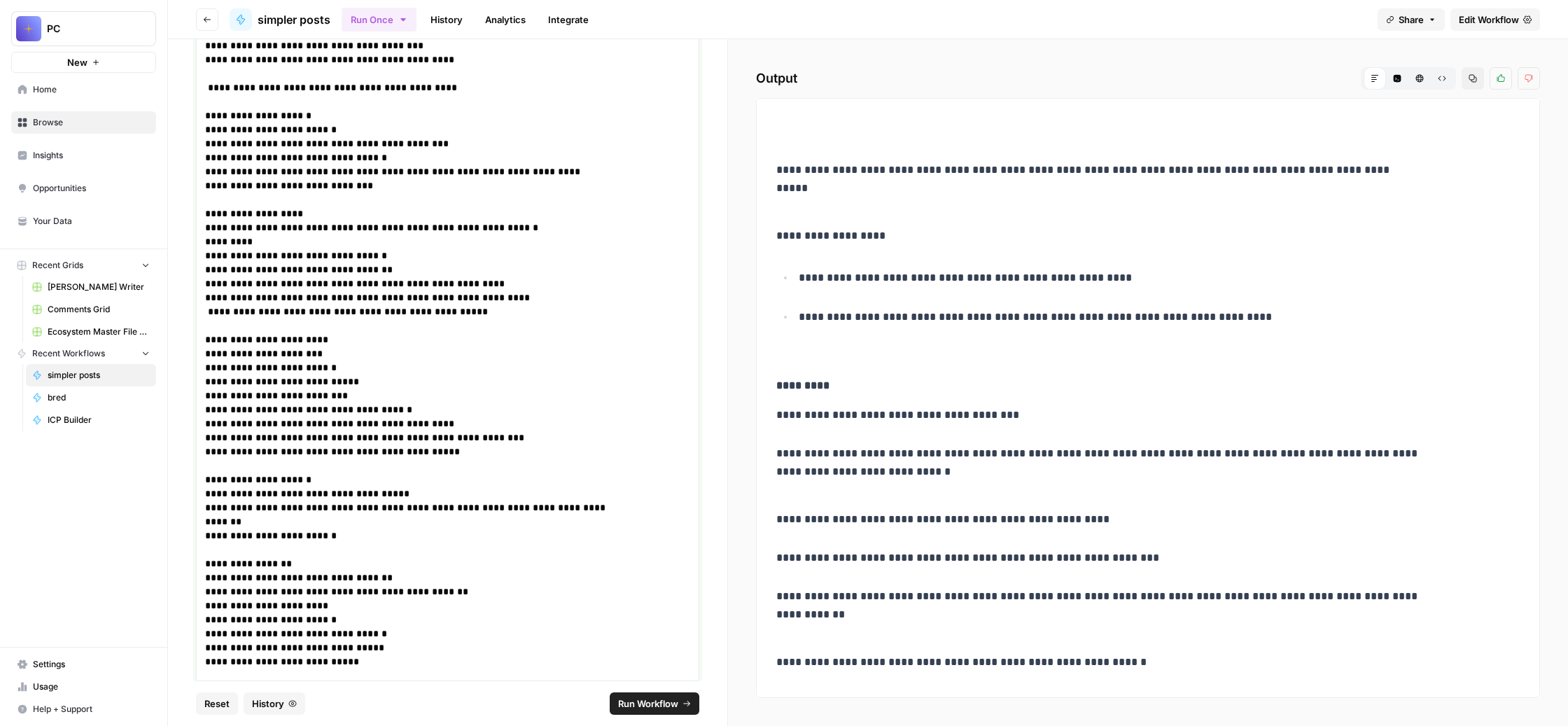
drag, startPoint x: 326, startPoint y: 205, endPoint x: 300, endPoint y: 205, distance: 26.0
click at [300, 205] on div "**********" at bounding box center [448, 644] width 504 height 1588
drag, startPoint x: 362, startPoint y: 269, endPoint x: 306, endPoint y: 187, distance: 99.3
click at [306, 187] on div "**********" at bounding box center [448, 644] width 504 height 1588
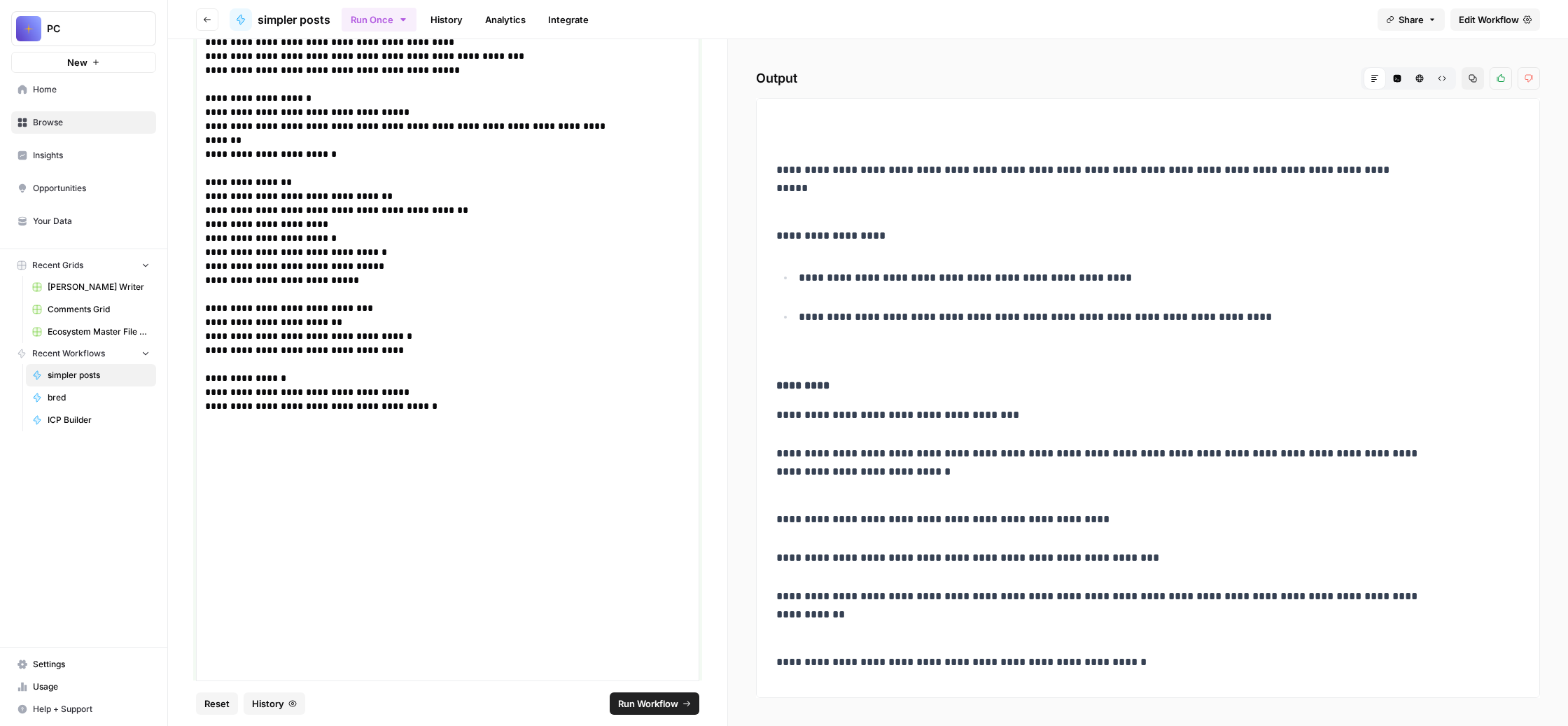
scroll to position [547, 0]
drag, startPoint x: 688, startPoint y: 290, endPoint x: 290, endPoint y: 285, distance: 398.0
click at [290, 285] on div "**********" at bounding box center [447, 359] width 559 height 642
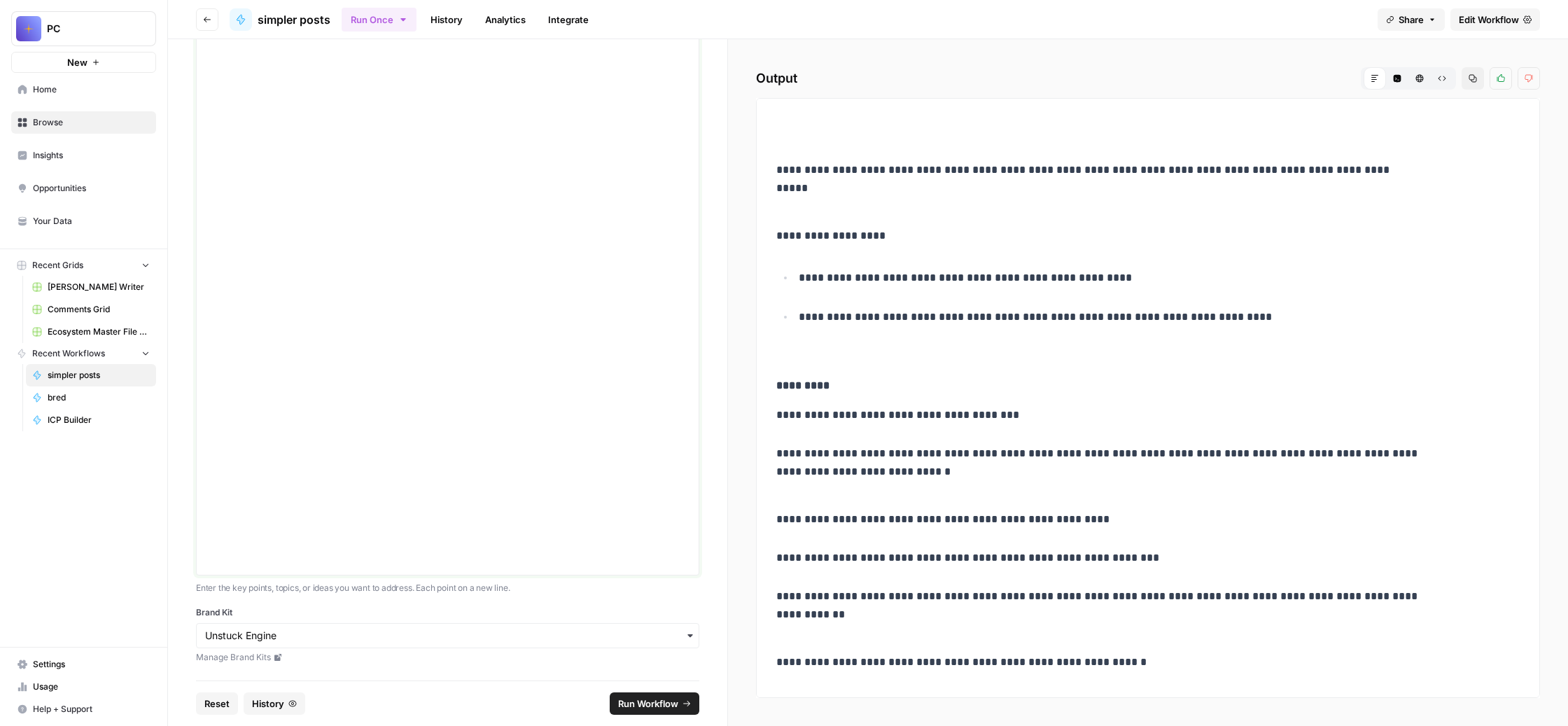
scroll to position [1104, 0]
click at [666, 697] on span "Run Workflow" at bounding box center [648, 704] width 60 height 14
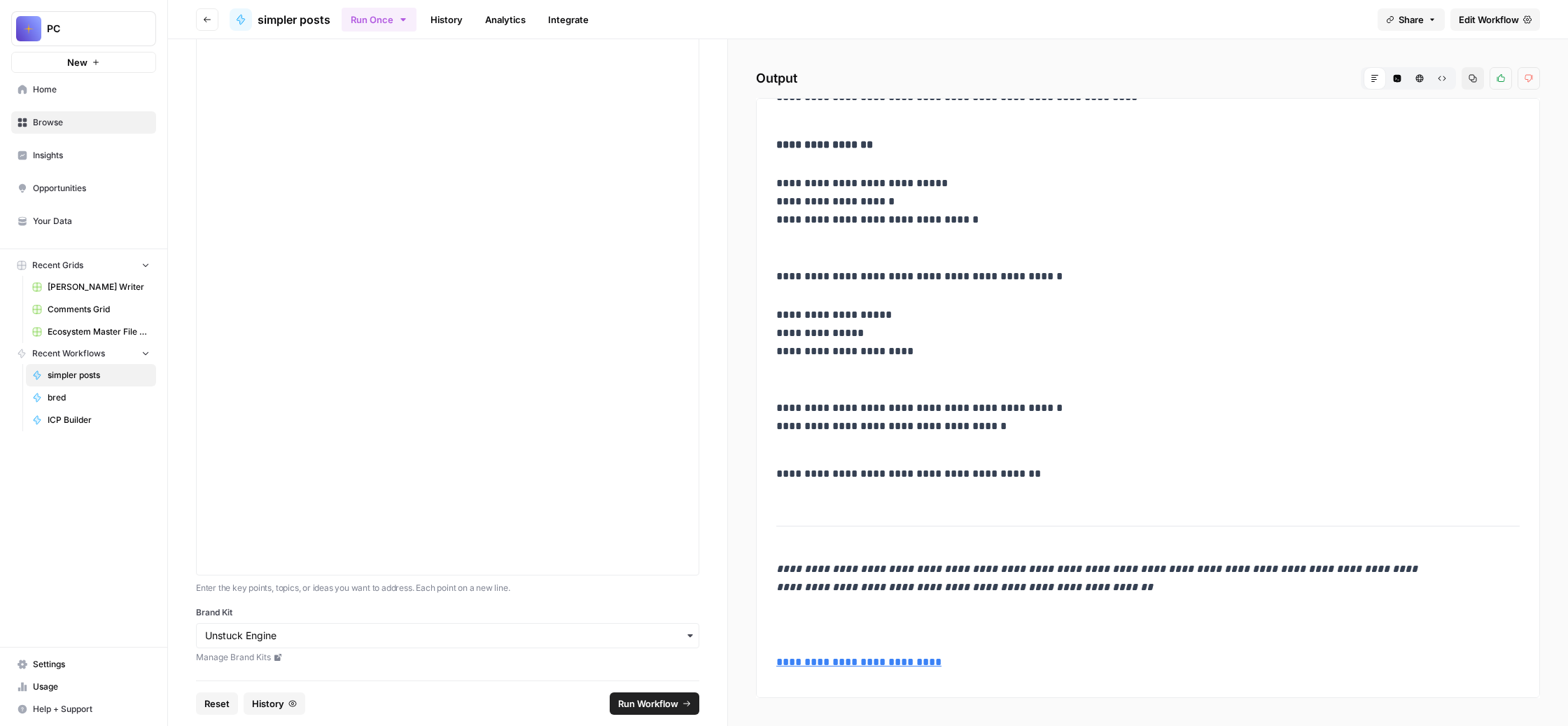
scroll to position [1490, 0]
click at [1469, 83] on icon "button" at bounding box center [1473, 78] width 8 height 8
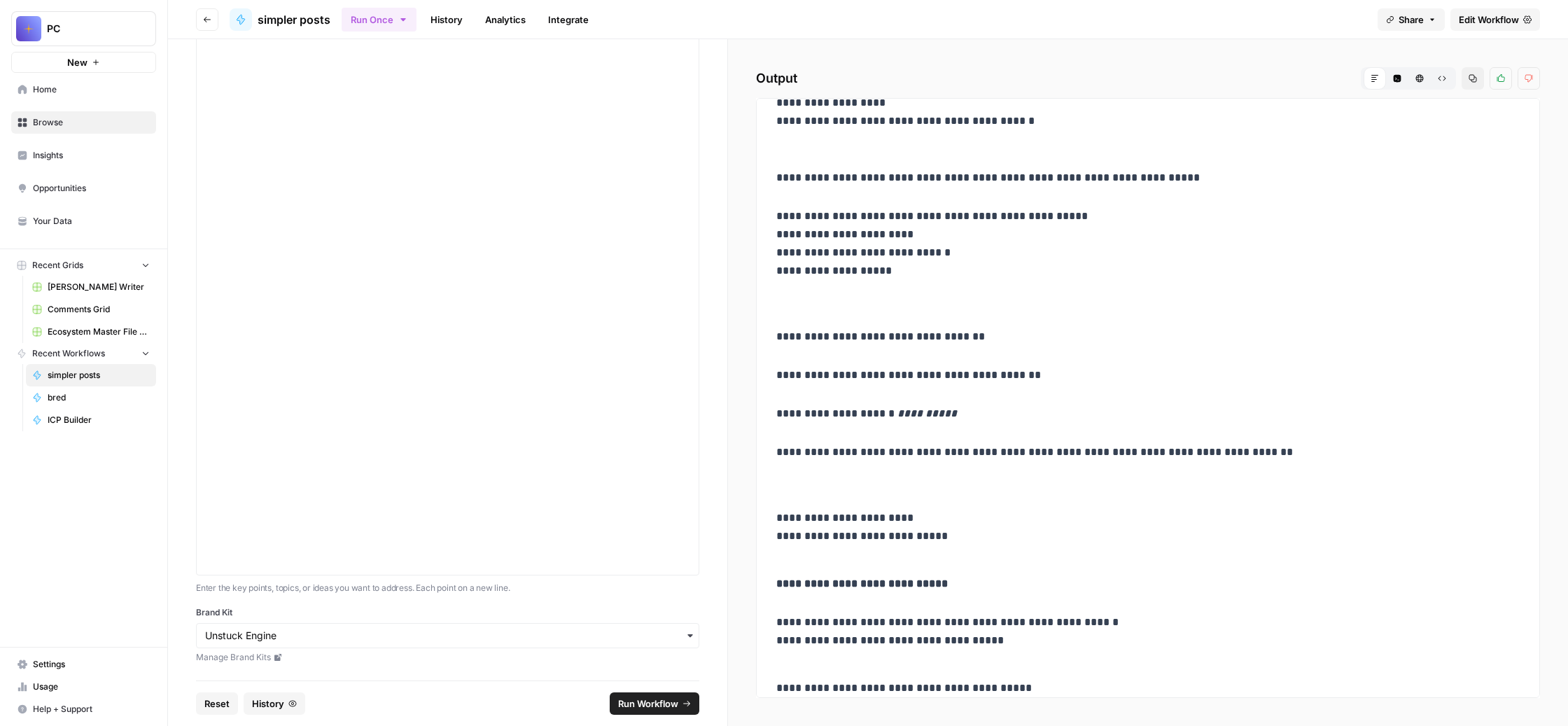
scroll to position [0, 0]
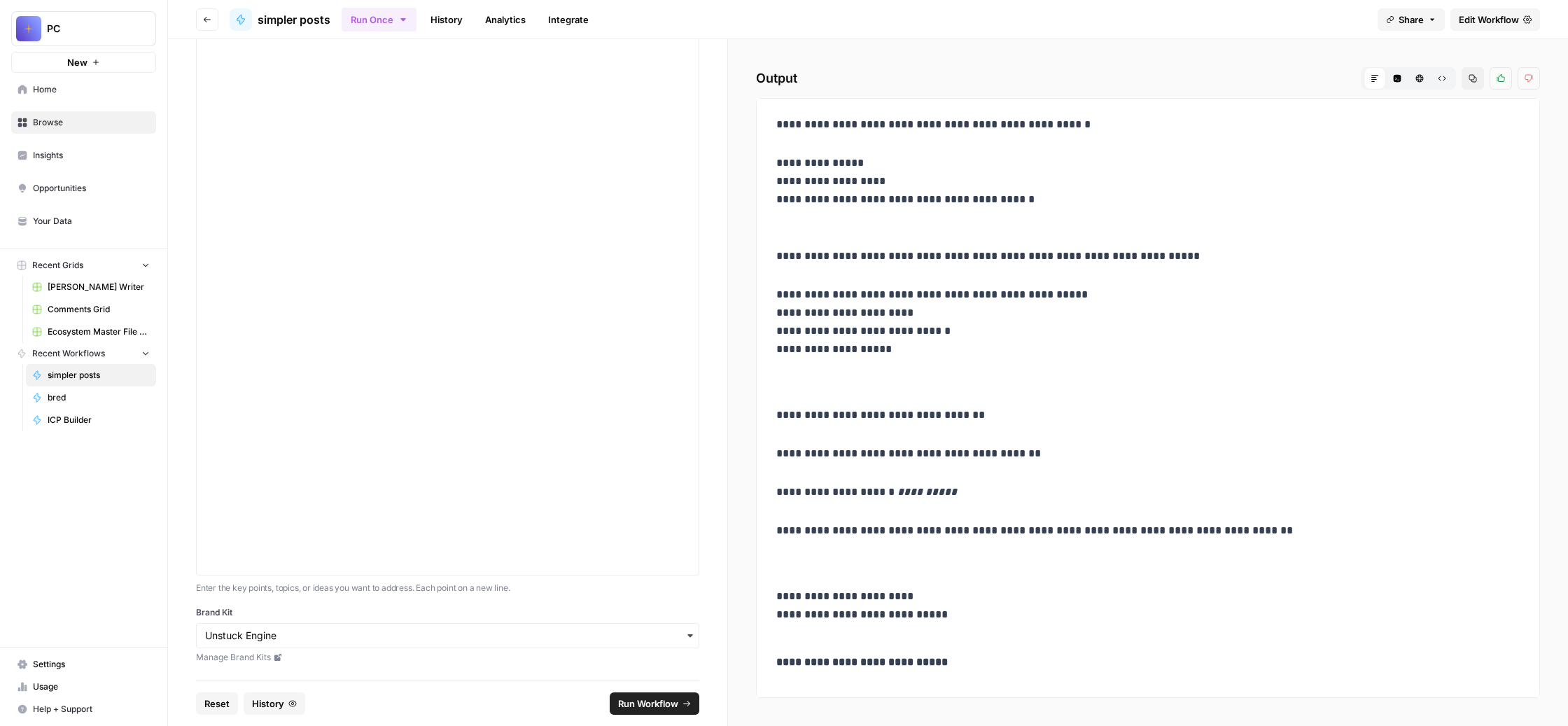
click at [1431, 90] on button "Raw Output" at bounding box center [1442, 78] width 22 height 22
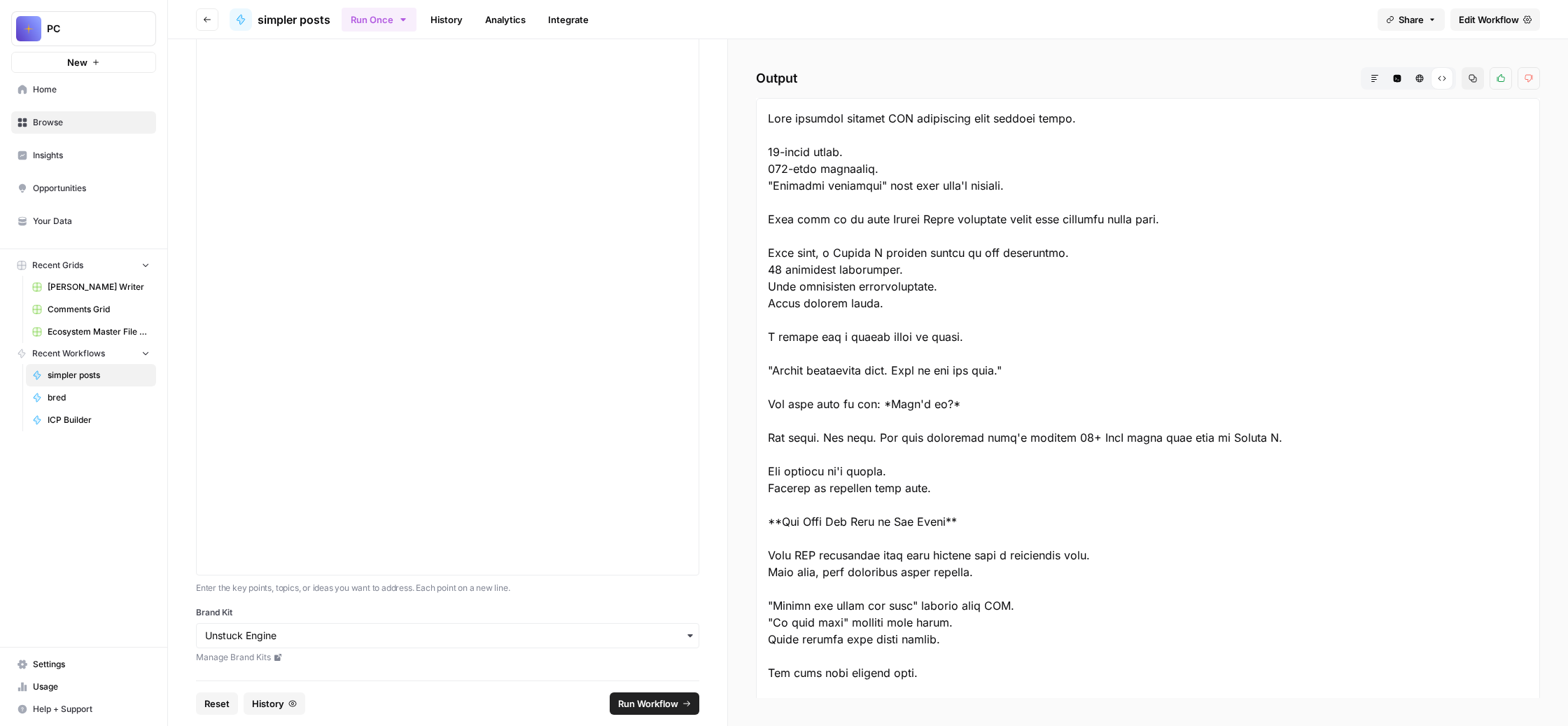
click at [1364, 90] on button "Markdown" at bounding box center [1375, 78] width 22 height 22
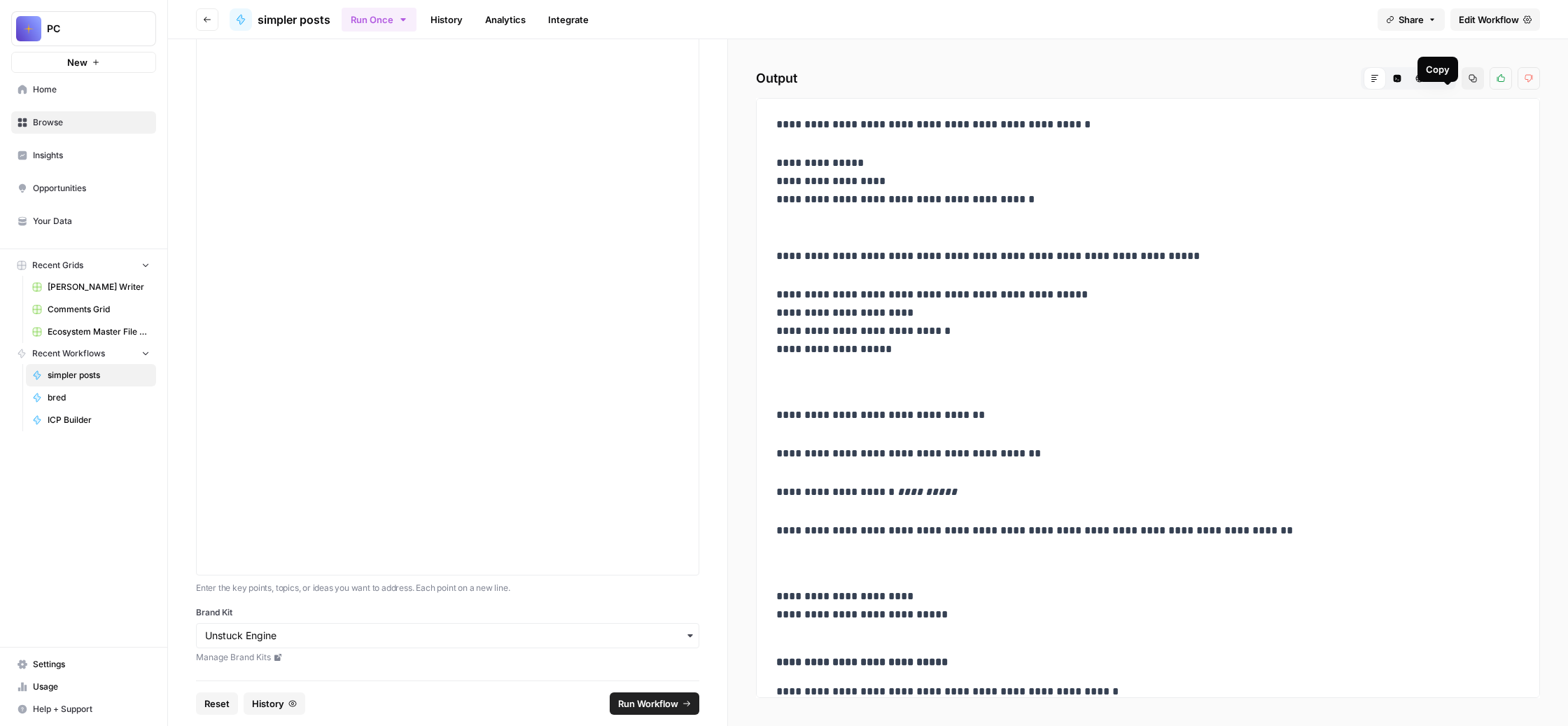
click at [1469, 83] on icon "button" at bounding box center [1473, 78] width 8 height 8
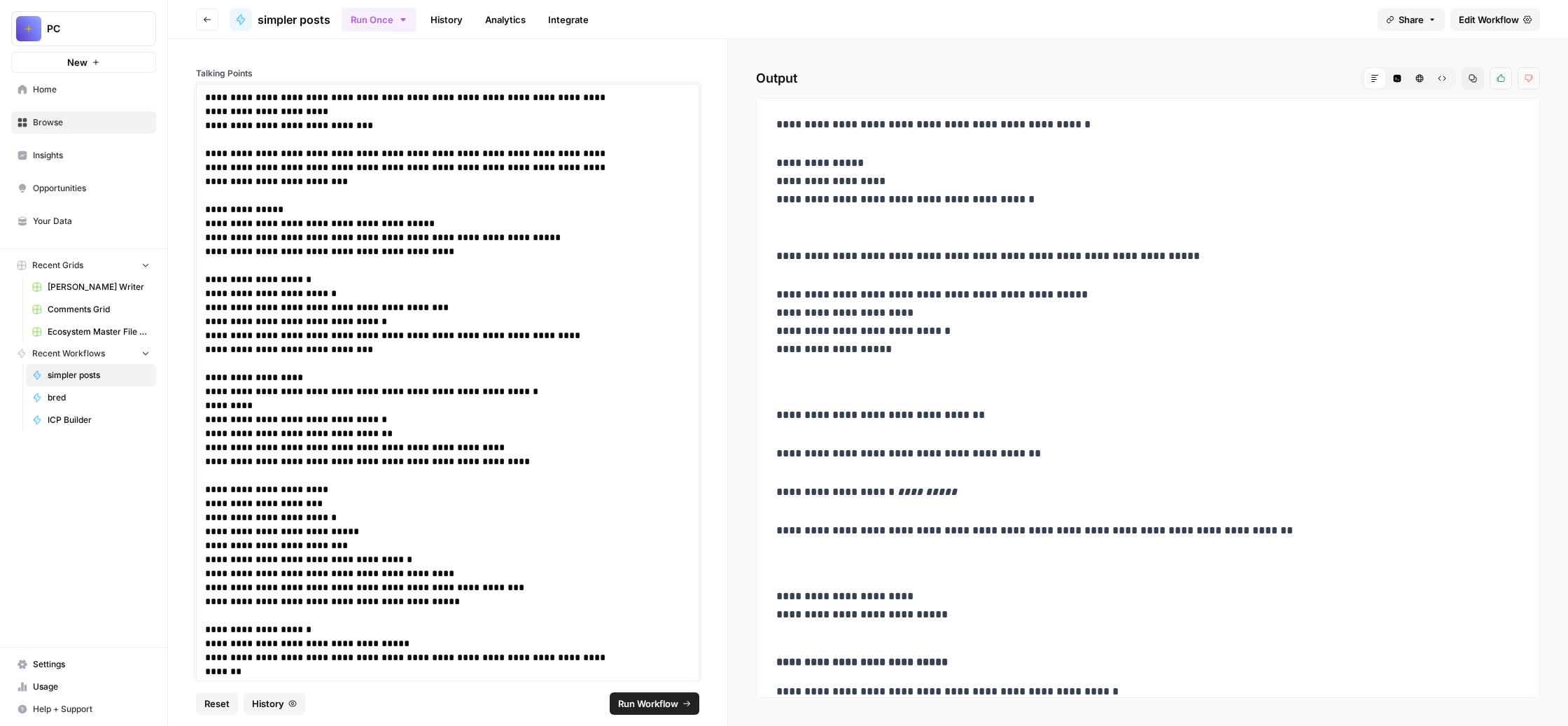
drag, startPoint x: 669, startPoint y: 453, endPoint x: 414, endPoint y: 38, distance: 487.1
click at [414, 38] on div "**********" at bounding box center [868, 363] width 1400 height 726
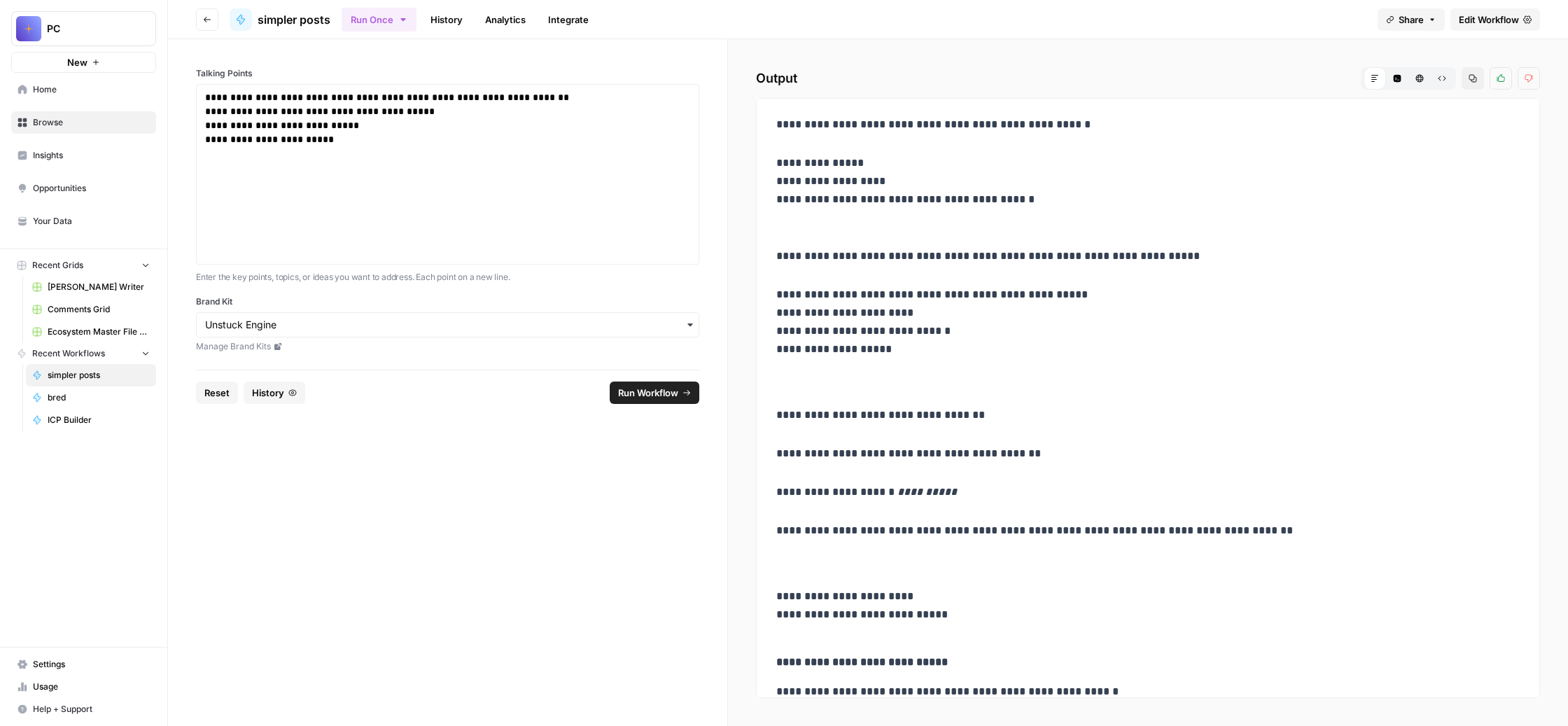
click at [679, 400] on span "Run Workflow" at bounding box center [648, 392] width 60 height 14
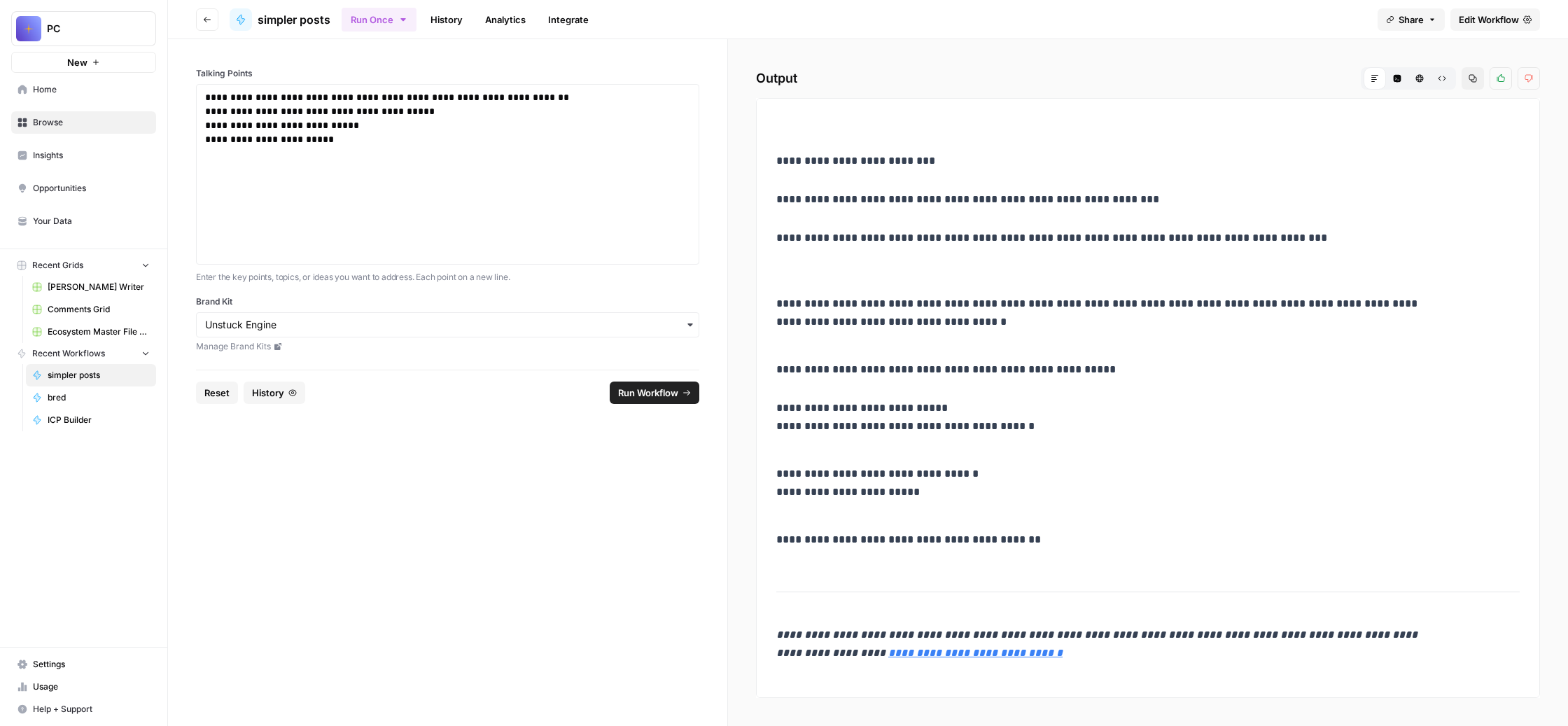
scroll to position [684, 0]
click at [442, 259] on p "**********" at bounding box center [412, 173] width 415 height 168
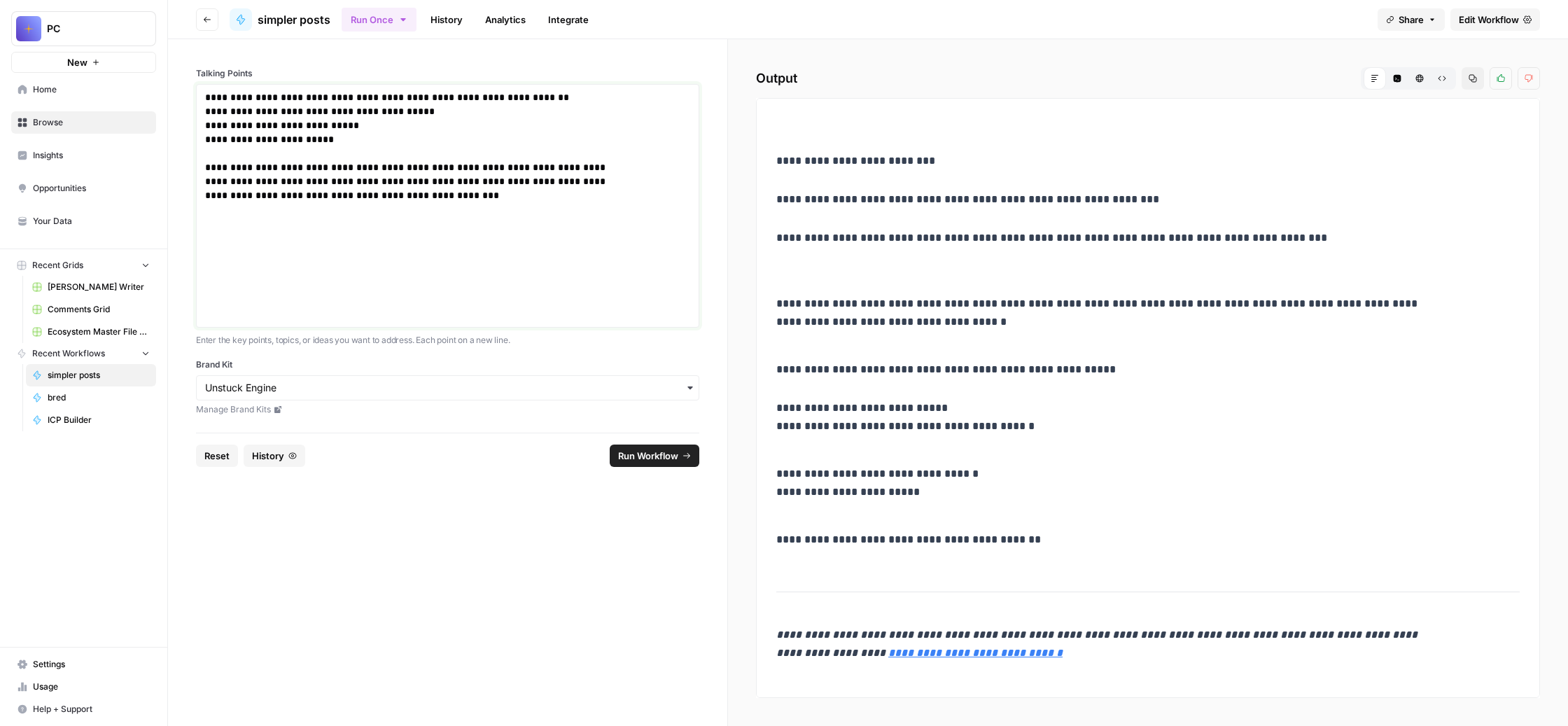
drag, startPoint x: 450, startPoint y: 336, endPoint x: 382, endPoint y: 339, distance: 68.1
click at [382, 321] on p "**********" at bounding box center [412, 206] width 415 height 231
click at [620, 321] on p "**********" at bounding box center [412, 206] width 415 height 231
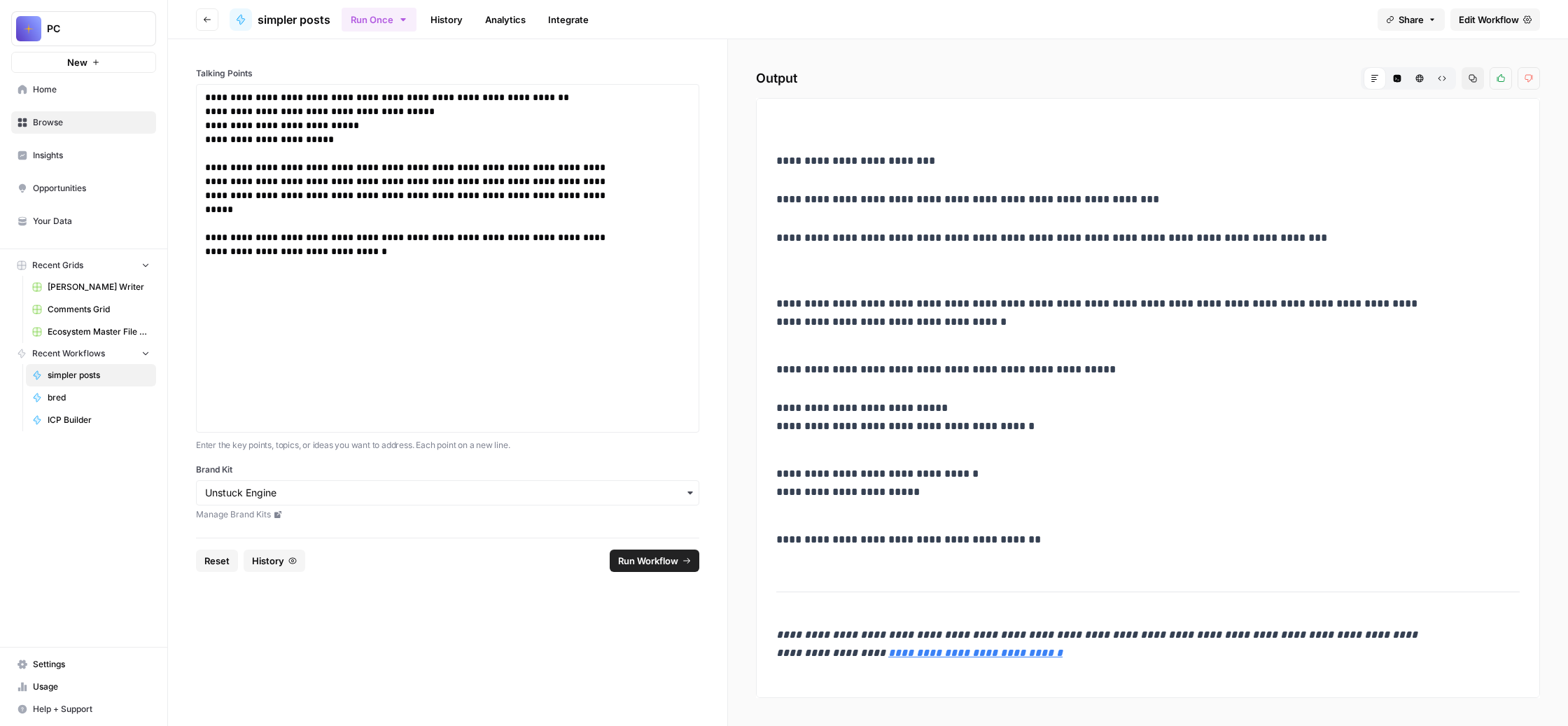
click at [699, 572] on button "Run Workflow" at bounding box center [655, 561] width 90 height 22
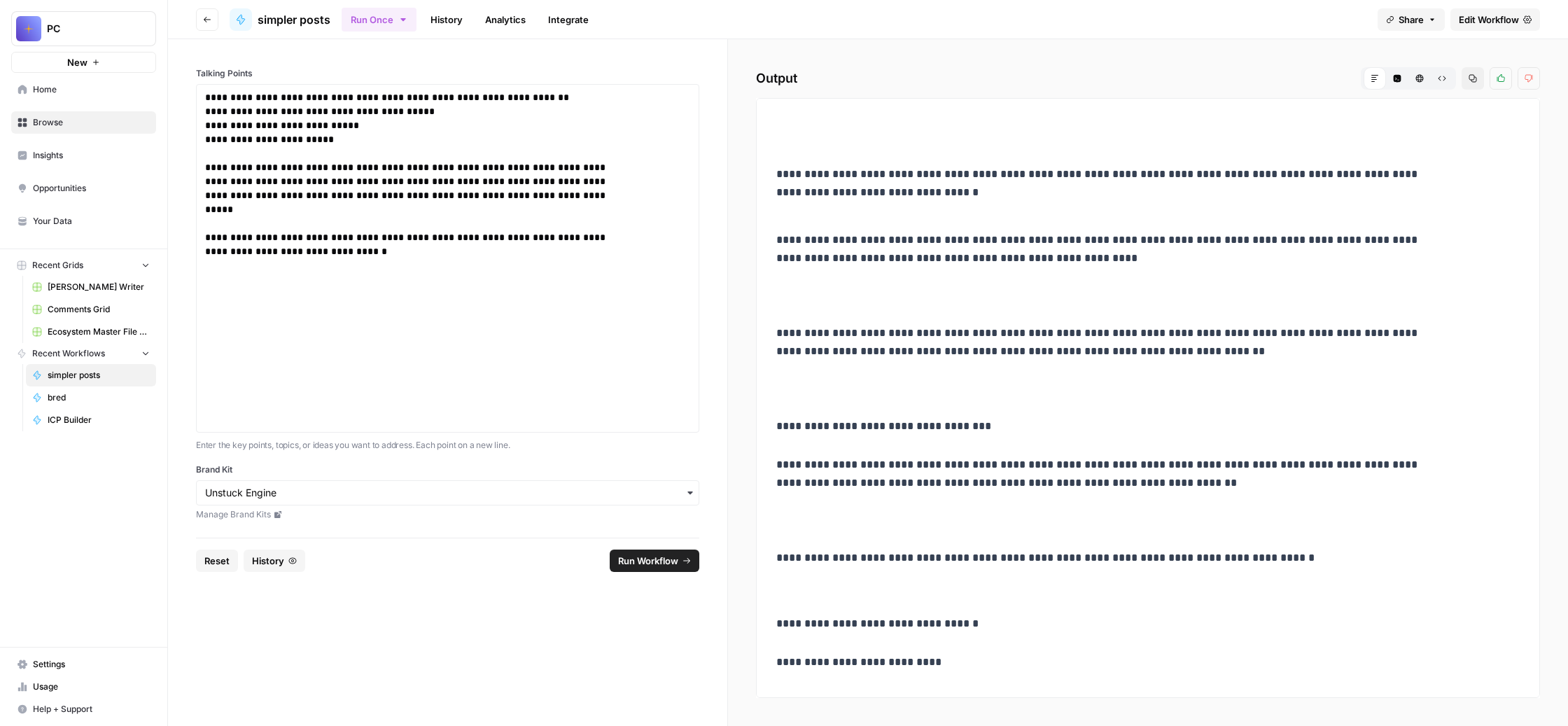
scroll to position [932, 0]
click at [1438, 83] on icon "button" at bounding box center [1442, 78] width 8 height 8
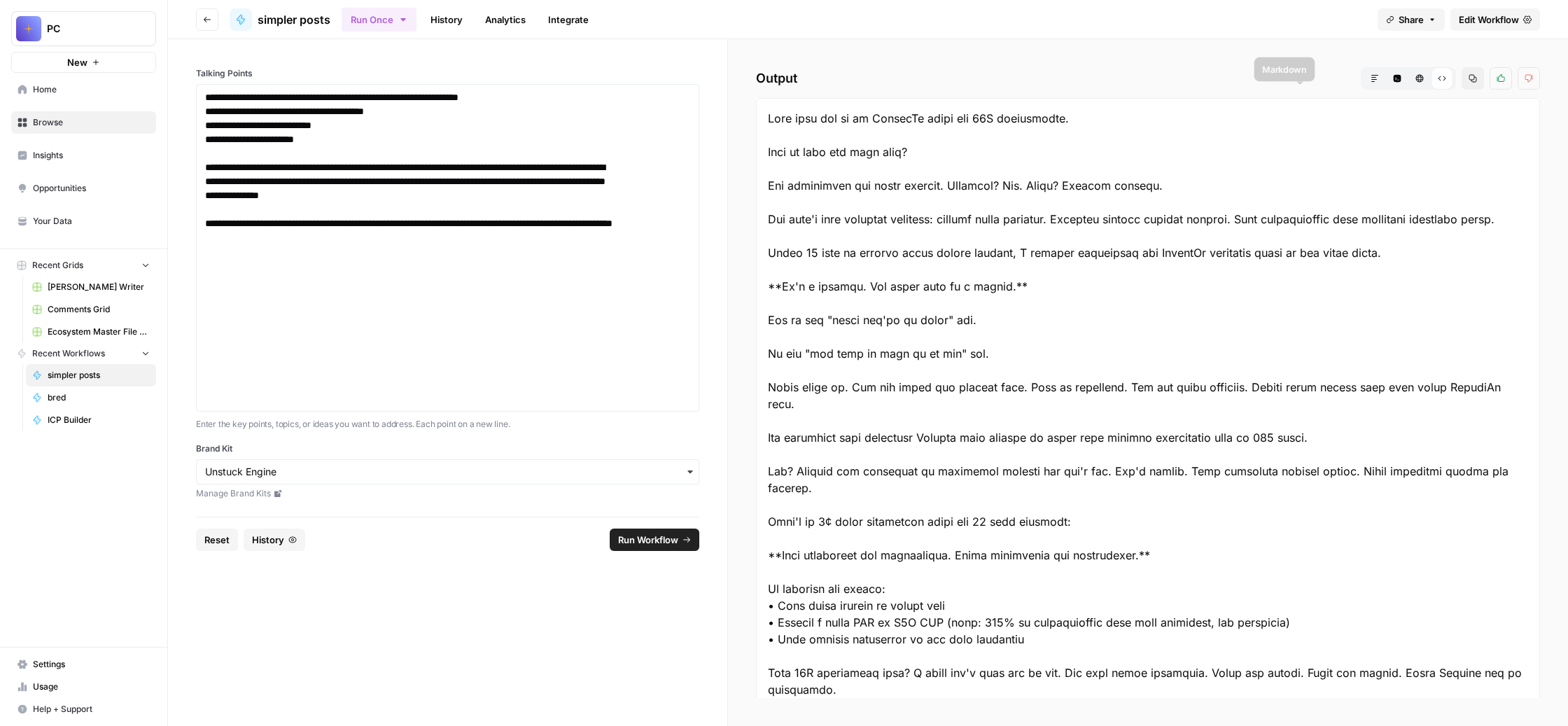
click at [1371, 82] on icon "button" at bounding box center [1375, 78] width 7 height 7
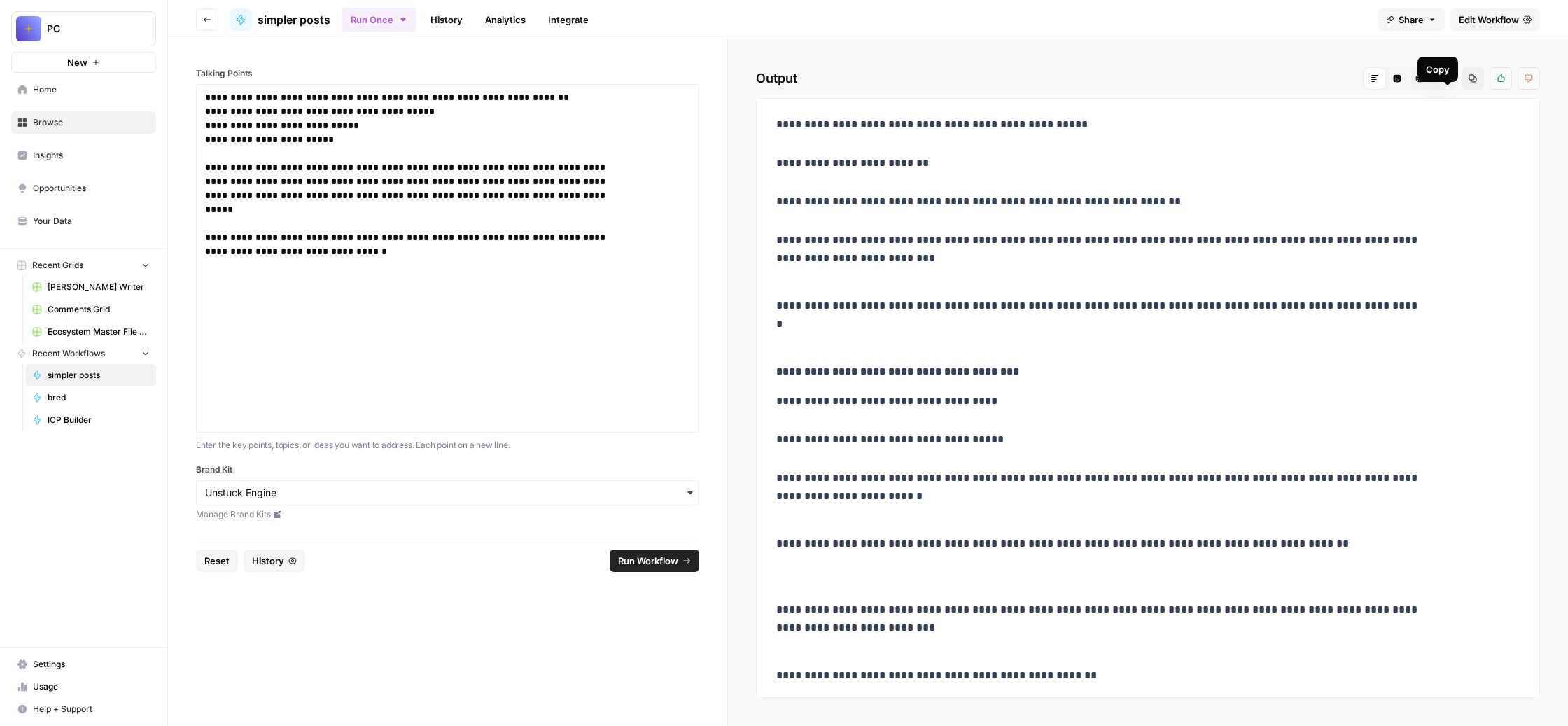
click at [1470, 83] on icon "button" at bounding box center [1473, 78] width 7 height 7
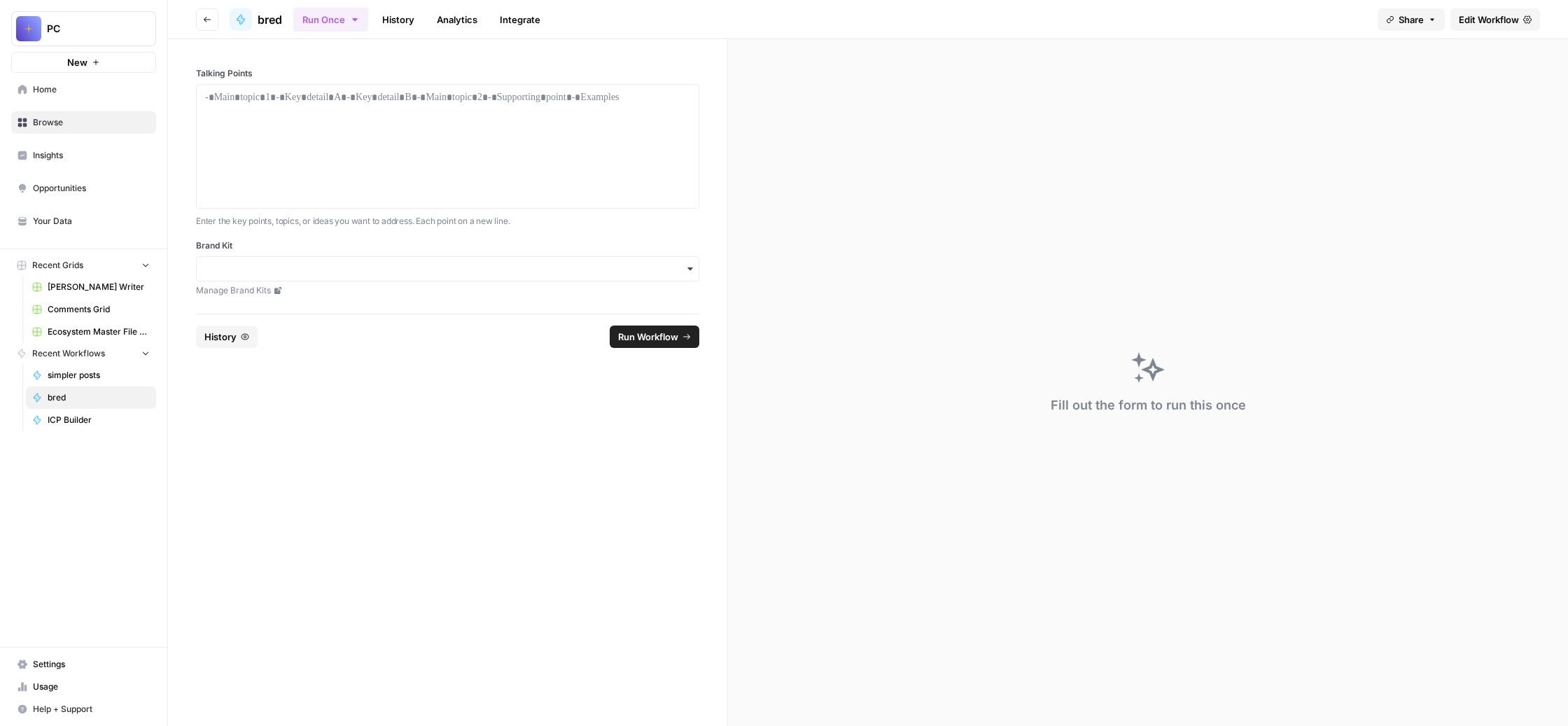
click at [423, 24] on link "History" at bounding box center [398, 19] width 49 height 22
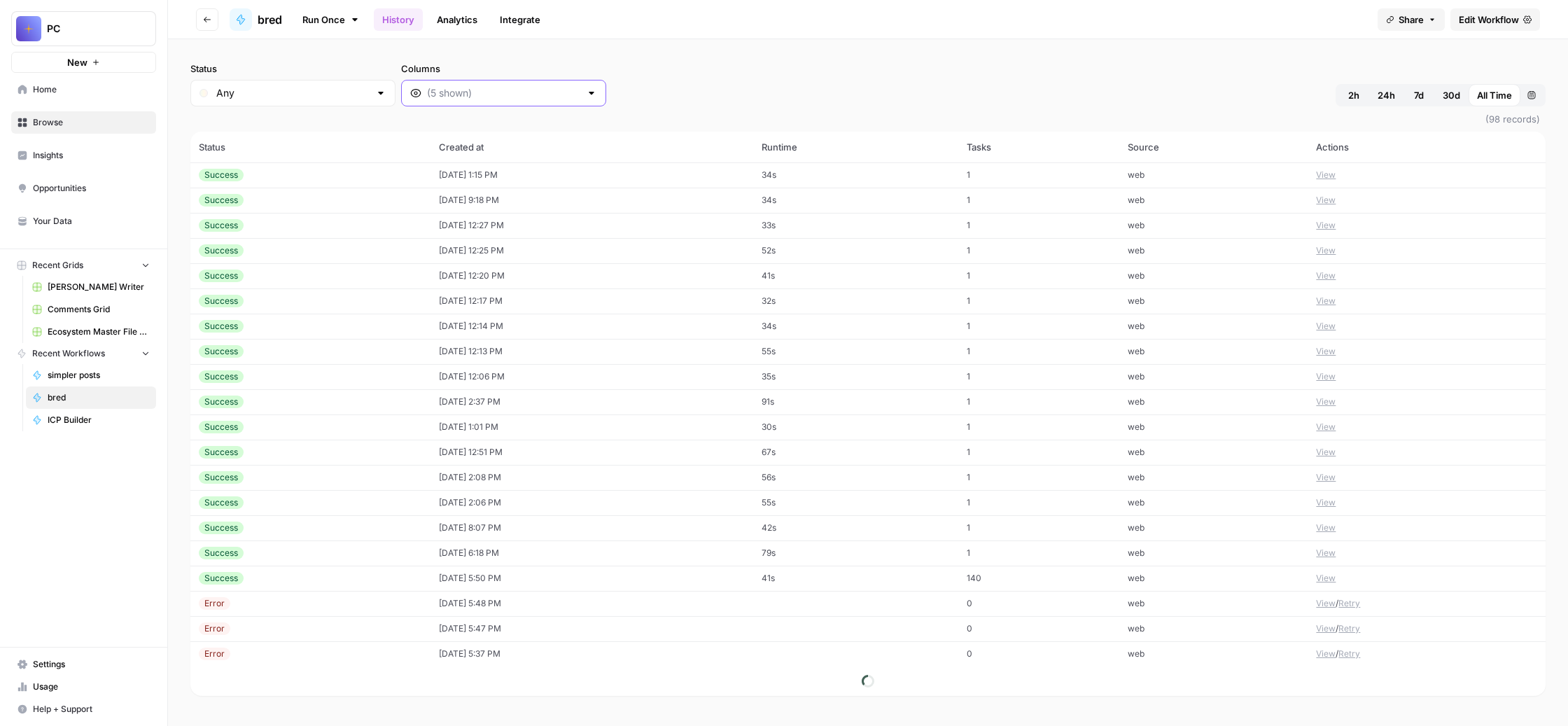
click at [580, 100] on input "Columns" at bounding box center [504, 93] width 154 height 14
click at [618, 227] on span "Output" at bounding box center [666, 220] width 200 height 14
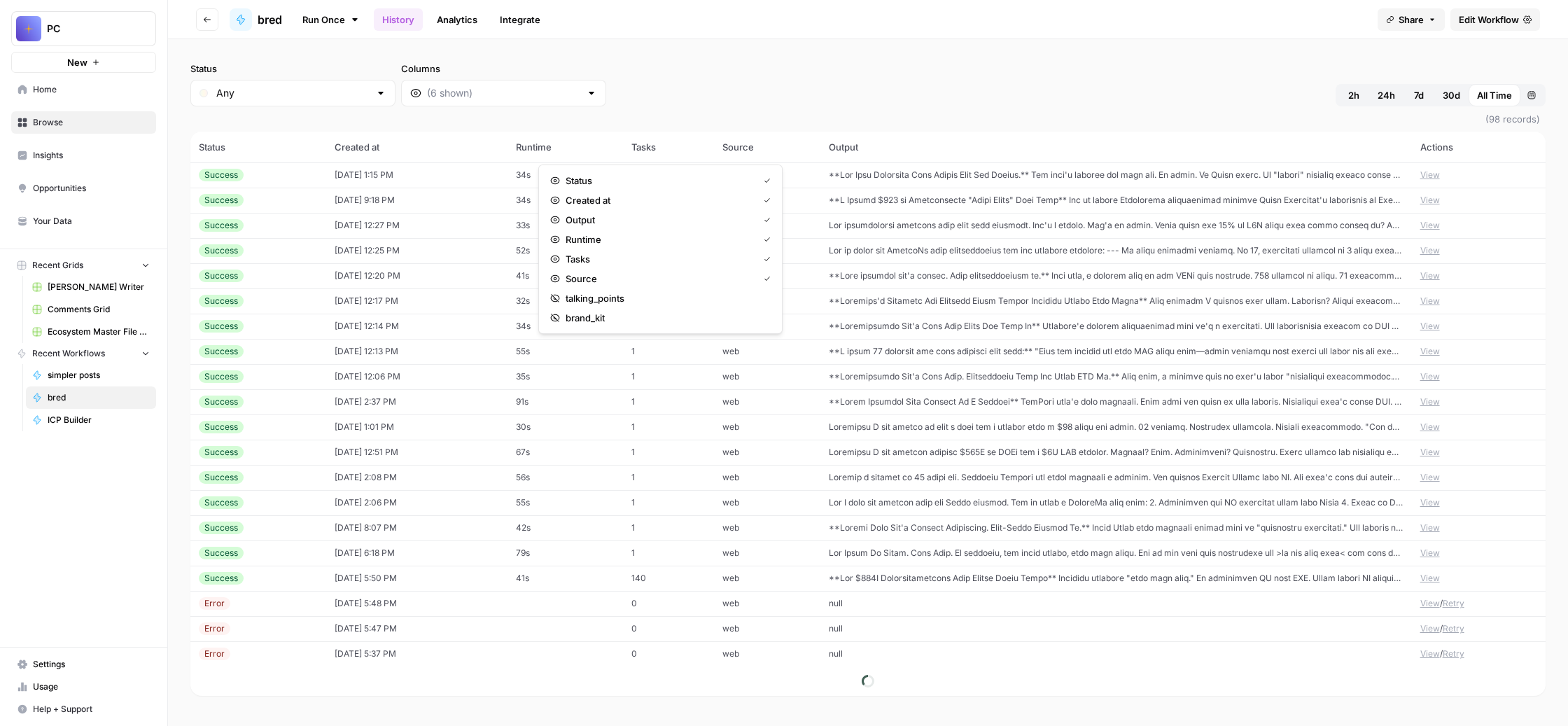
click at [1011, 107] on div "Status Any Columns 2h 24h 7d 30d All Time Custom range" at bounding box center [869, 84] width 1356 height 45
click at [1026, 213] on td at bounding box center [1116, 200] width 591 height 26
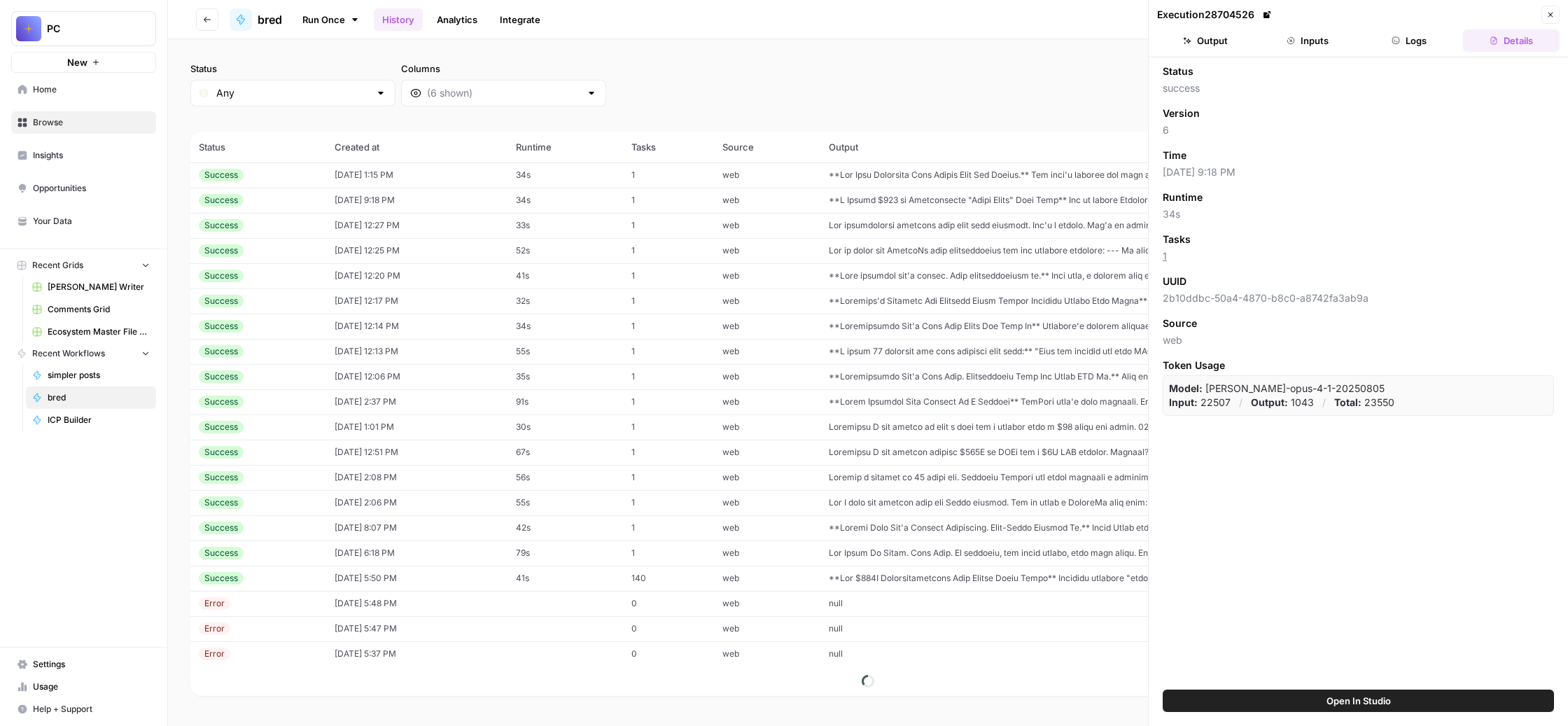
click at [1214, 52] on button "Output" at bounding box center [1206, 40] width 97 height 22
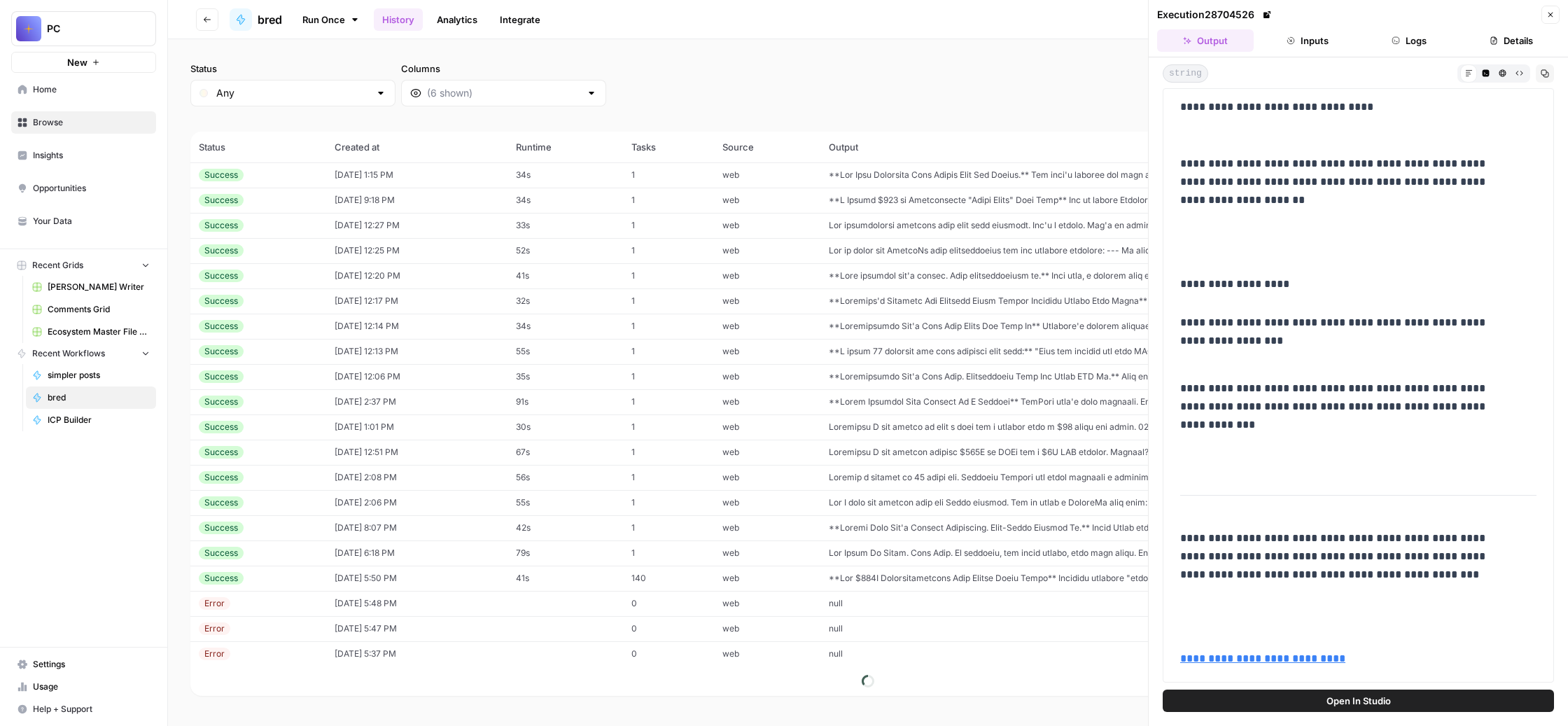
scroll to position [2783, 0]
click at [1045, 71] on div "Status Any Columns 2h 24h 7d 30d All Time Custom range (98 records) Status Crea…" at bounding box center [868, 382] width 1400 height 687
click at [1547, 19] on icon "button" at bounding box center [1551, 15] width 8 height 8
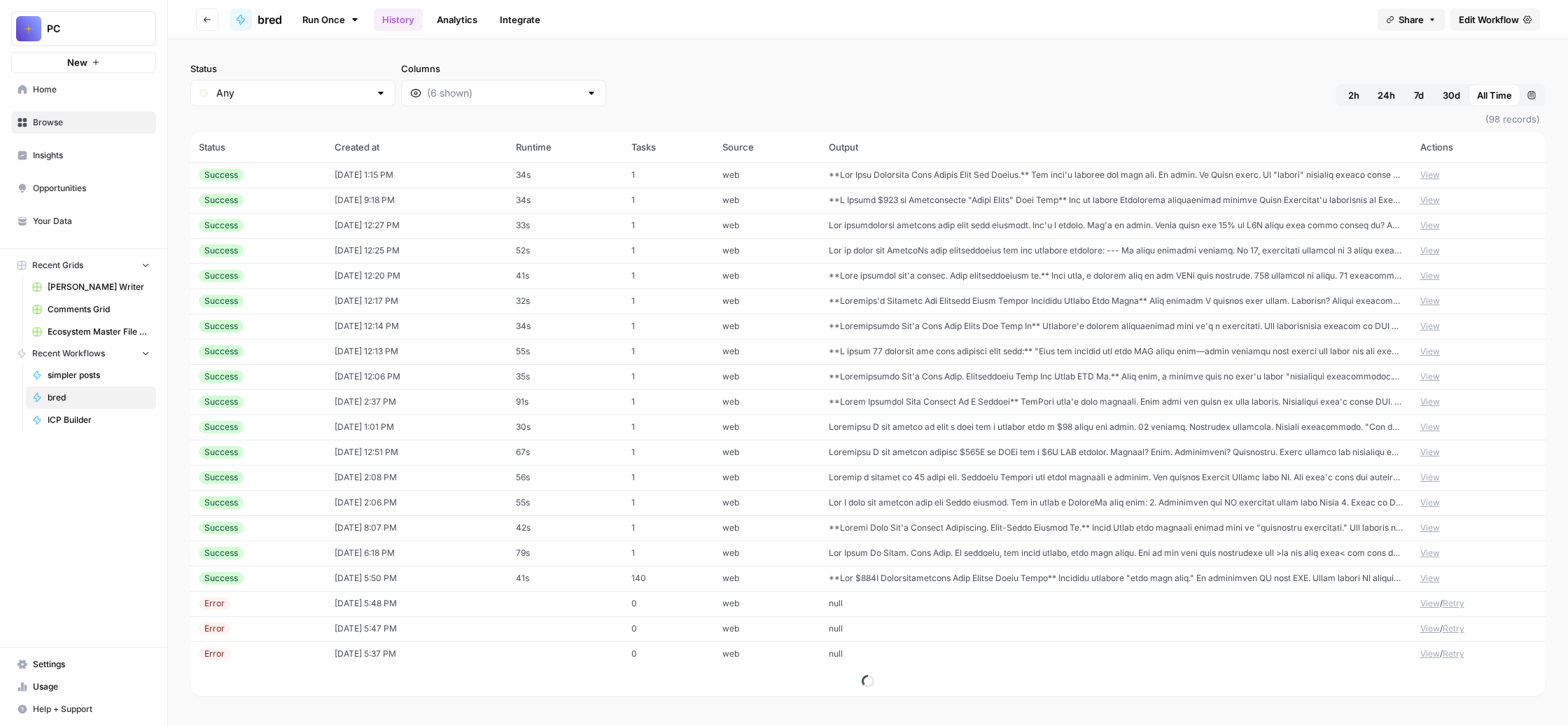
click at [1125, 263] on td at bounding box center [1116, 250] width 591 height 26
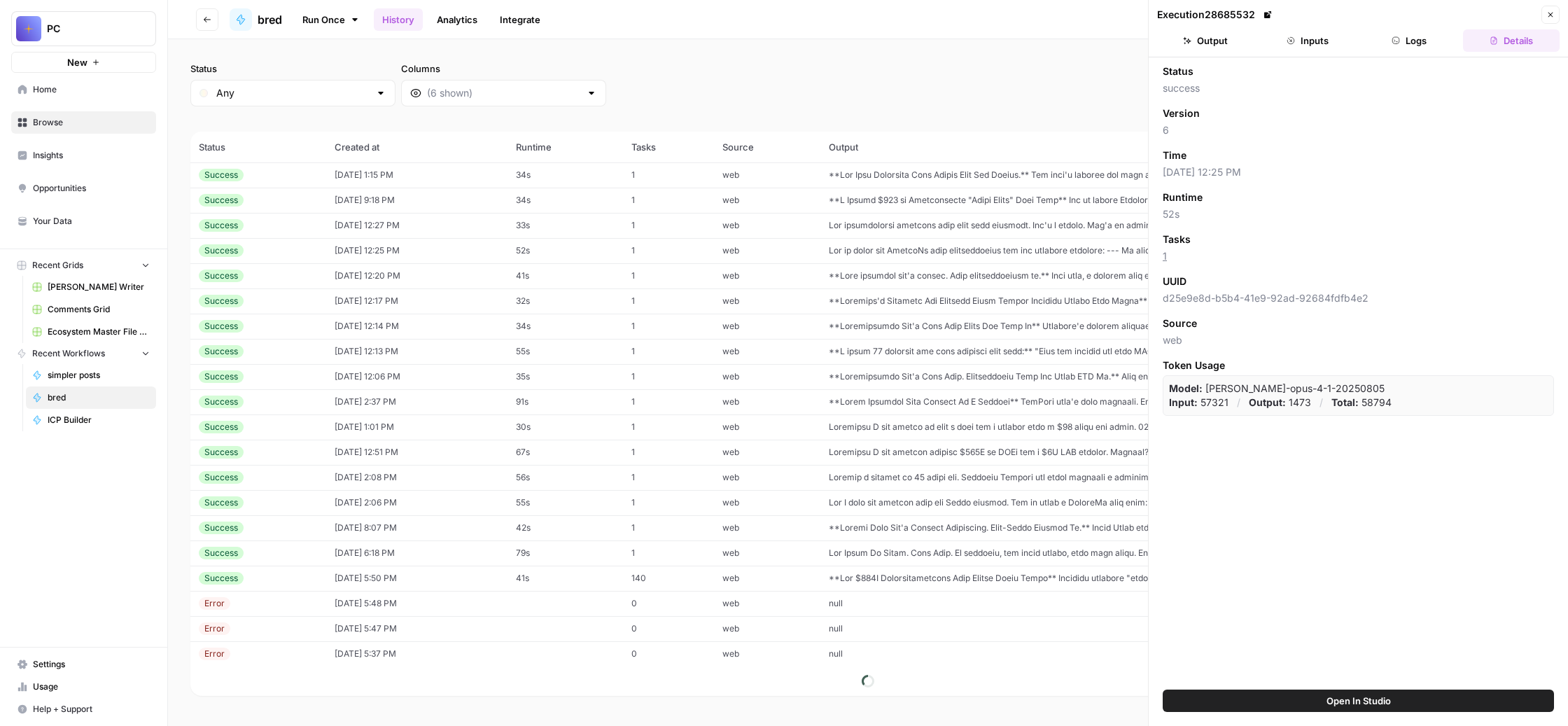
click at [1211, 52] on button "Output" at bounding box center [1206, 40] width 97 height 22
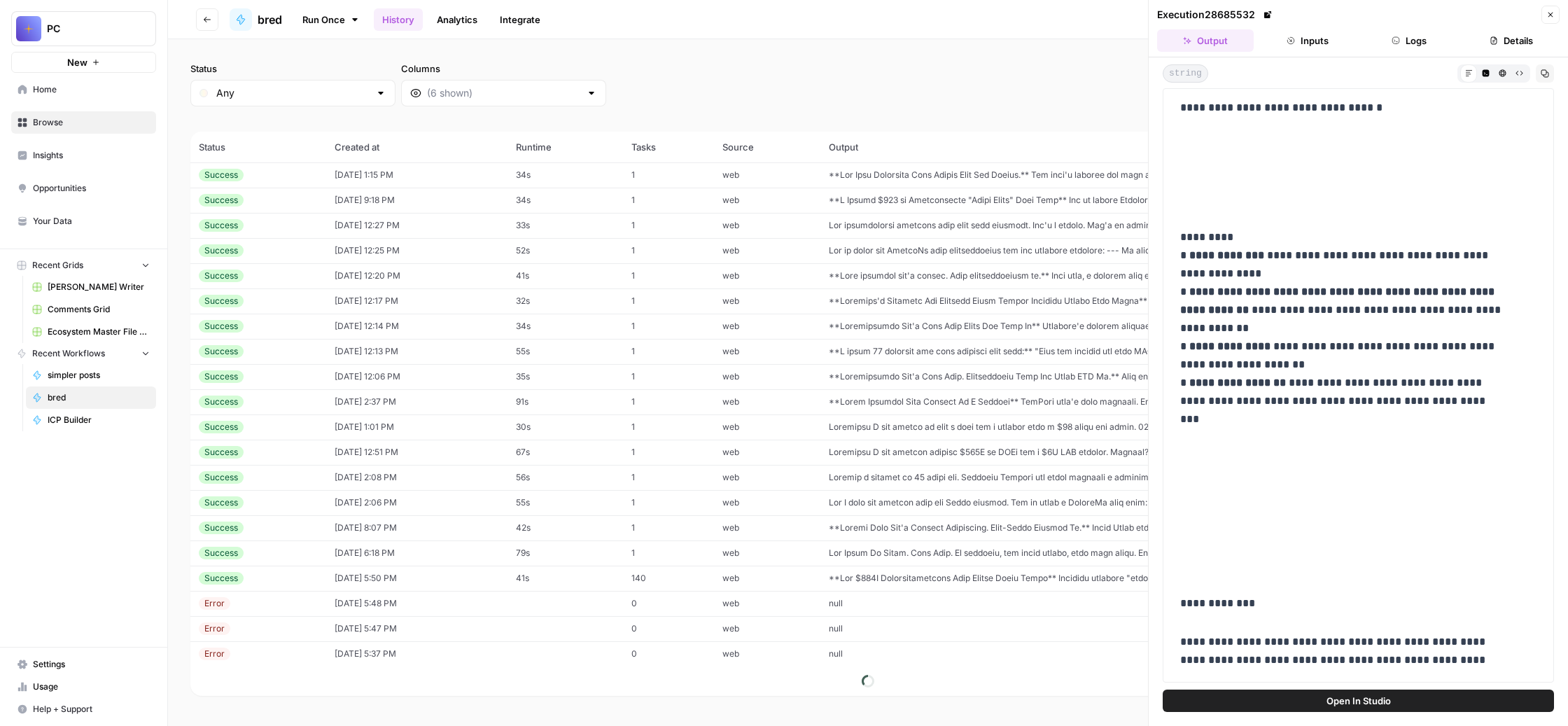
scroll to position [958, 0]
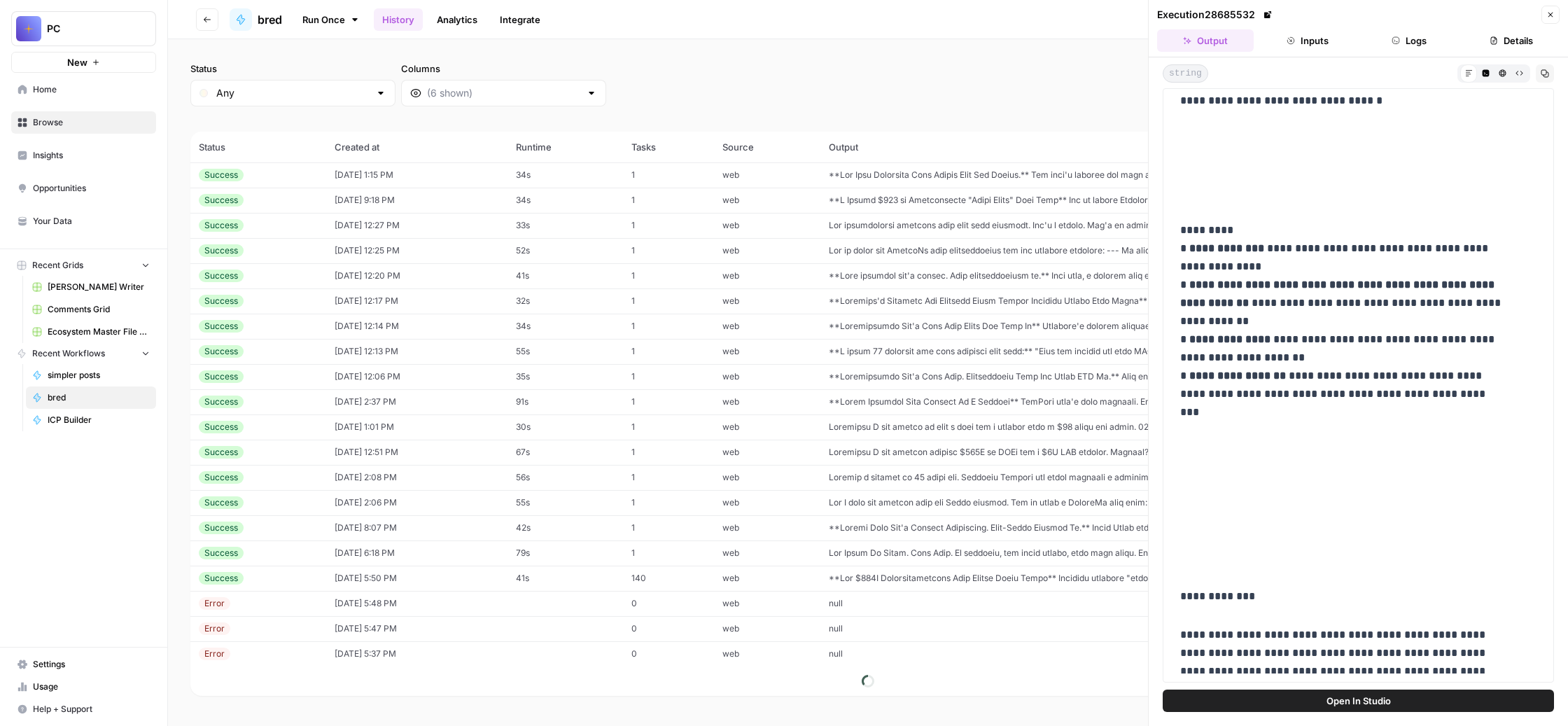
click at [1547, 23] on button "Close" at bounding box center [1551, 15] width 18 height 18
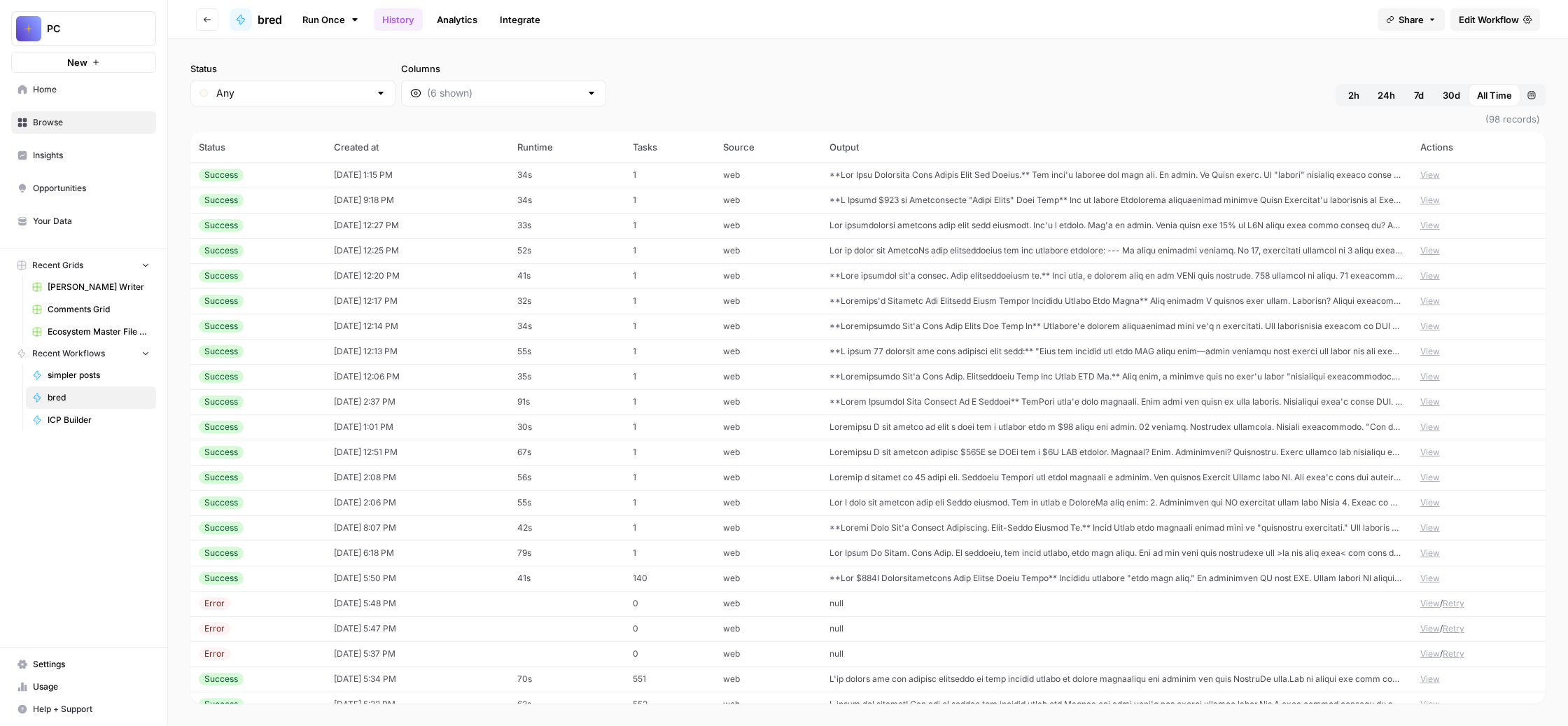
click at [1069, 187] on td at bounding box center [1117, 175] width 591 height 26
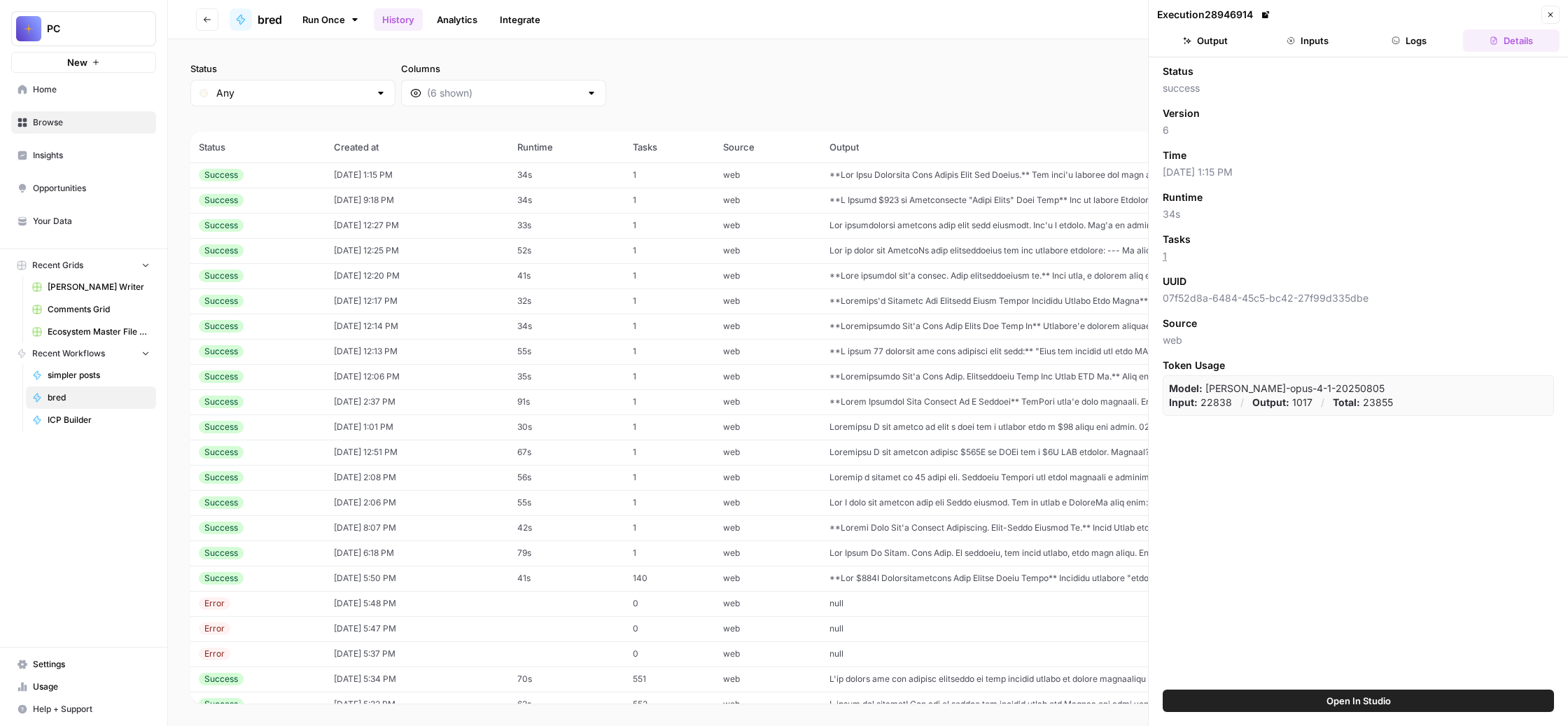
click at [1218, 52] on button "Output" at bounding box center [1206, 40] width 97 height 22
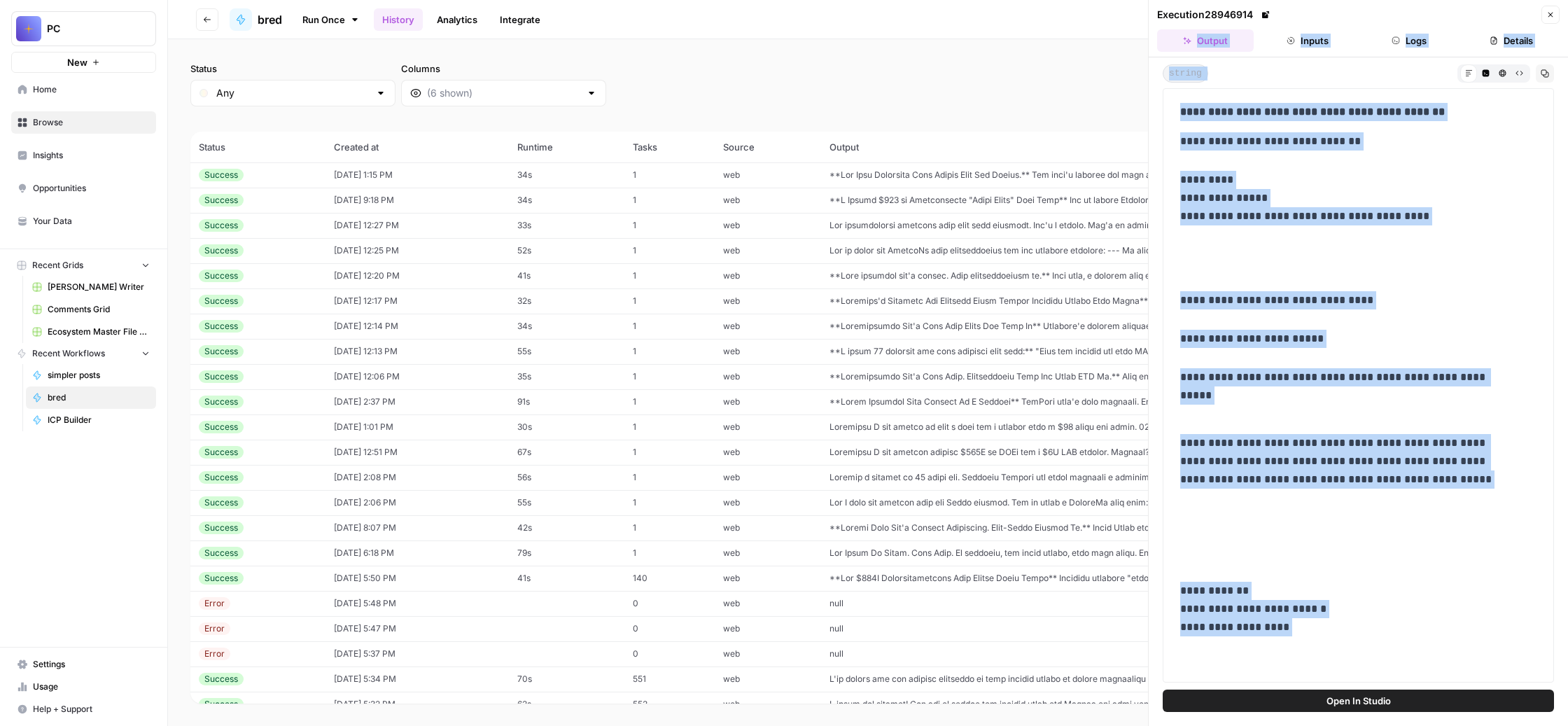
drag, startPoint x: 1508, startPoint y: 620, endPoint x: 1290, endPoint y: 37, distance: 622.4
click at [1290, 37] on div "**********" at bounding box center [1358, 363] width 420 height 726
copy div "**********"
click at [1339, 83] on div "string Markdown Code Editor HTML Viewer Raw Output Copy" at bounding box center [1358, 74] width 391 height 18
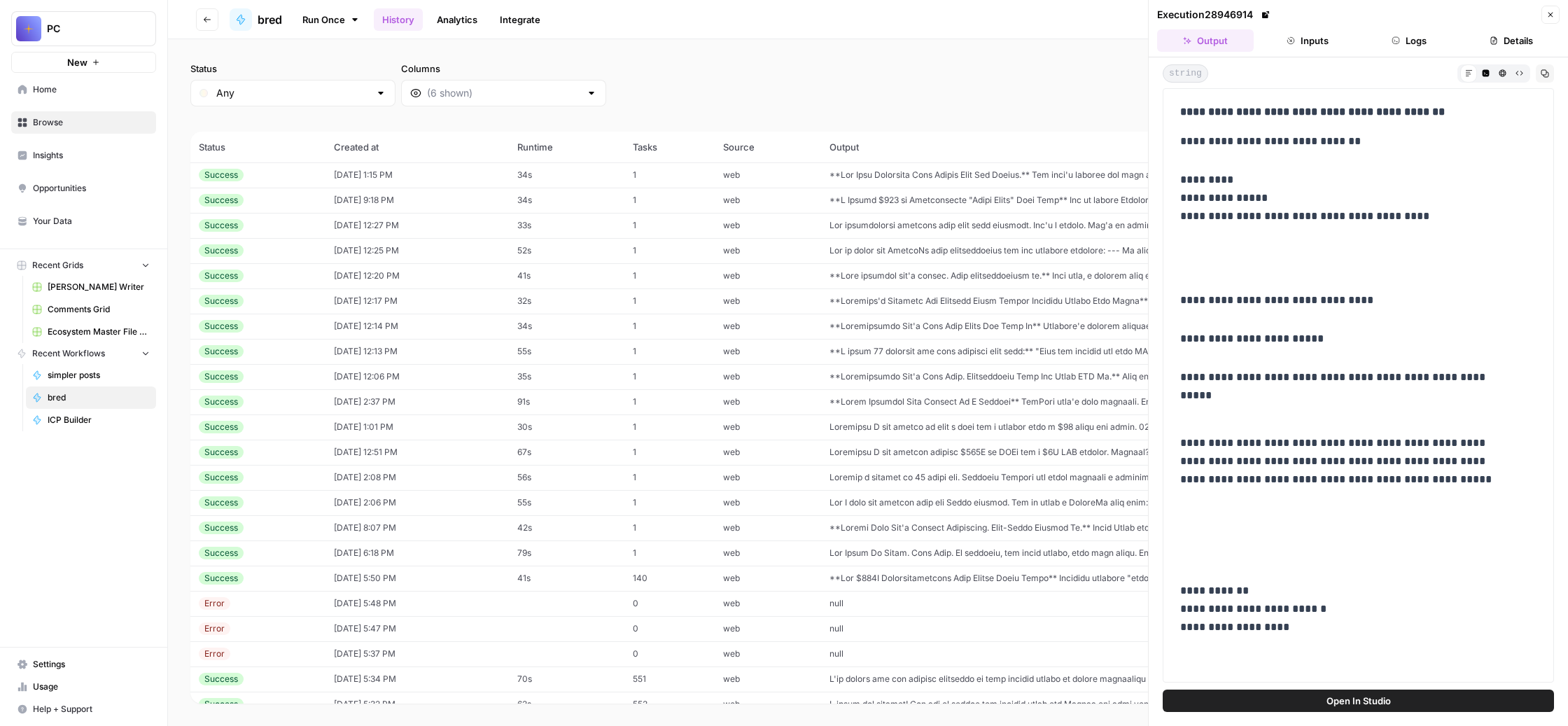
click at [1541, 78] on icon "button" at bounding box center [1545, 74] width 8 height 8
click at [1547, 19] on icon "button" at bounding box center [1551, 15] width 8 height 8
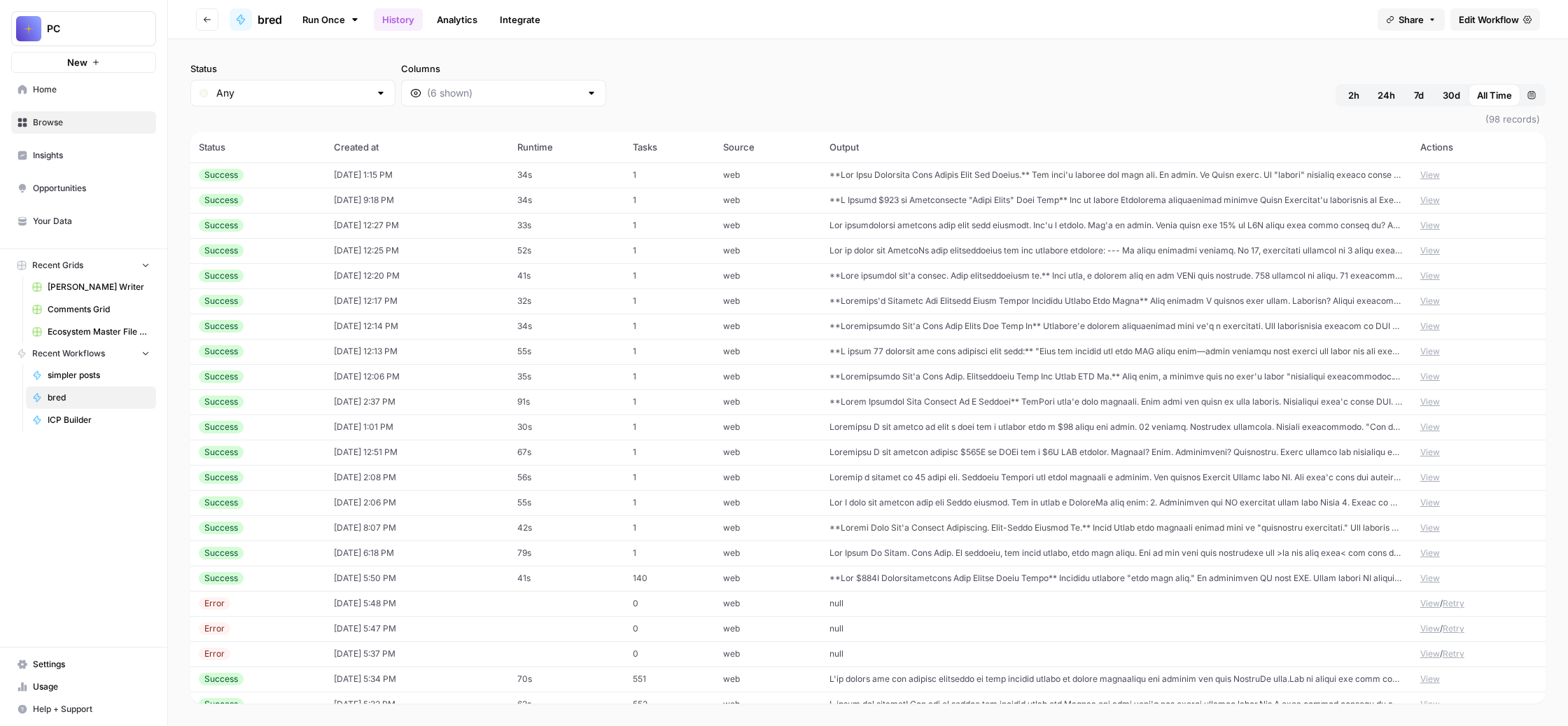
click at [1019, 213] on td at bounding box center [1117, 200] width 591 height 26
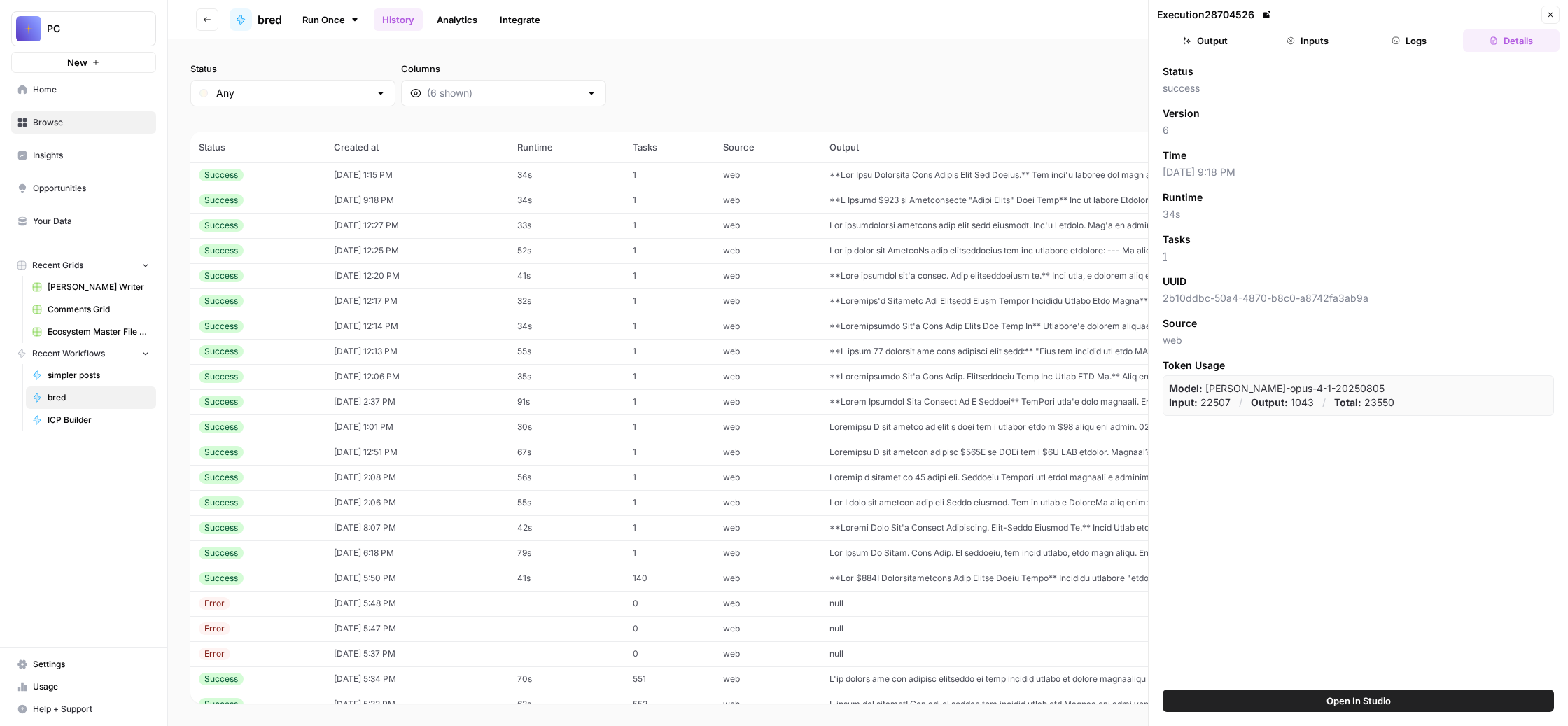
click at [1319, 52] on button "Inputs" at bounding box center [1307, 40] width 97 height 22
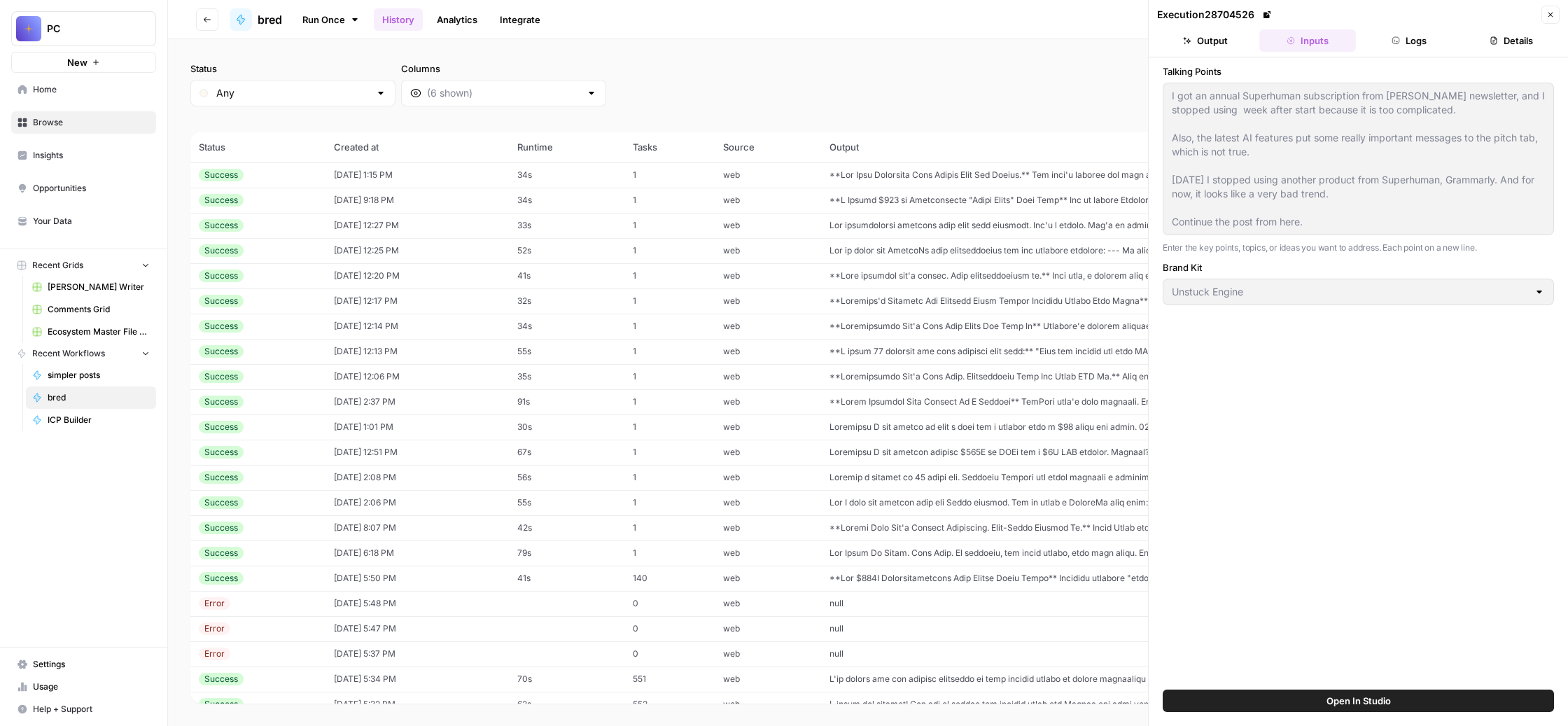
click at [1153, 115] on div "Execution 28704526 Close Output Inputs Logs Details Talking Points I got an ann…" at bounding box center [1358, 363] width 420 height 726
click at [1542, 17] on button "Close" at bounding box center [1551, 15] width 18 height 18
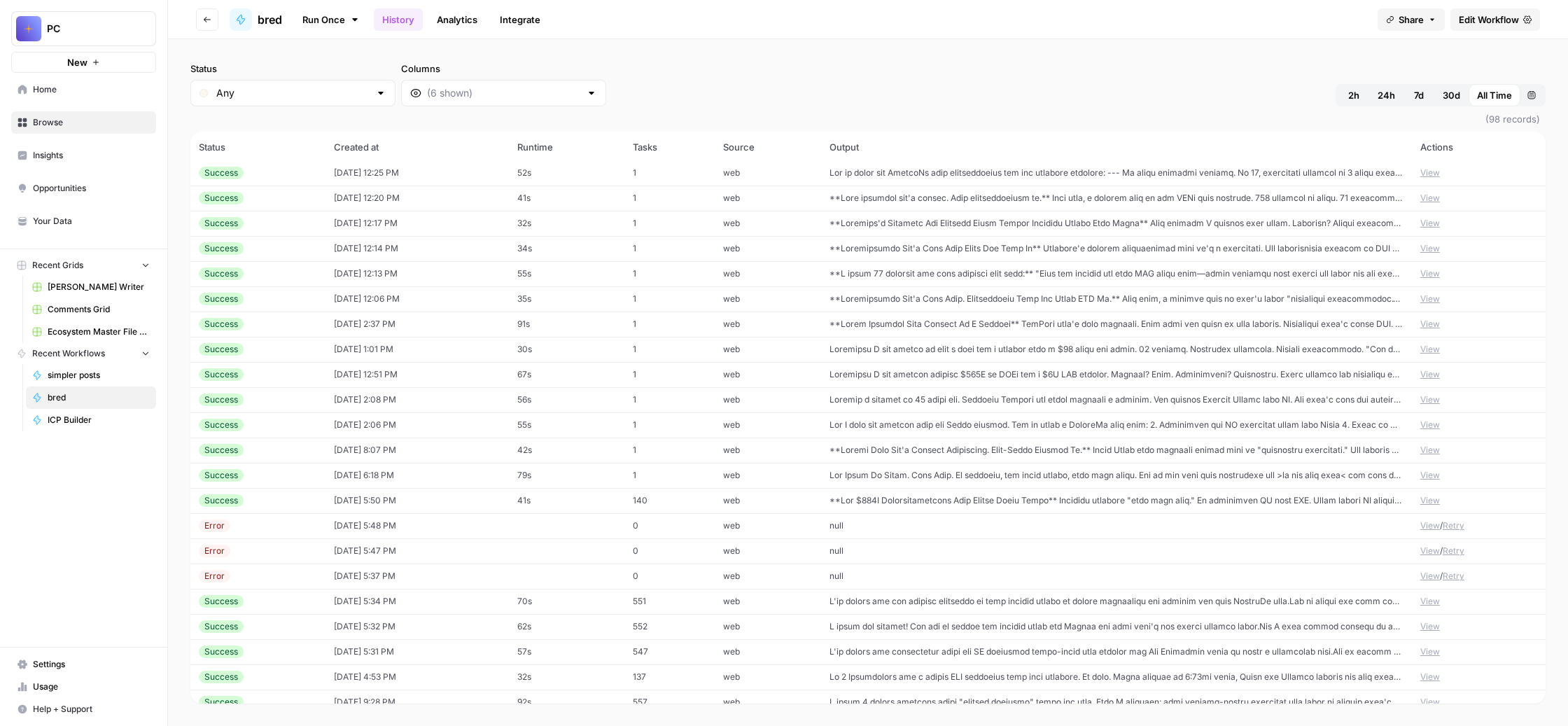
scroll to position [79, 0]
click at [1059, 260] on td at bounding box center [1117, 247] width 591 height 26
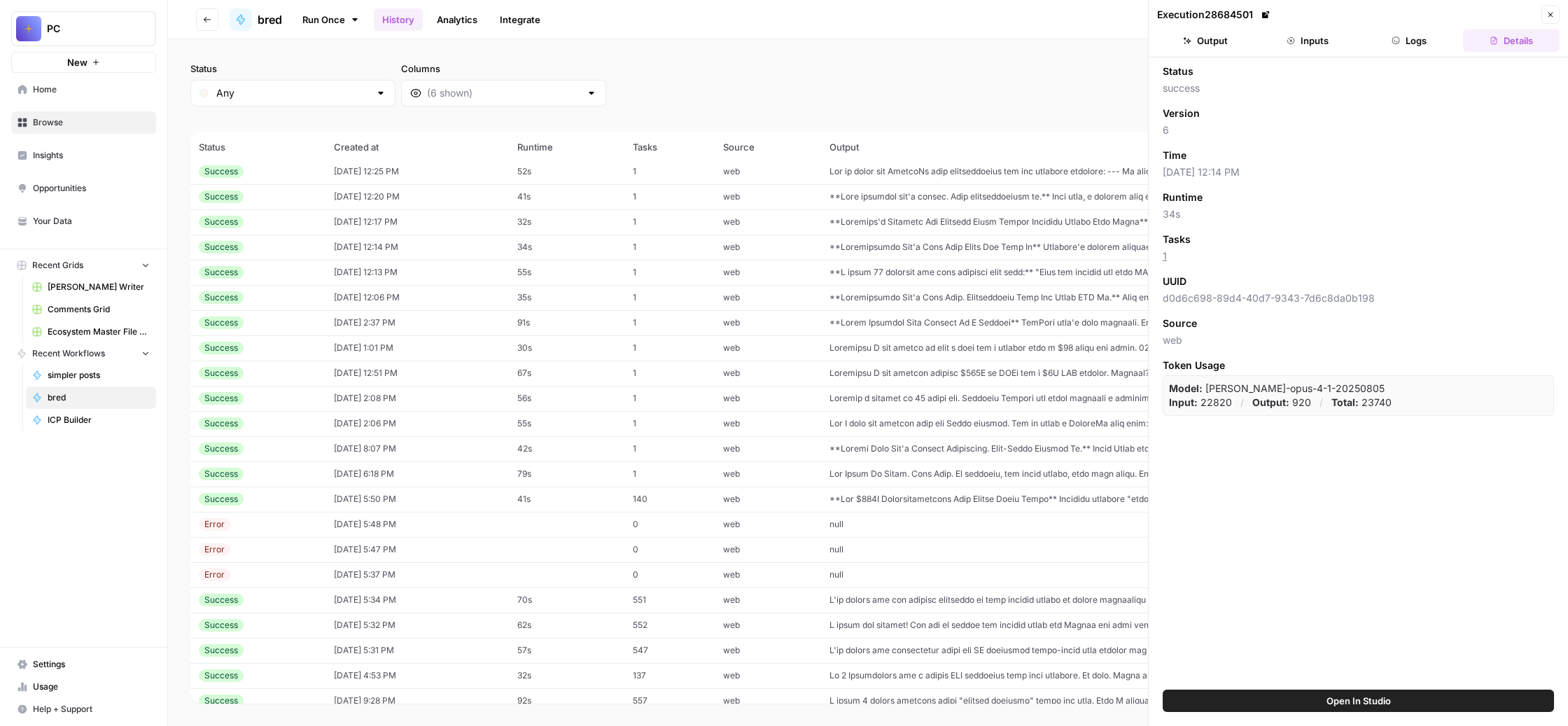
click at [1207, 50] on button "Output" at bounding box center [1206, 40] width 97 height 22
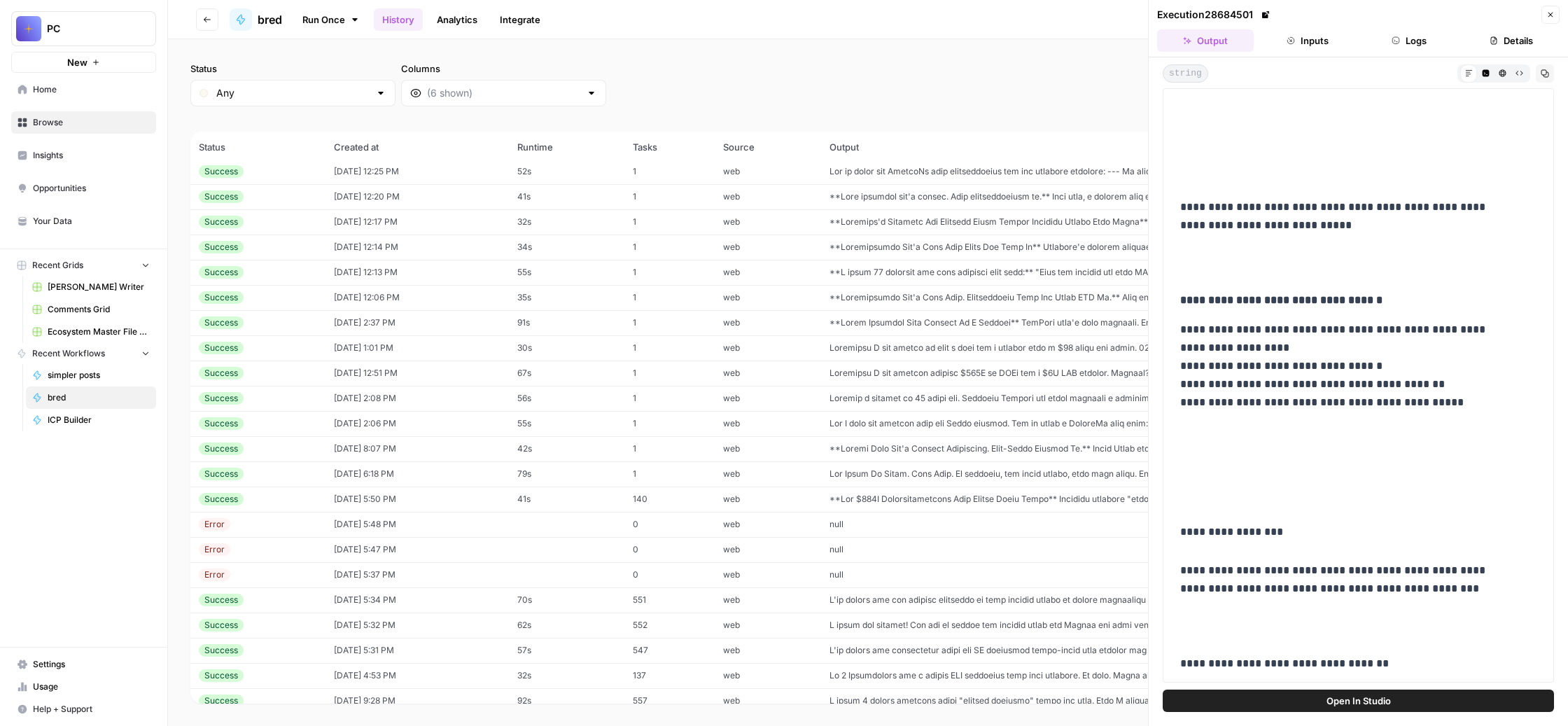
scroll to position [290, 0]
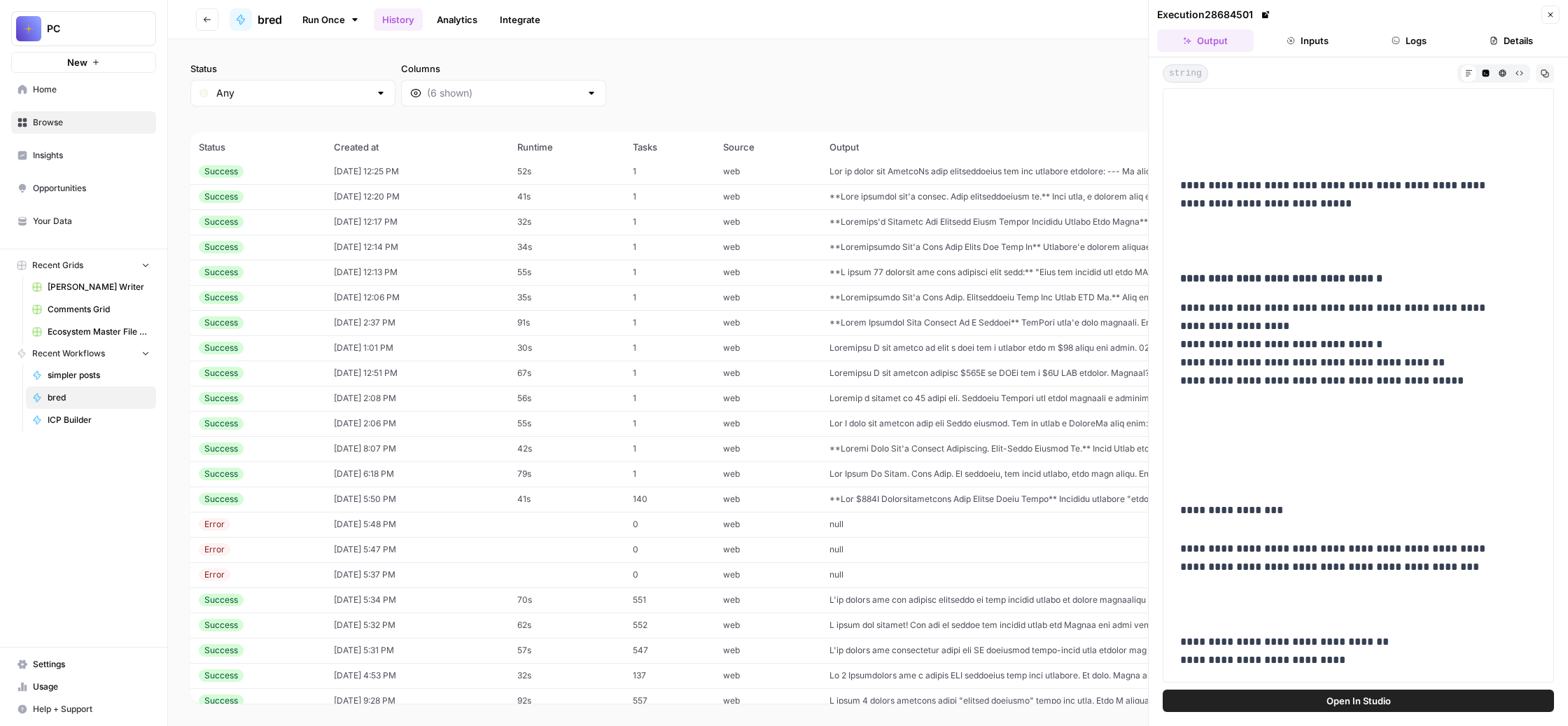
click at [1320, 52] on button "Inputs" at bounding box center [1307, 40] width 97 height 22
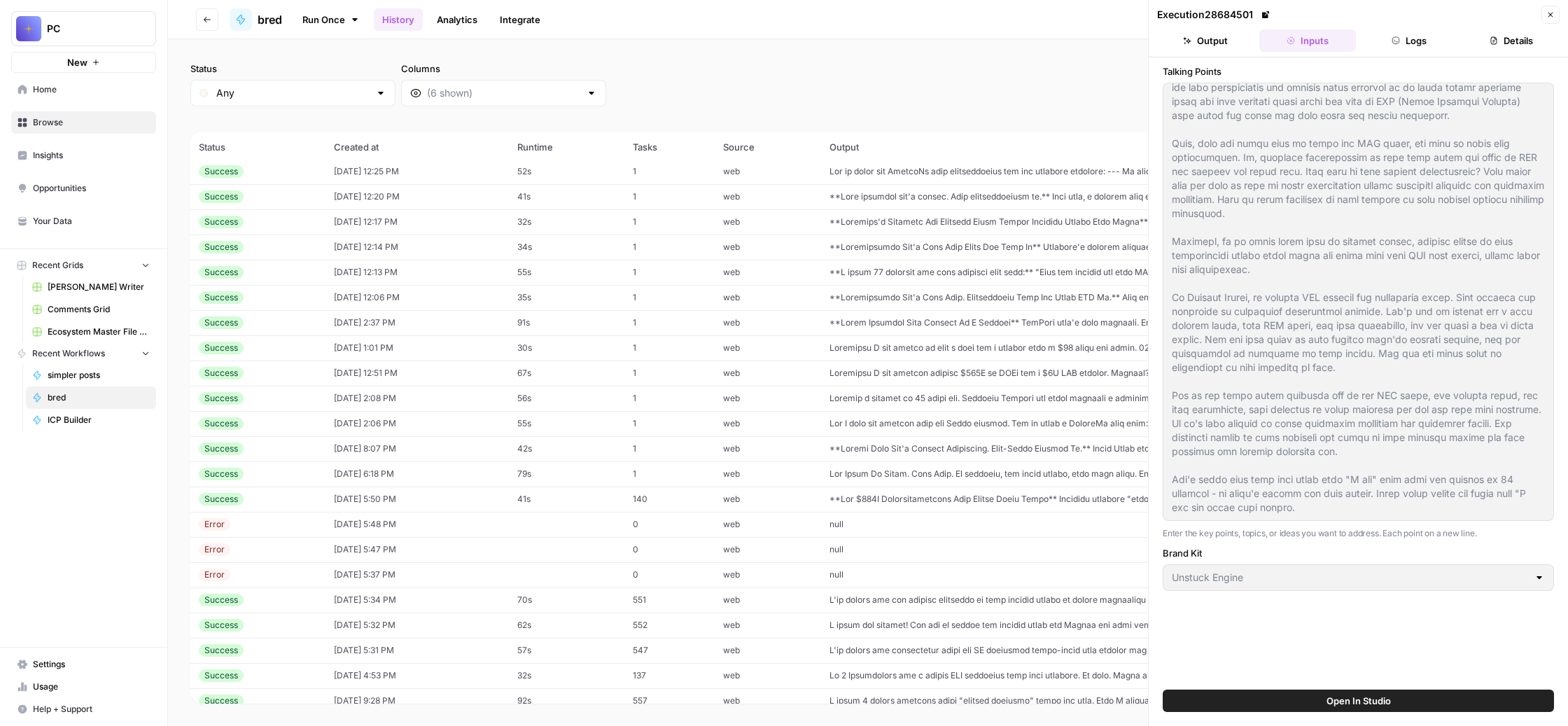
scroll to position [0, 0]
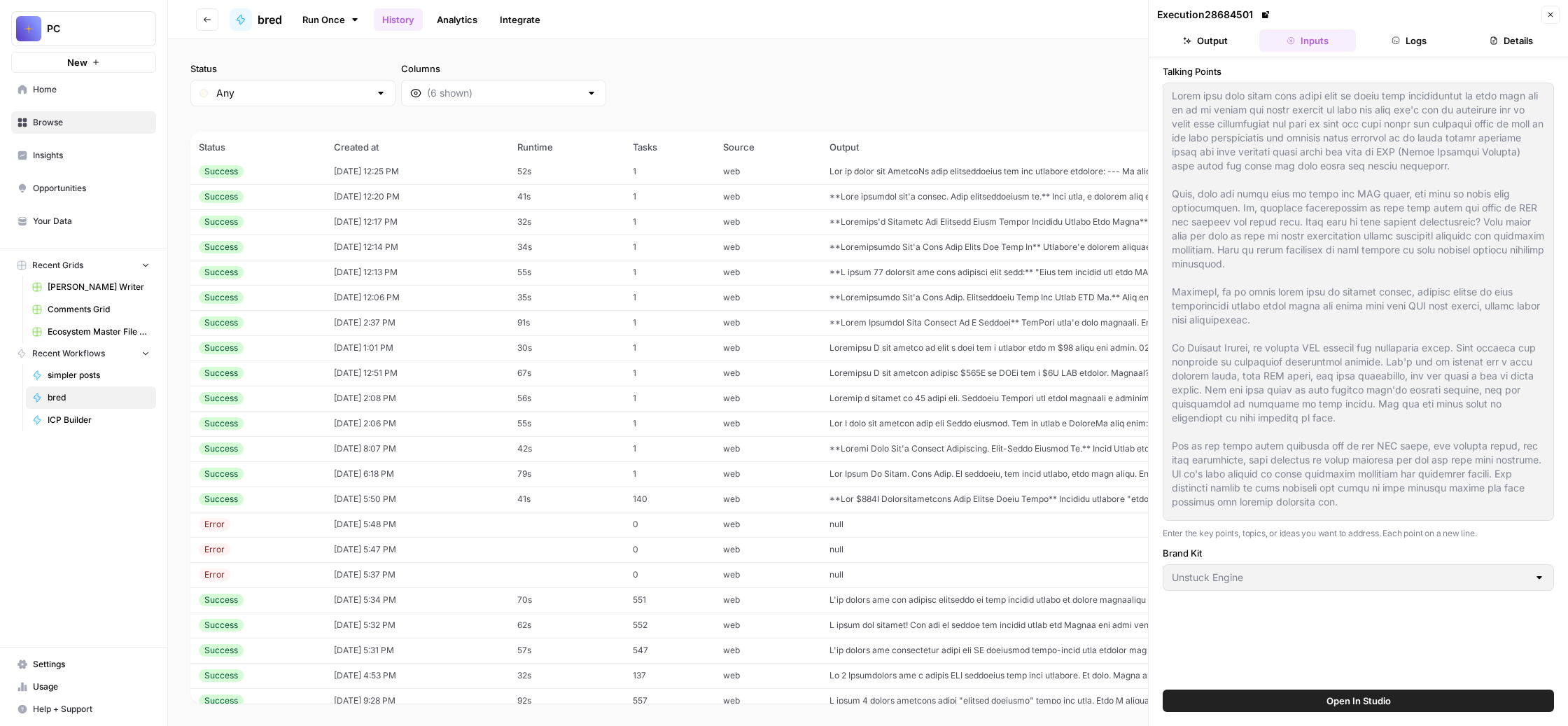
click at [1233, 95] on div "Talking Points Enter the key points, topics, or ideas you want to address. Each…" at bounding box center [1358, 302] width 391 height 477
